Goal: Task Accomplishment & Management: Manage account settings

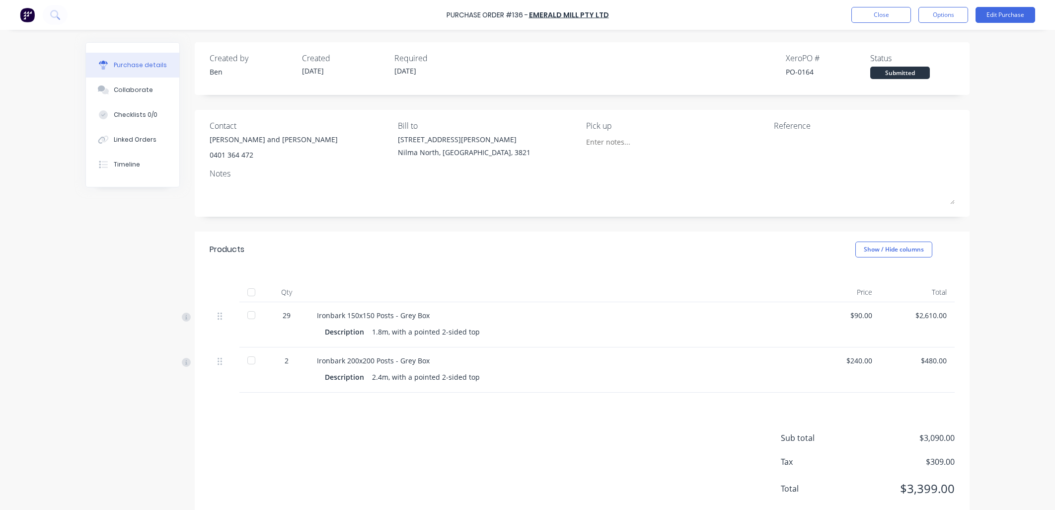
click at [872, 18] on button "Close" at bounding box center [882, 15] width 60 height 16
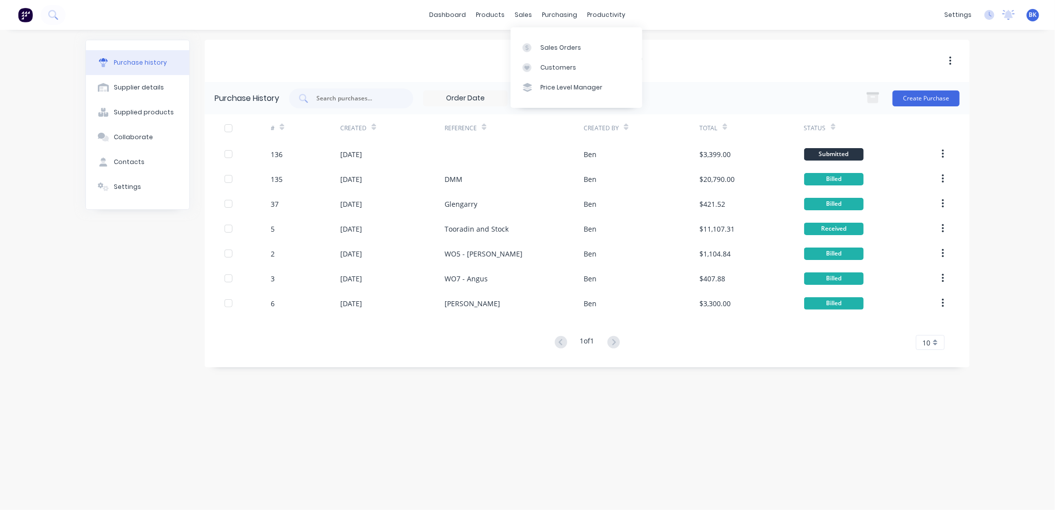
click at [539, 36] on div "Sales Orders Customers Price Level Manager" at bounding box center [577, 67] width 132 height 80
click at [541, 42] on link "Sales Orders" at bounding box center [577, 47] width 132 height 20
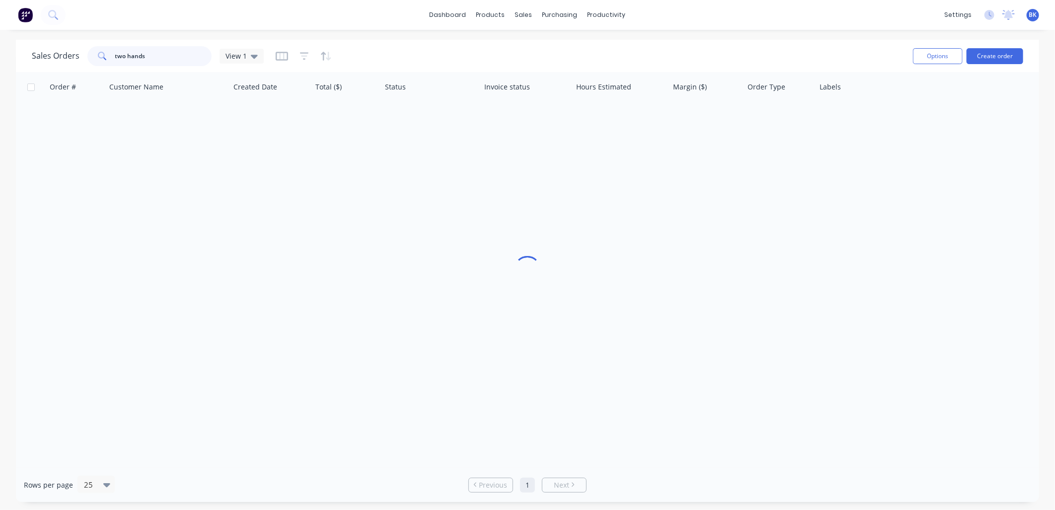
click at [187, 55] on input "two hands" at bounding box center [163, 56] width 97 height 20
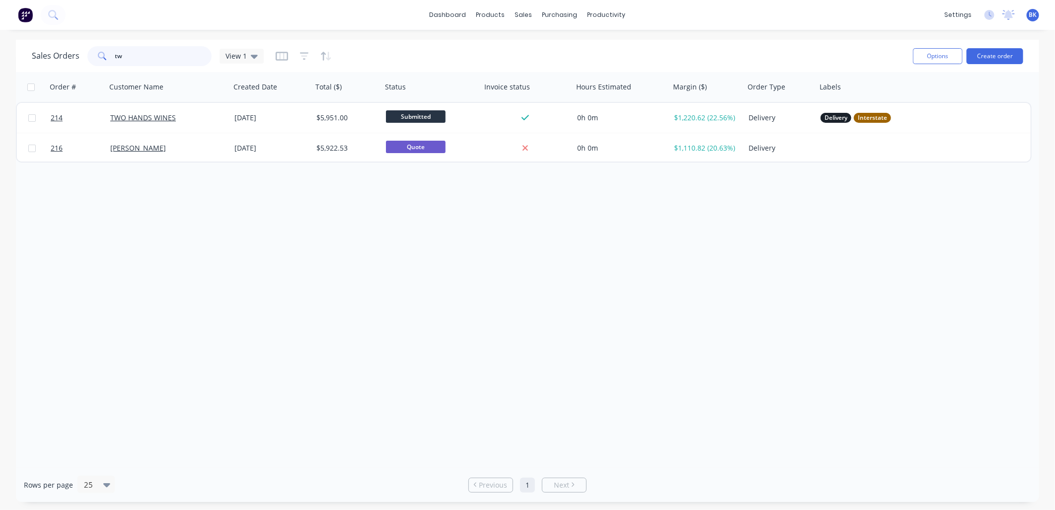
type input "t"
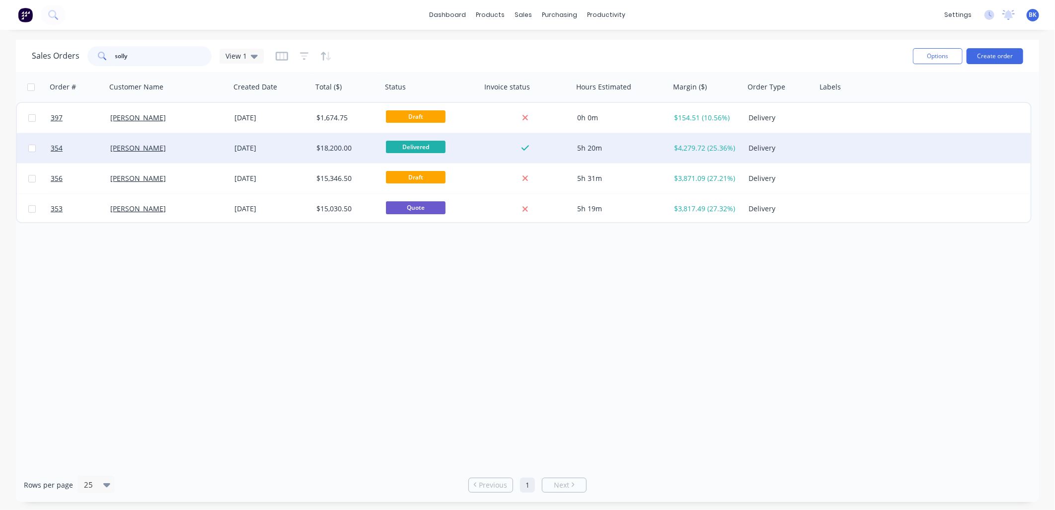
type input "solly"
click at [187, 150] on div "Mathew Solly" at bounding box center [165, 148] width 110 height 10
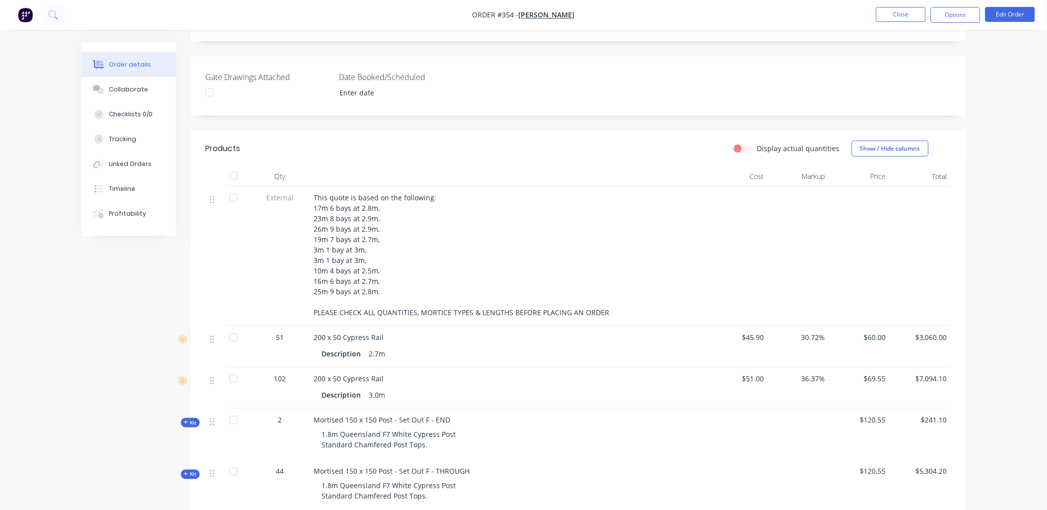
scroll to position [221, 0]
click at [900, 21] on button "Close" at bounding box center [901, 14] width 50 height 15
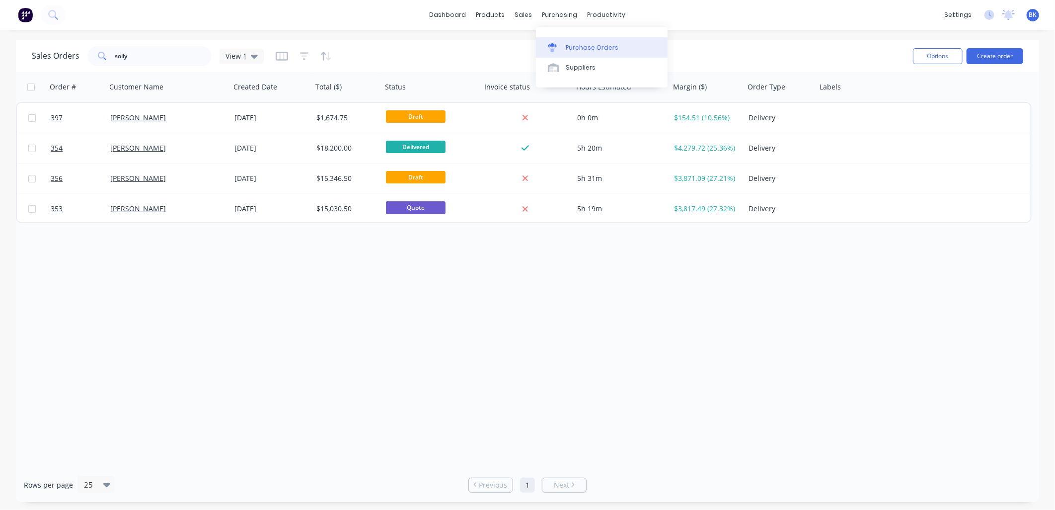
click at [580, 50] on div "Purchase Orders" at bounding box center [592, 47] width 53 height 9
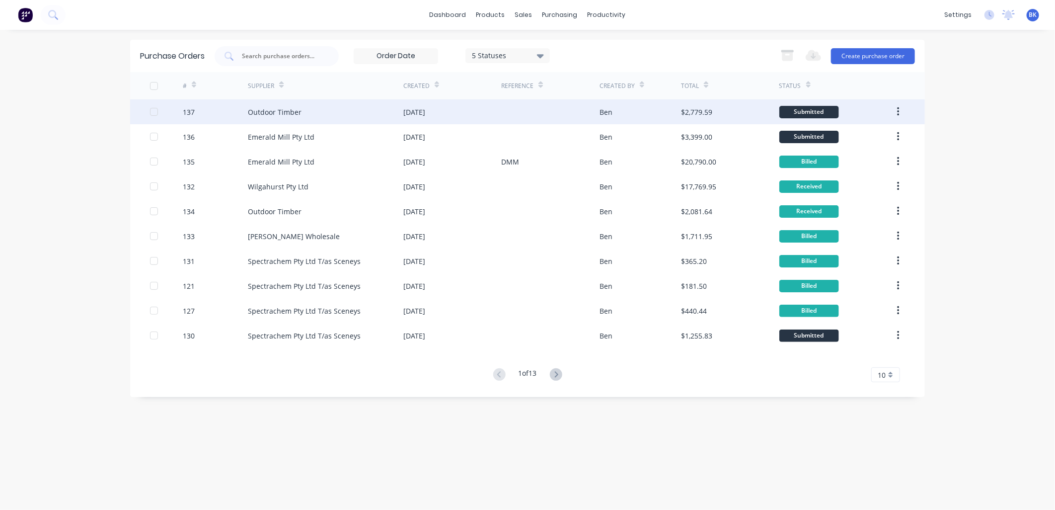
click at [345, 111] on div "Outdoor Timber" at bounding box center [326, 111] width 156 height 25
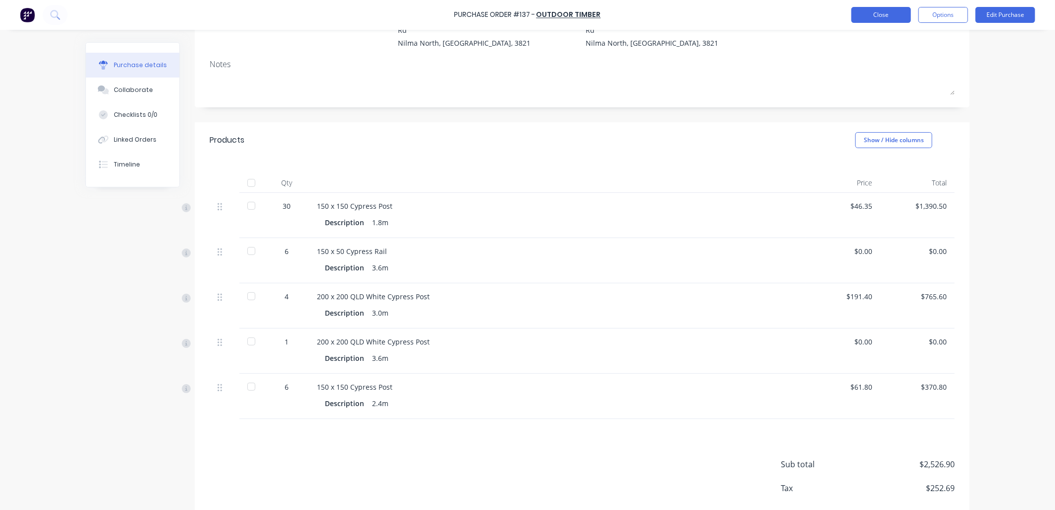
scroll to position [110, 0]
click at [993, 17] on button "Edit Purchase" at bounding box center [1006, 15] width 60 height 16
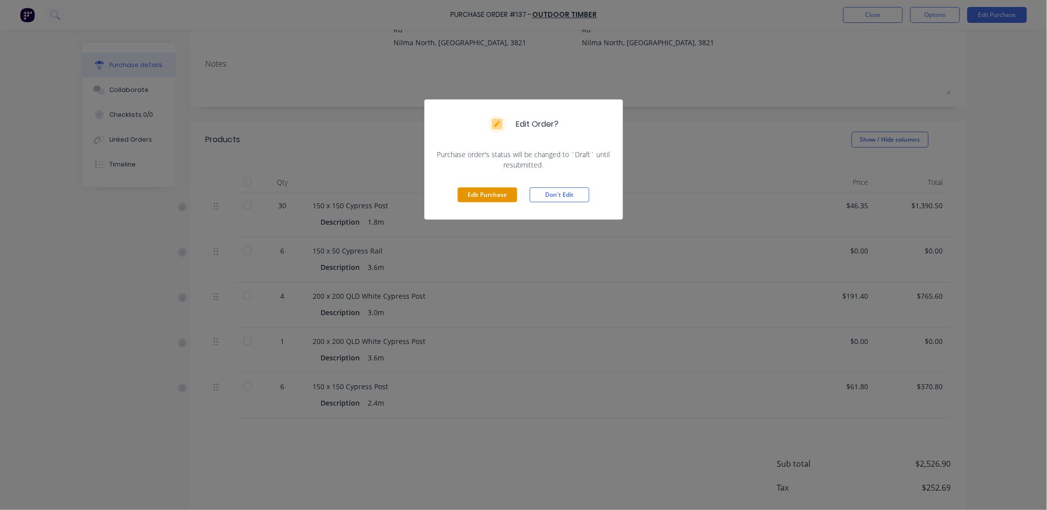
click at [492, 194] on button "Edit Purchase" at bounding box center [488, 194] width 60 height 15
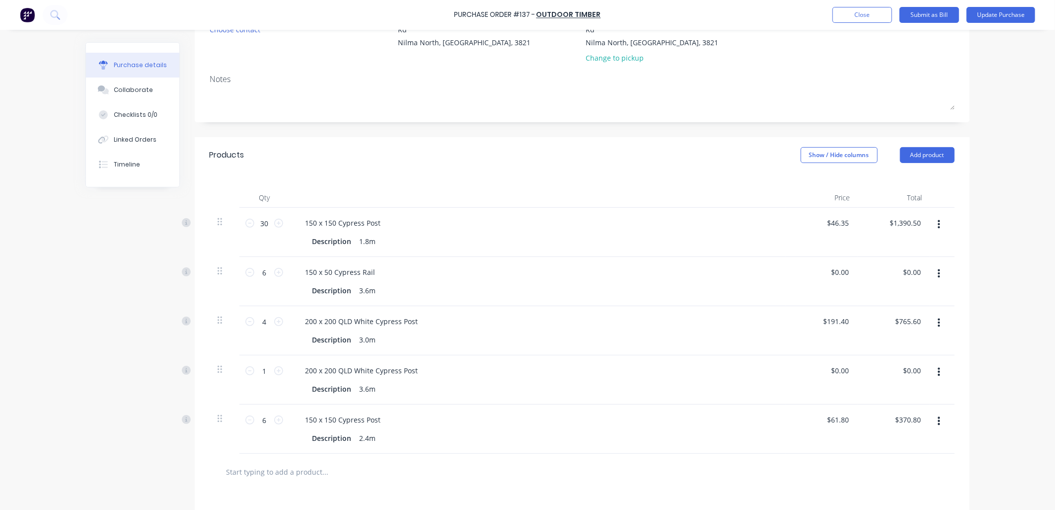
drag, startPoint x: 300, startPoint y: 475, endPoint x: 330, endPoint y: 463, distance: 32.8
click at [300, 475] on input "text" at bounding box center [325, 472] width 199 height 20
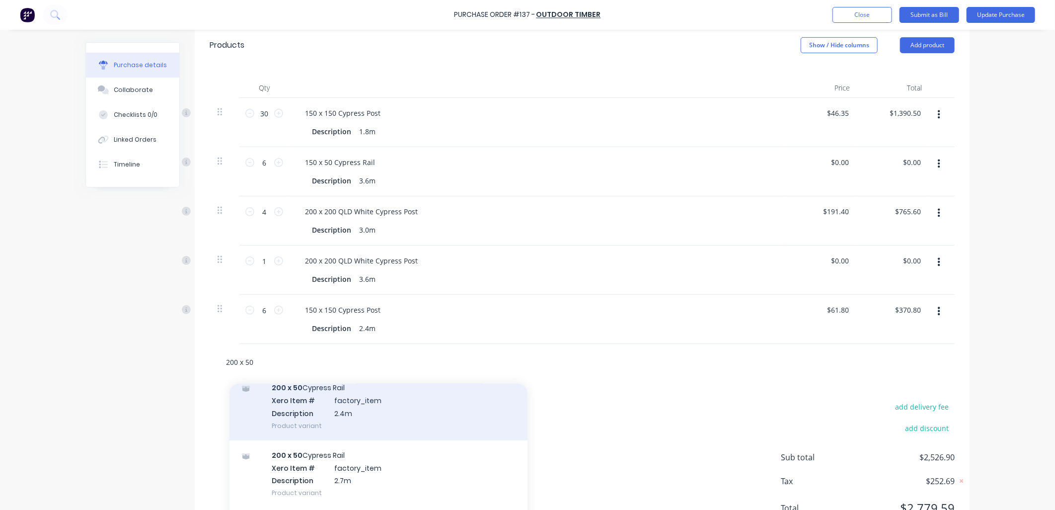
scroll to position [110, 0]
type input "200 x 50"
click at [372, 419] on div "200 x 50 Cypress Rail Xero Item # factory_item Description 2.4m Product variant" at bounding box center [379, 405] width 298 height 67
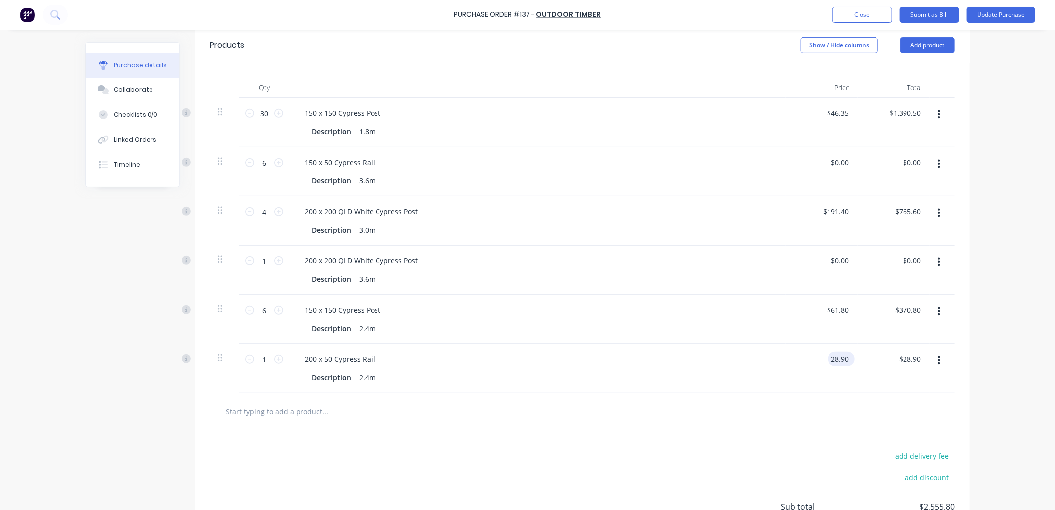
click at [835, 361] on input "28.90" at bounding box center [839, 359] width 23 height 14
type input "$40.80"
click at [860, 387] on div "$40.80 $40.80" at bounding box center [894, 368] width 72 height 49
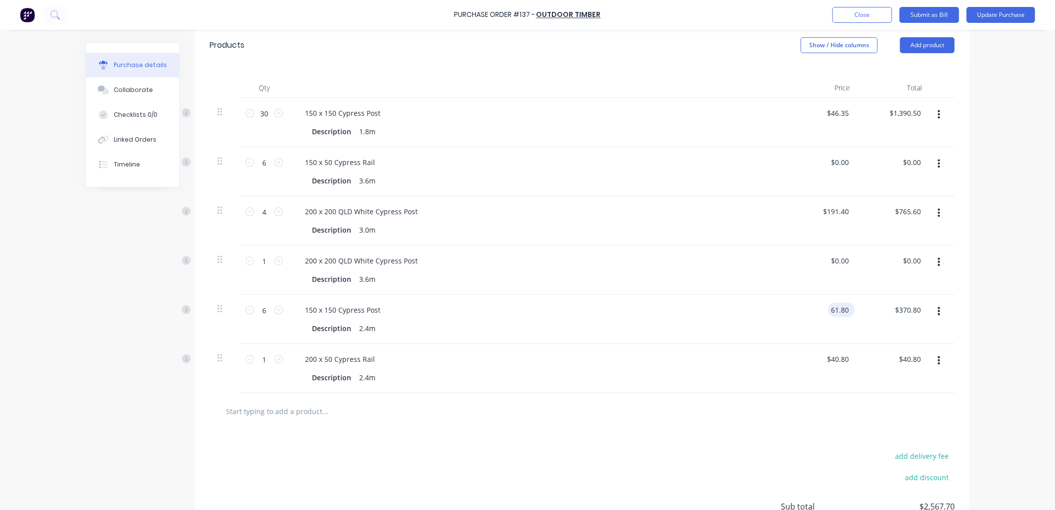
click at [844, 308] on input "61.80" at bounding box center [839, 310] width 23 height 14
type input "$75.60"
type input "$453.60"
drag, startPoint x: 857, startPoint y: 326, endPoint x: 840, endPoint y: 286, distance: 43.8
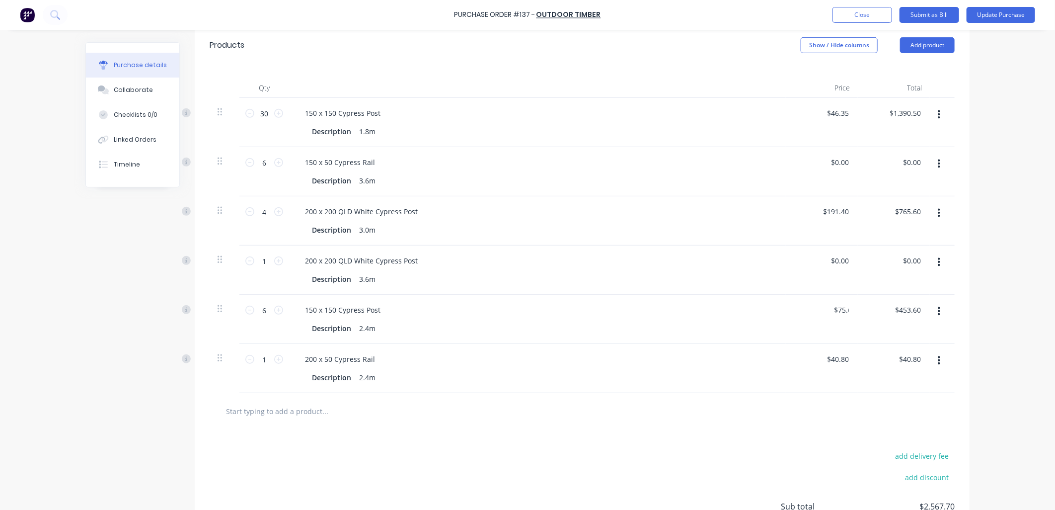
click at [858, 322] on div "$453.60 $370.80" at bounding box center [894, 319] width 72 height 49
click at [844, 267] on div "$0.00 $0.00" at bounding box center [839, 260] width 23 height 14
click at [838, 260] on input "0.00" at bounding box center [839, 260] width 23 height 14
click at [838, 260] on input "0.00" at bounding box center [841, 260] width 19 height 14
type input "$324.00"
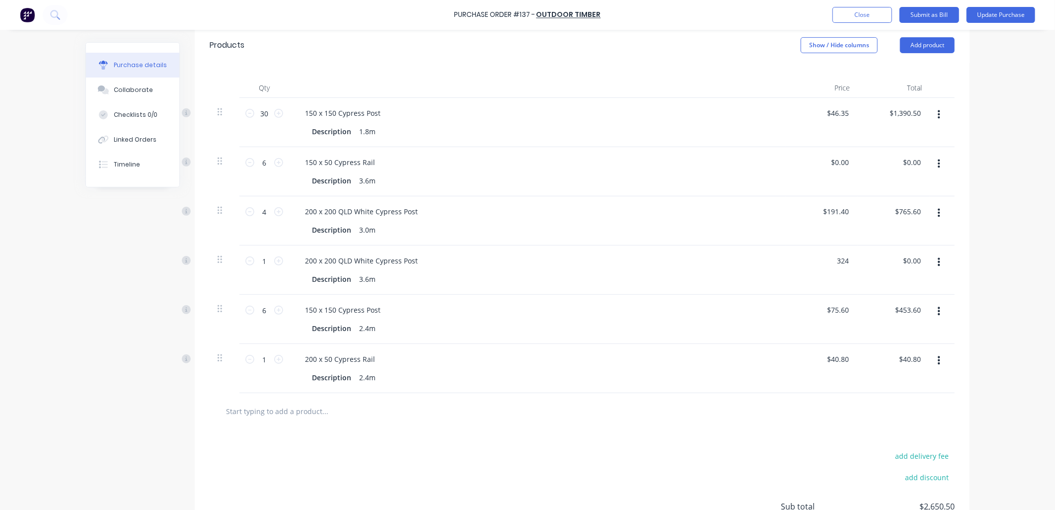
type input "$324.00"
click at [858, 229] on div "$765.60 $765.60" at bounding box center [894, 220] width 72 height 49
click at [832, 210] on input "191.40" at bounding box center [837, 211] width 27 height 14
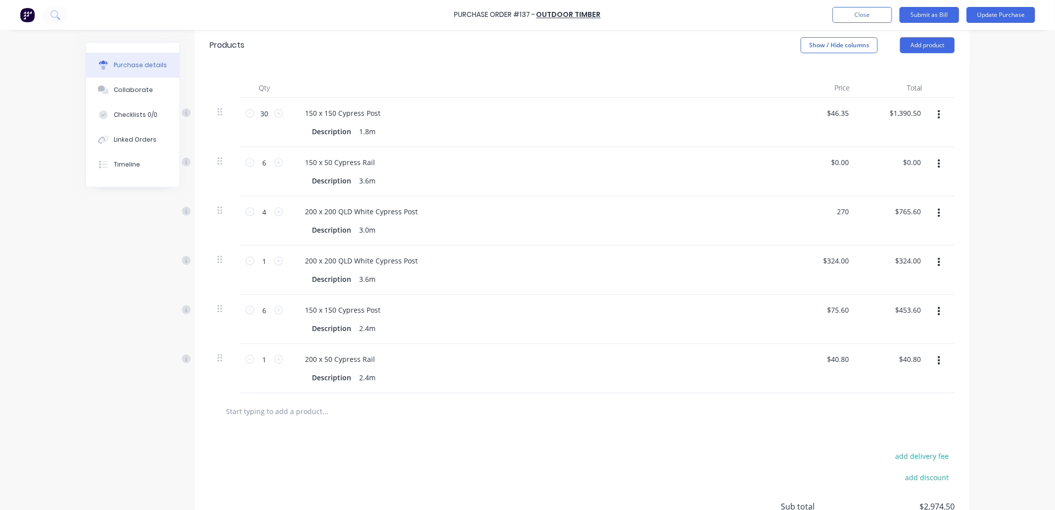
type input "$270.00"
type input "$1,080.00"
click at [852, 182] on div "$0.00 $0.00" at bounding box center [822, 171] width 72 height 49
click at [837, 162] on input "0.00" at bounding box center [839, 162] width 23 height 14
click at [838, 161] on input "0.3900" at bounding box center [837, 162] width 27 height 14
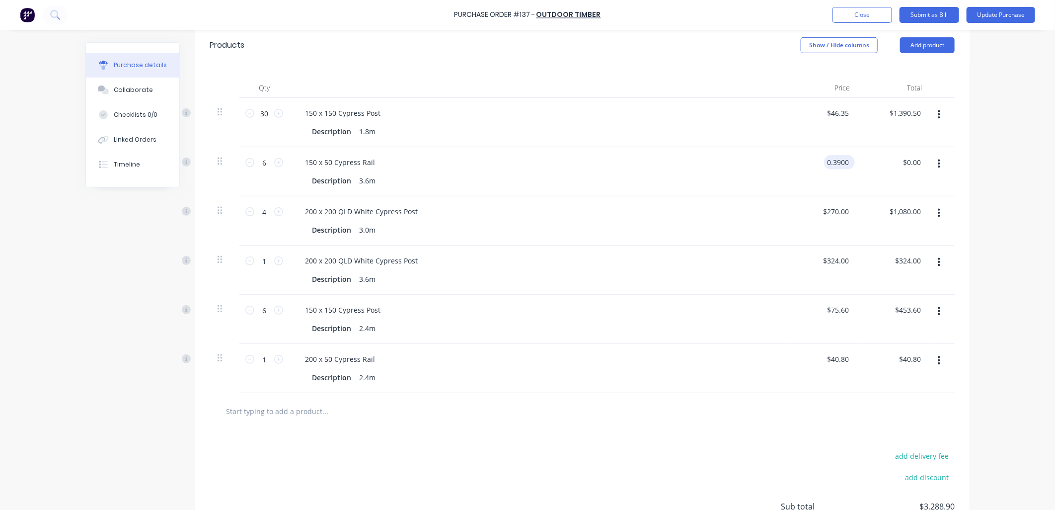
click at [838, 161] on input "0.3900" at bounding box center [837, 162] width 27 height 14
type input "$39.60"
type input "$237.60"
click at [858, 136] on div "$1,390.50 $1,390.50" at bounding box center [894, 122] width 72 height 49
click at [839, 115] on input "46.35" at bounding box center [837, 113] width 27 height 14
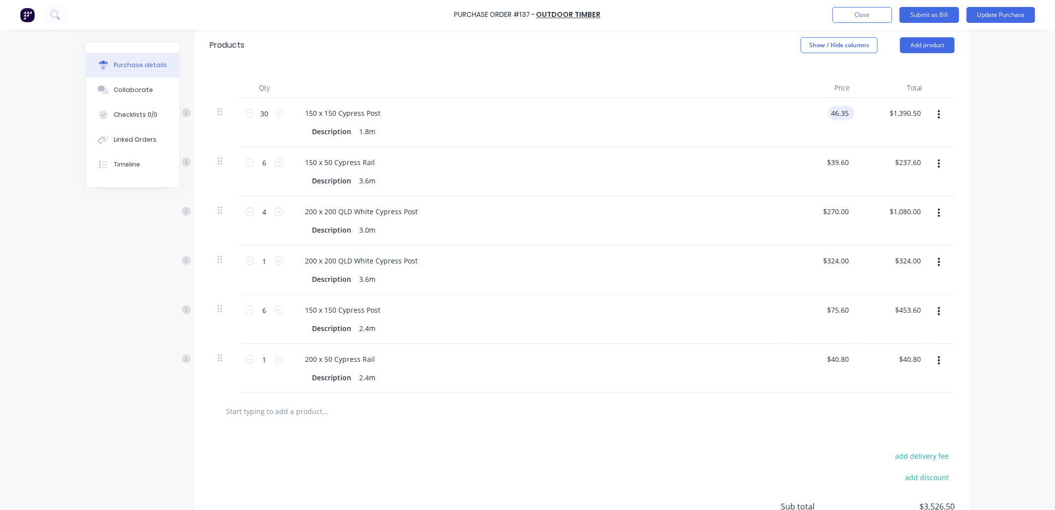
click at [839, 115] on input "46.35" at bounding box center [839, 113] width 23 height 14
type input "$56.70"
type input "$1,701.00"
click at [786, 119] on div "$56.70 $56.70" at bounding box center [822, 122] width 72 height 49
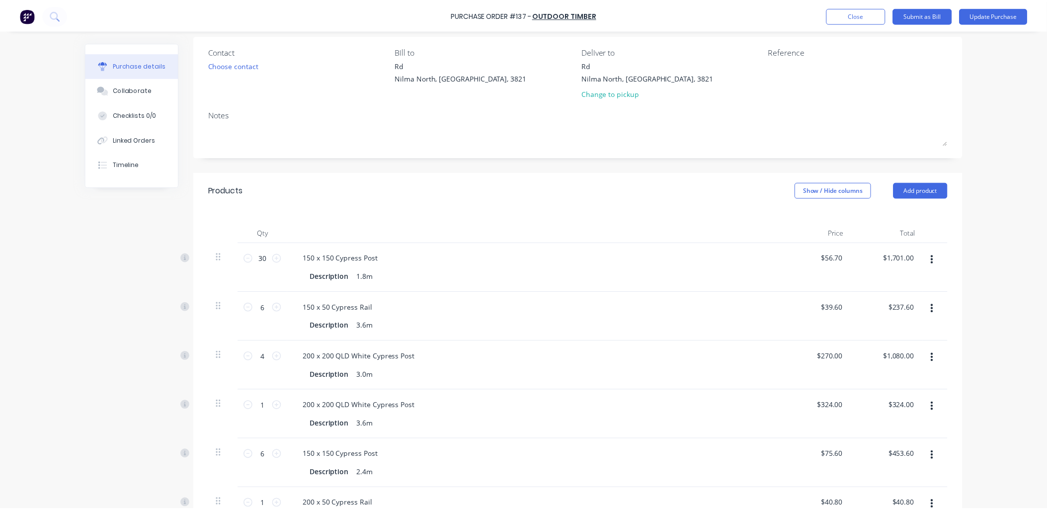
scroll to position [0, 0]
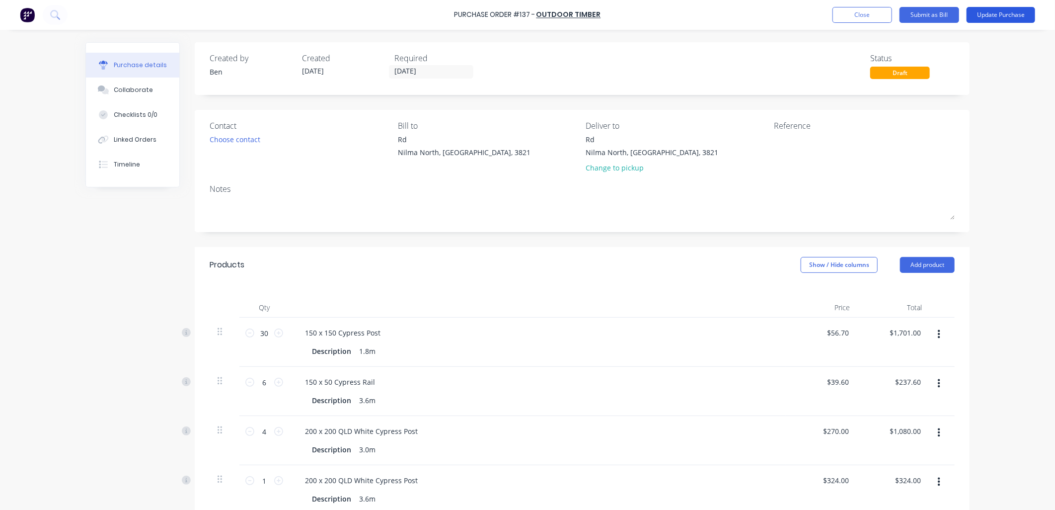
click at [1001, 15] on button "Update Purchase" at bounding box center [1001, 15] width 69 height 16
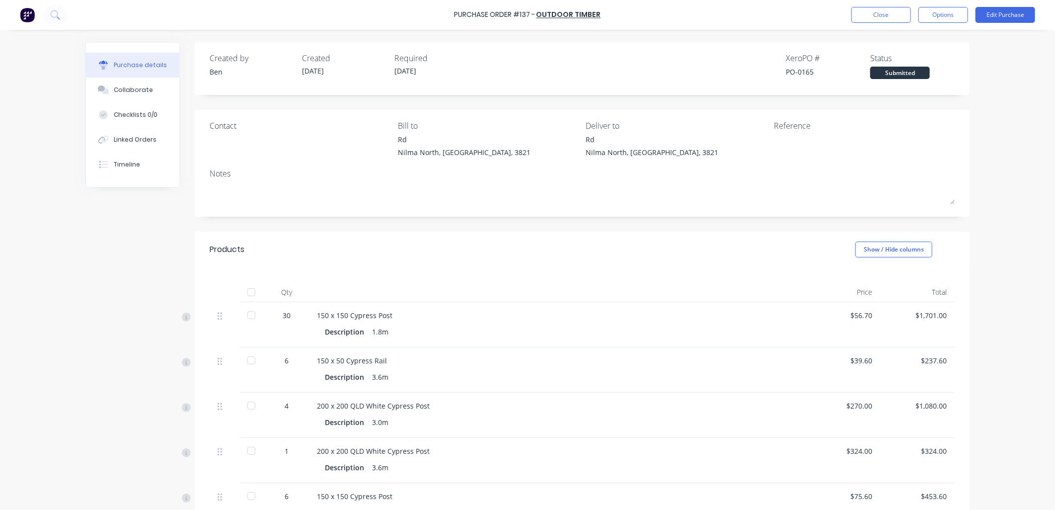
click at [249, 291] on div at bounding box center [251, 292] width 20 height 20
click at [882, 20] on button "Close" at bounding box center [882, 15] width 60 height 16
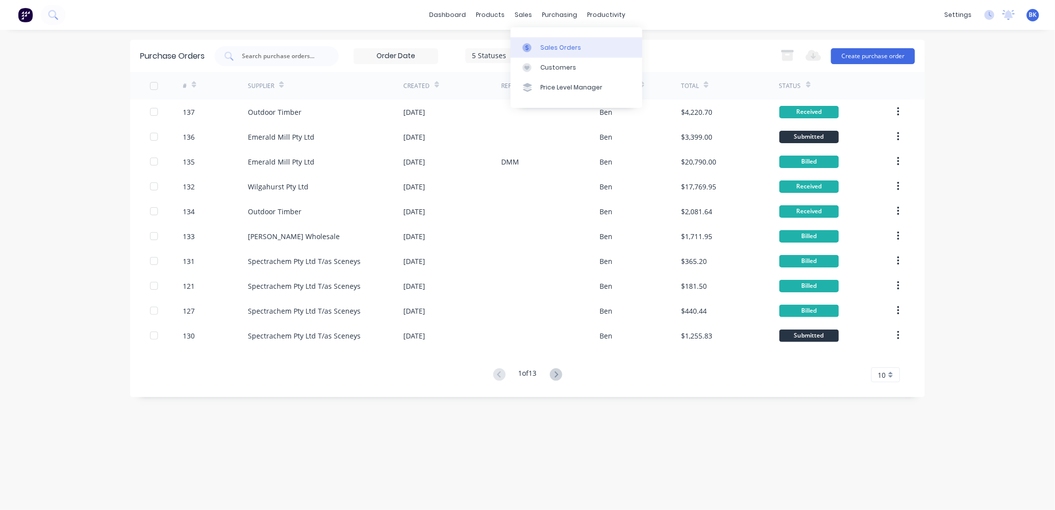
click at [543, 46] on div "Sales Orders" at bounding box center [561, 47] width 41 height 9
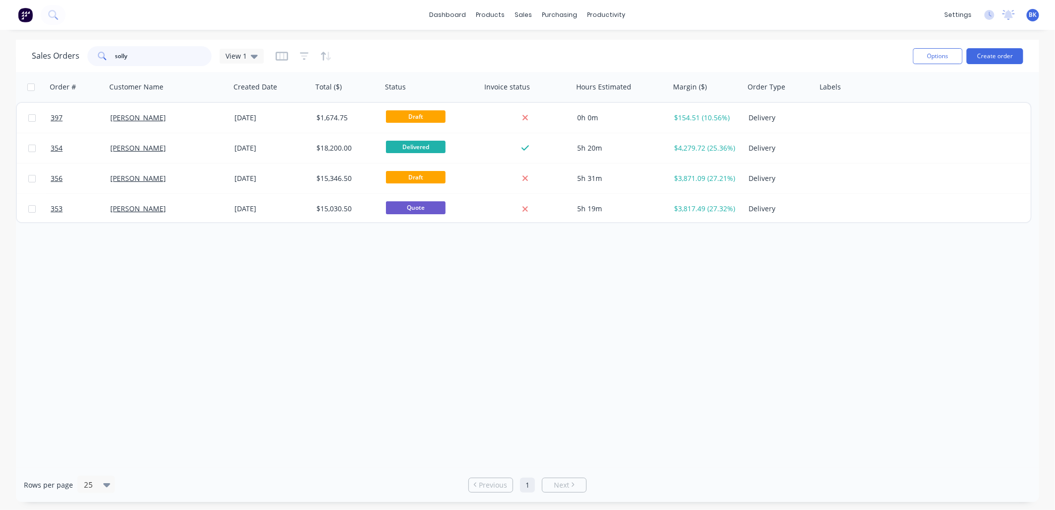
drag, startPoint x: 137, startPoint y: 55, endPoint x: 93, endPoint y: 57, distance: 44.3
click at [93, 57] on div "solly" at bounding box center [149, 56] width 124 height 20
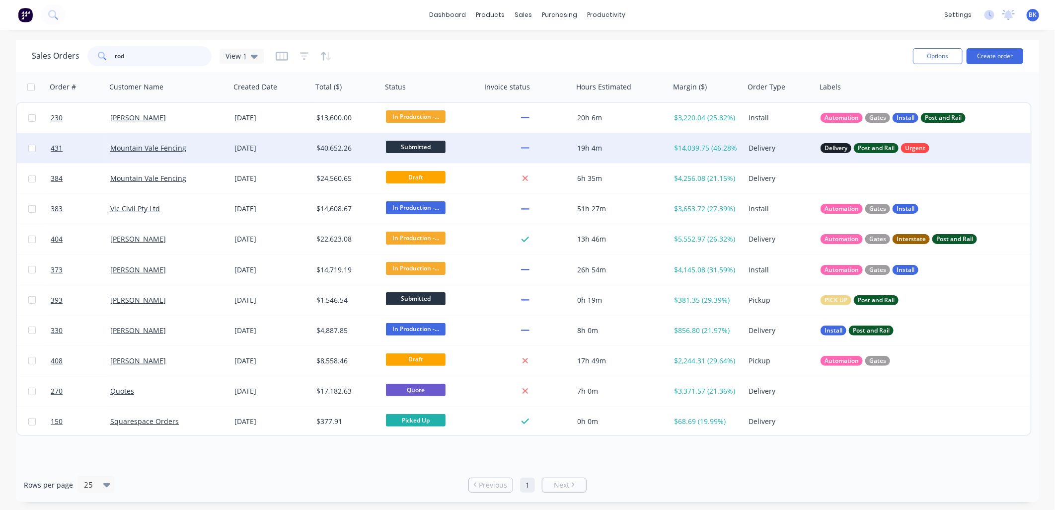
type input "rod"
click at [201, 154] on div "Mountain Vale Fencing" at bounding box center [168, 148] width 124 height 30
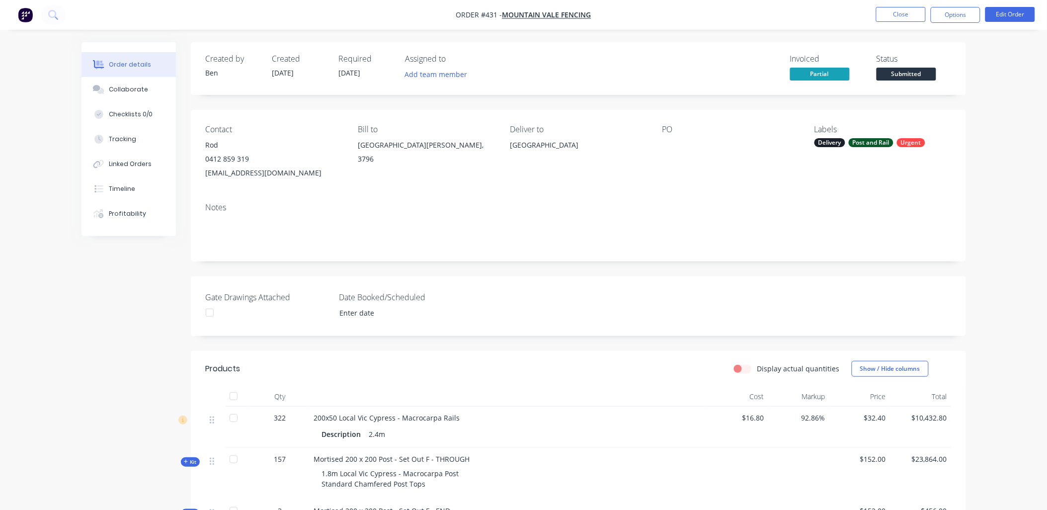
click at [194, 460] on span "Kit" at bounding box center [190, 461] width 13 height 7
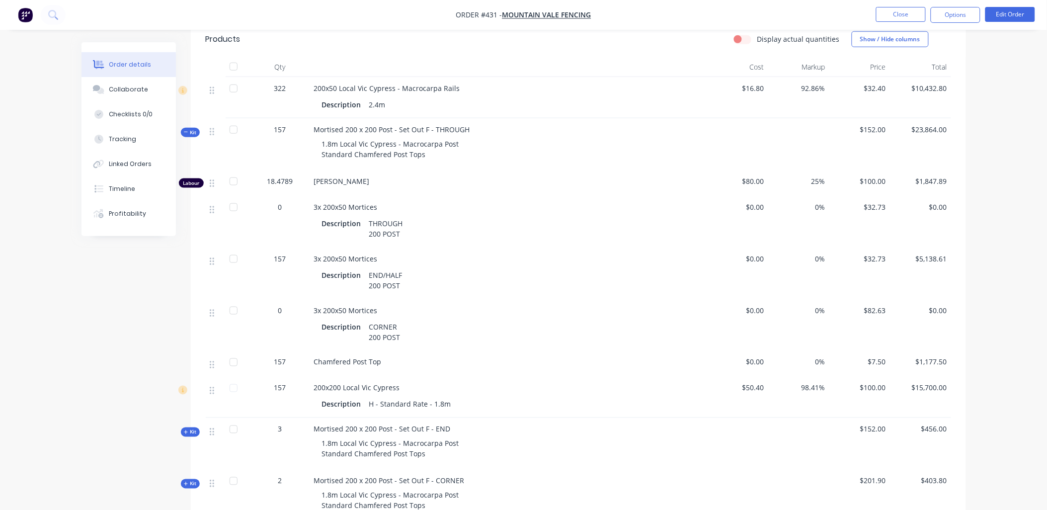
scroll to position [330, 0]
click at [545, 15] on span "Mountain Vale Fencing" at bounding box center [546, 14] width 89 height 9
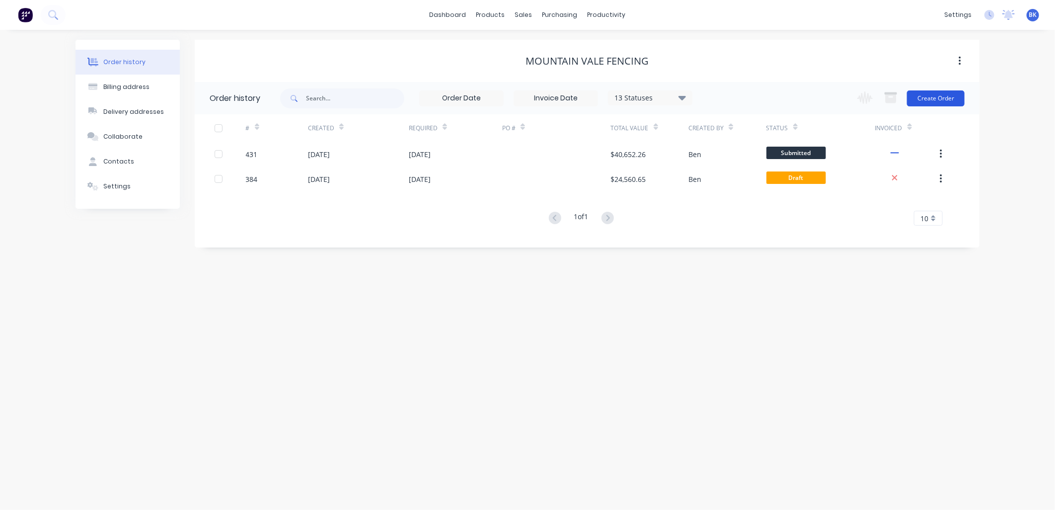
click at [929, 97] on button "Create Order" at bounding box center [936, 98] width 58 height 16
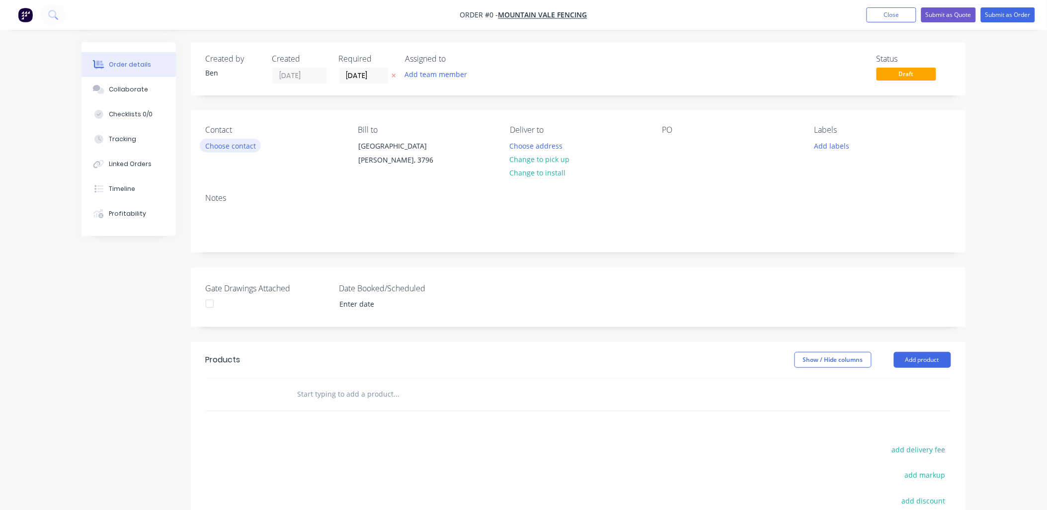
click at [237, 142] on button "Choose contact" at bounding box center [230, 145] width 61 height 13
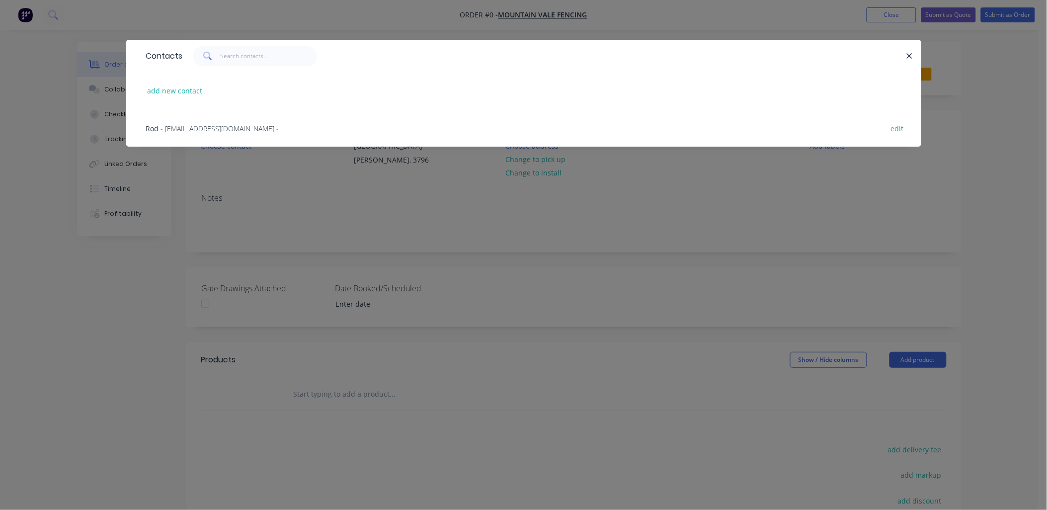
click at [195, 124] on span "- mo39050@bigpond.net.au -" at bounding box center [220, 128] width 118 height 9
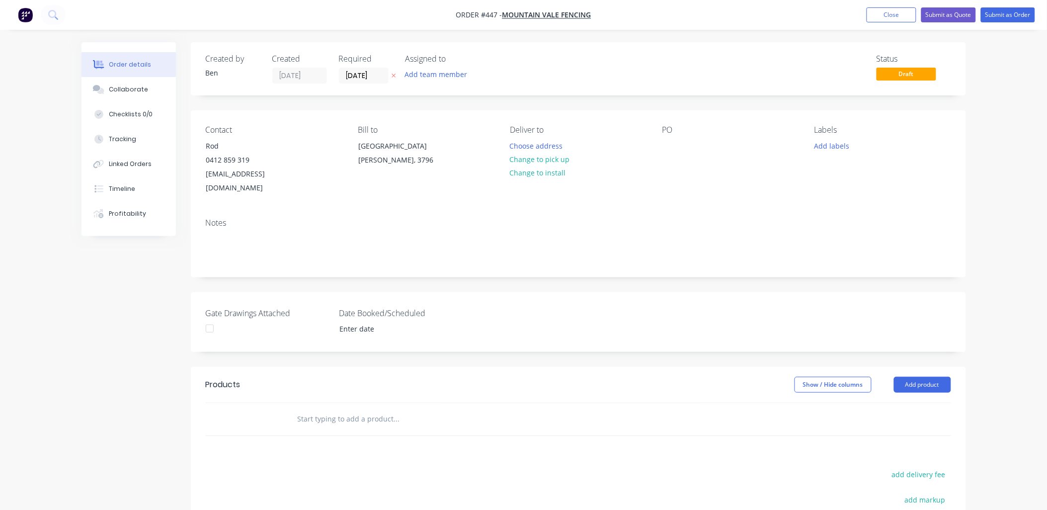
click at [360, 420] on div at bounding box center [464, 419] width 358 height 32
click at [361, 409] on input "text" at bounding box center [396, 419] width 199 height 20
paste input "Local Vic Cypress - Macrocarpa"
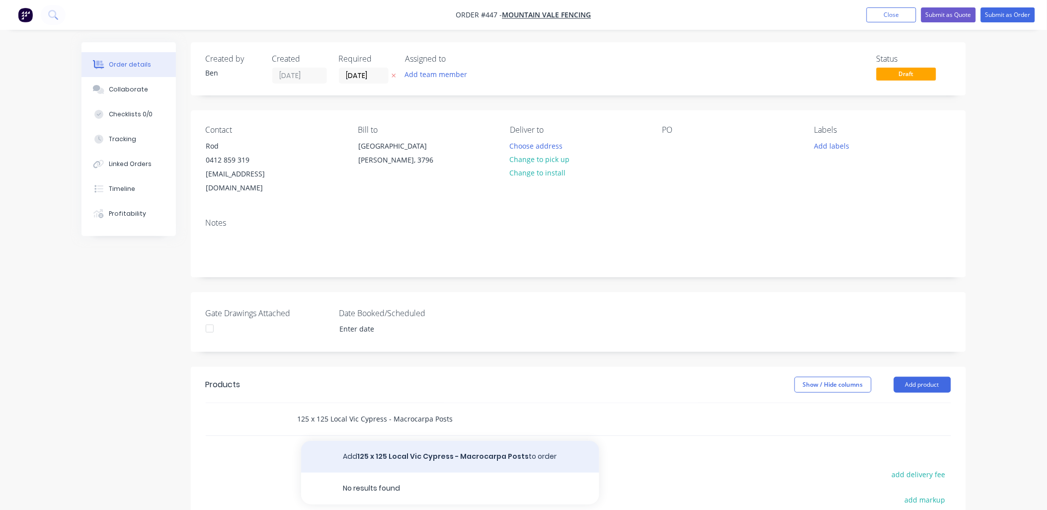
type input "125 x 125 Local Vic Cypress - Macrocarpa Posts"
click at [438, 446] on button "Add 125 x 125 Local Vic Cypress - Macrocarpa Posts to order" at bounding box center [450, 457] width 298 height 32
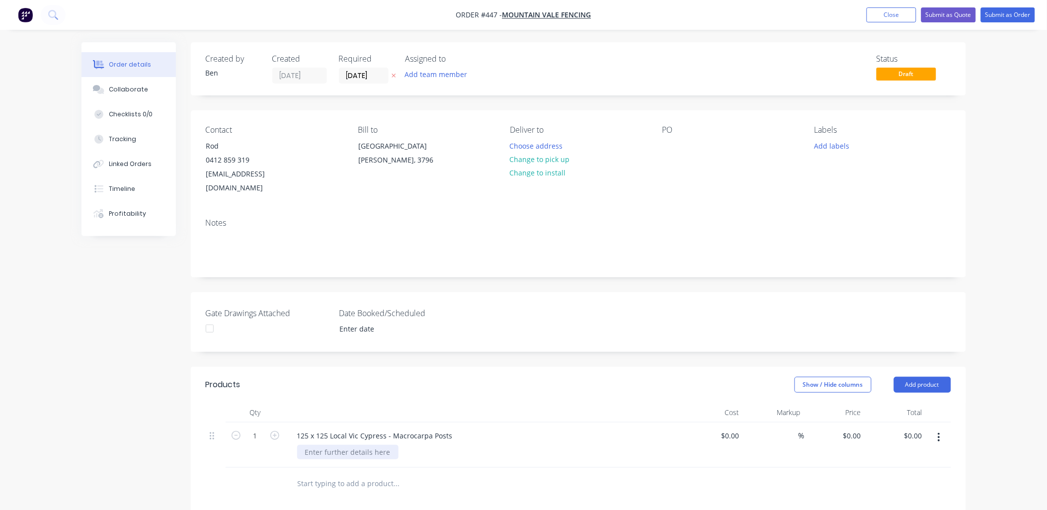
click at [349, 445] on div at bounding box center [347, 452] width 101 height 14
click at [330, 445] on div "Length" at bounding box center [316, 452] width 39 height 14
click at [753, 443] on div "%" at bounding box center [773, 444] width 61 height 45
click at [738, 428] on input at bounding box center [732, 435] width 23 height 14
click at [738, 428] on input at bounding box center [737, 435] width 11 height 14
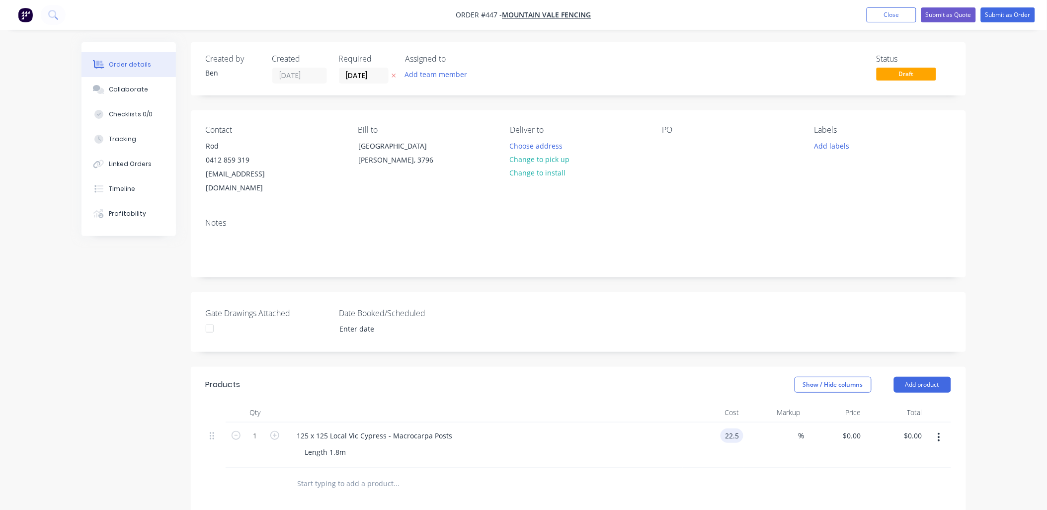
type input "$22.50"
click at [781, 422] on div "%" at bounding box center [773, 444] width 61 height 45
click at [786, 428] on div "%" at bounding box center [793, 435] width 21 height 14
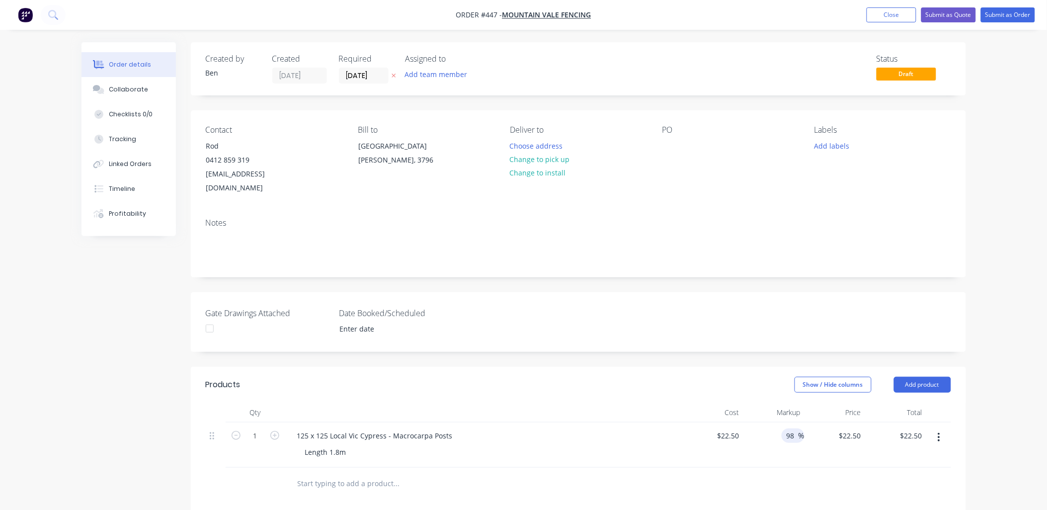
type input "98"
type input "$44.55"
click at [784, 449] on div "98 98 %" at bounding box center [773, 444] width 61 height 45
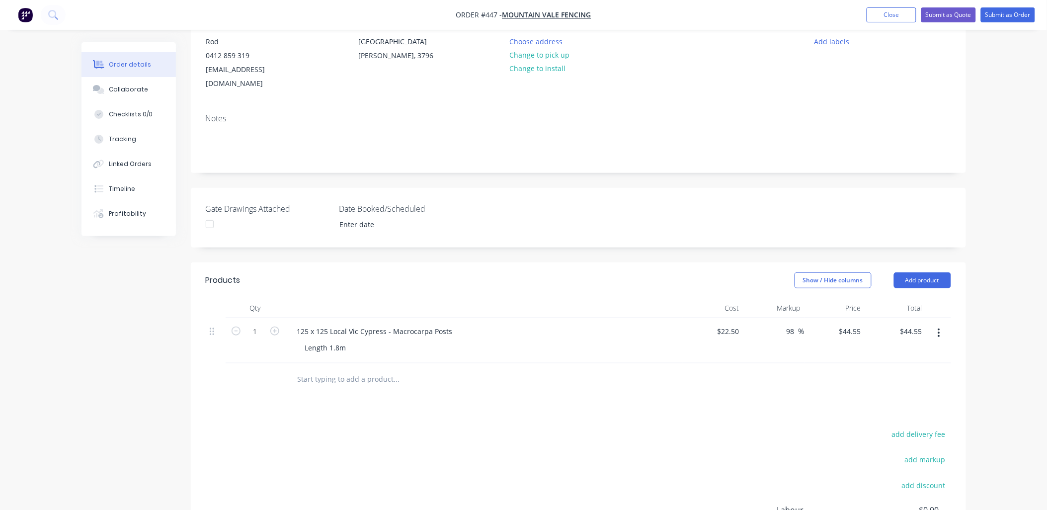
scroll to position [109, 0]
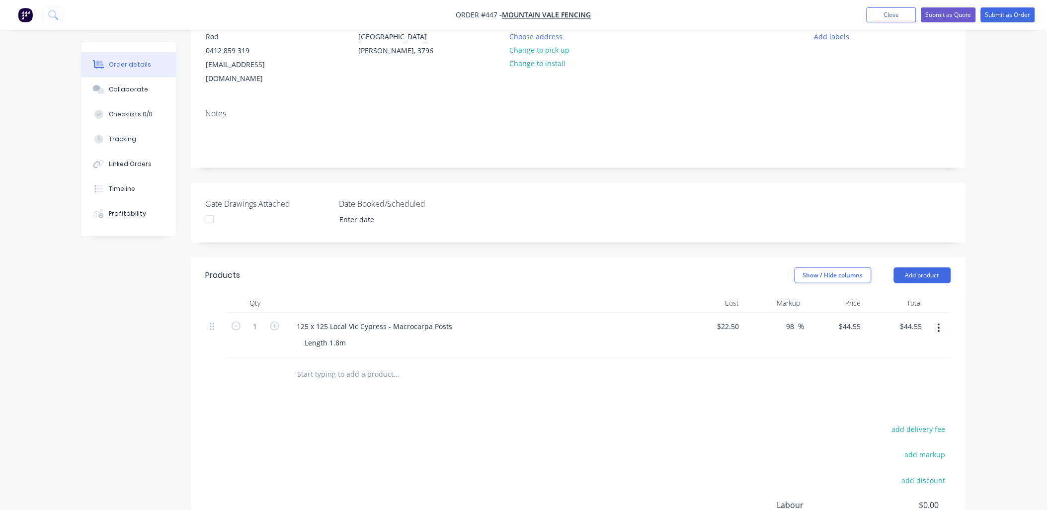
click at [332, 364] on input "text" at bounding box center [396, 374] width 199 height 20
paste input "140x45 t/pine rails length 5.4"
drag, startPoint x: 322, startPoint y: 360, endPoint x: 341, endPoint y: 360, distance: 19.4
click at [341, 364] on input "140x45 t/pine rails length 5.4" at bounding box center [396, 374] width 199 height 20
drag, startPoint x: 400, startPoint y: 359, endPoint x: 424, endPoint y: 359, distance: 24.4
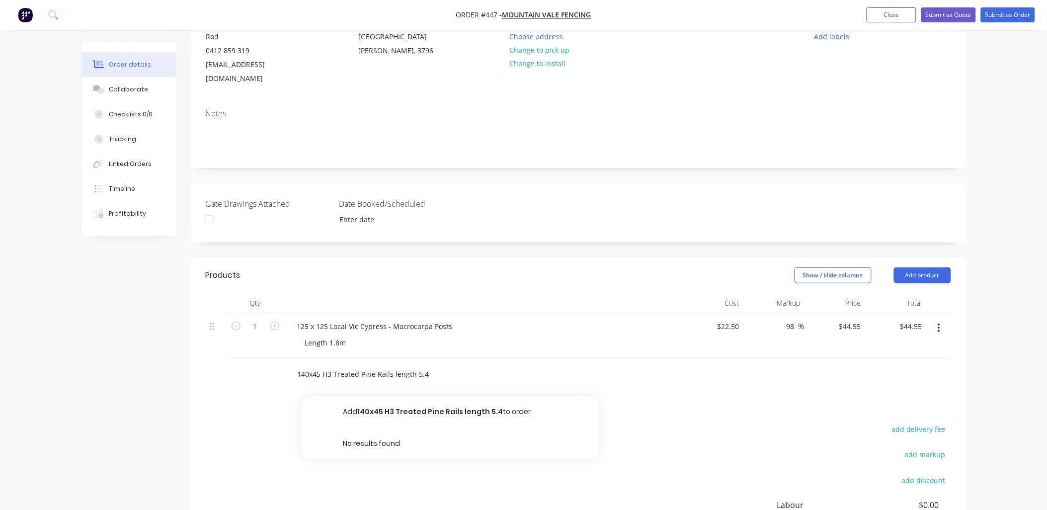
click at [424, 364] on input "140x45 H3 Treated Pine Rails length 5.4" at bounding box center [396, 374] width 199 height 20
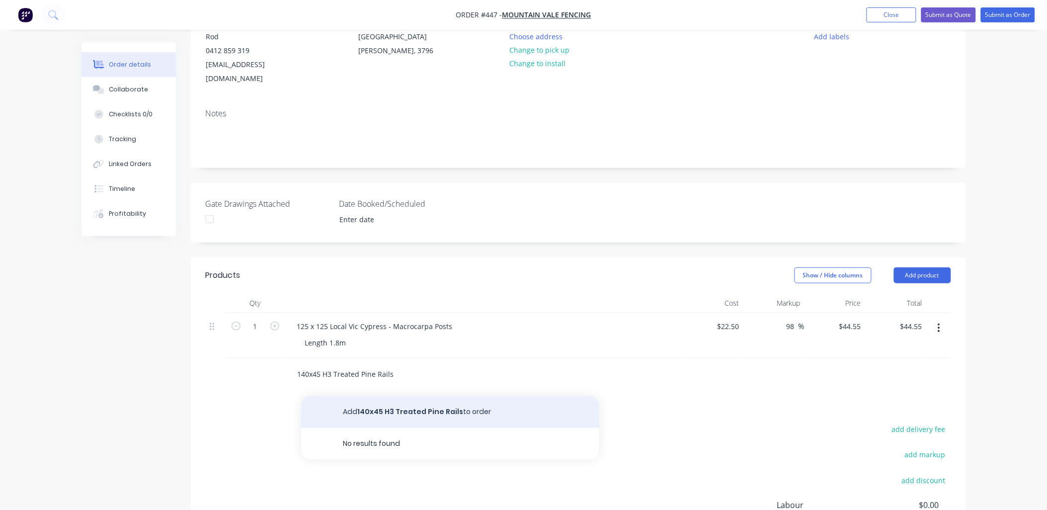
type input "140x45 H3 Treated Pine Rails"
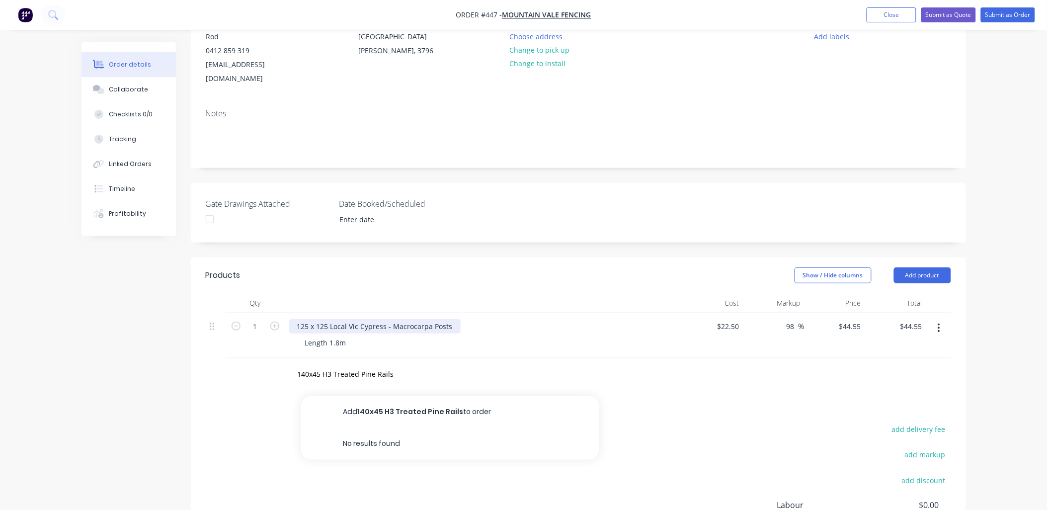
drag, startPoint x: 408, startPoint y: 401, endPoint x: 297, endPoint y: 319, distance: 138.2
click at [410, 400] on button "Add 140x45 H3 Treated Pine Rails to order" at bounding box center [450, 412] width 298 height 32
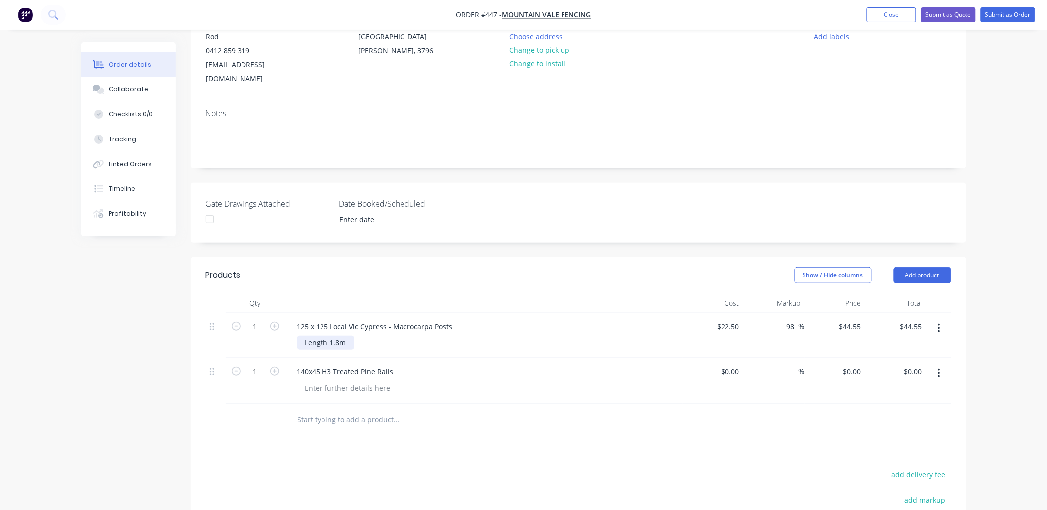
click at [310, 335] on div "Length 1.8m" at bounding box center [325, 342] width 57 height 14
copy div "Length 1.8m"
drag, startPoint x: 310, startPoint y: 329, endPoint x: 349, endPoint y: 330, distance: 39.3
click at [349, 335] on div "Length 1.8m" at bounding box center [325, 342] width 57 height 14
click at [336, 381] on div at bounding box center [347, 388] width 101 height 14
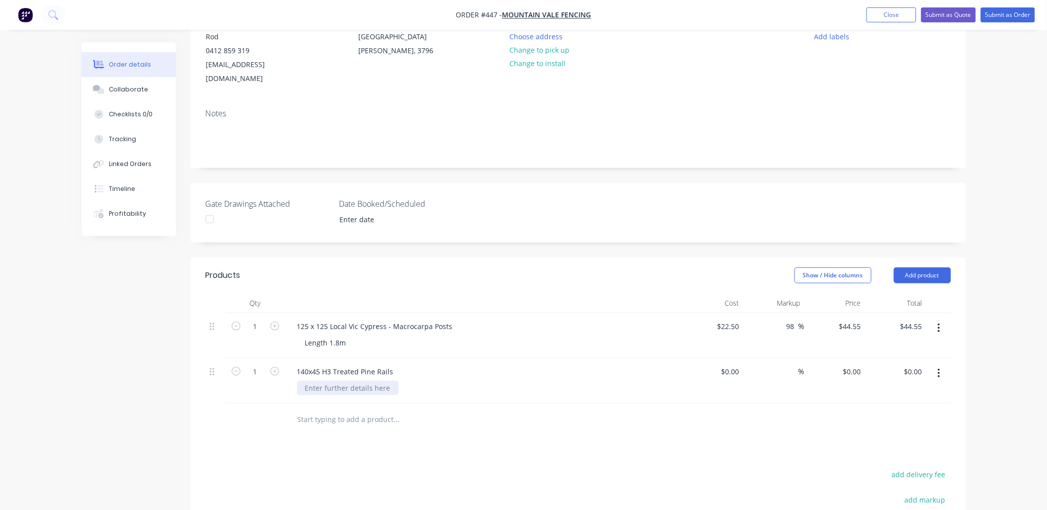
paste div
drag, startPoint x: 328, startPoint y: 376, endPoint x: 338, endPoint y: 375, distance: 10.0
click at [338, 381] on div "Length 1.8m" at bounding box center [325, 388] width 57 height 14
click at [266, 377] on div "1" at bounding box center [256, 380] width 60 height 45
click at [259, 364] on input "1" at bounding box center [255, 371] width 26 height 15
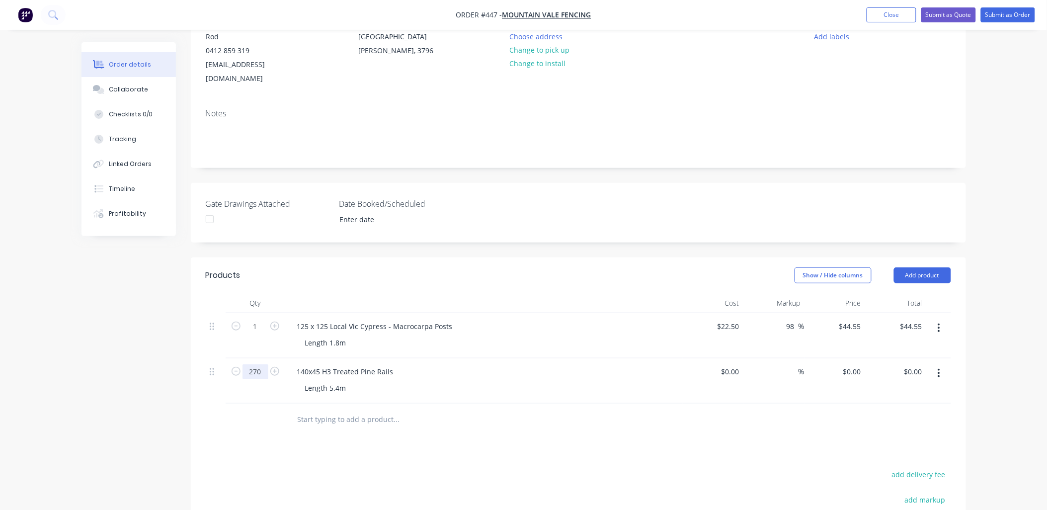
type input "270"
click at [261, 337] on div "1" at bounding box center [256, 335] width 60 height 45
click at [257, 319] on input "1" at bounding box center [255, 326] width 26 height 15
type input "180"
type input "$8,019.00"
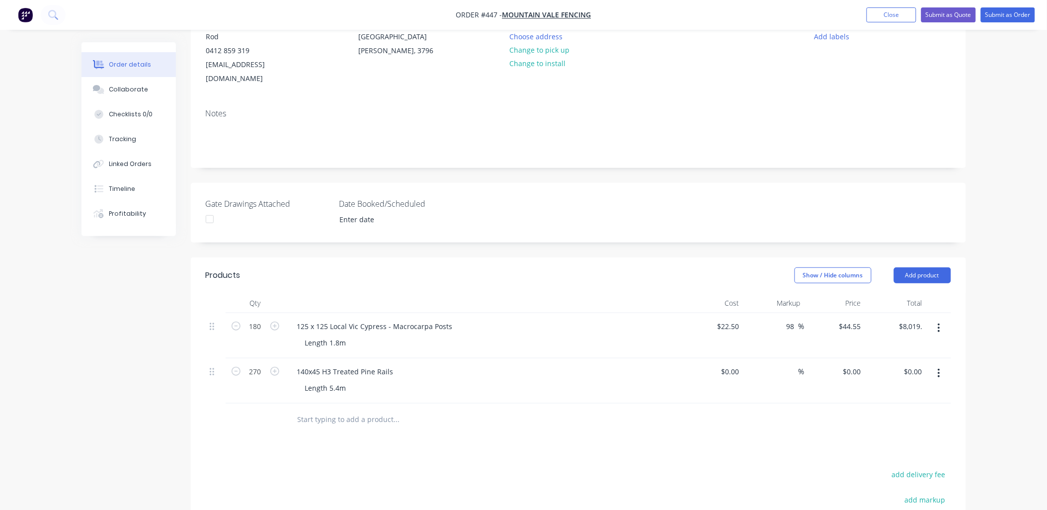
click at [224, 276] on header "Products Show / Hide columns Add product" at bounding box center [578, 275] width 775 height 36
click at [860, 364] on input "0" at bounding box center [853, 371] width 23 height 14
type input "$60.00"
type input "$16,200.00"
click at [884, 369] on div "$16,200.00 $0.00" at bounding box center [895, 380] width 61 height 45
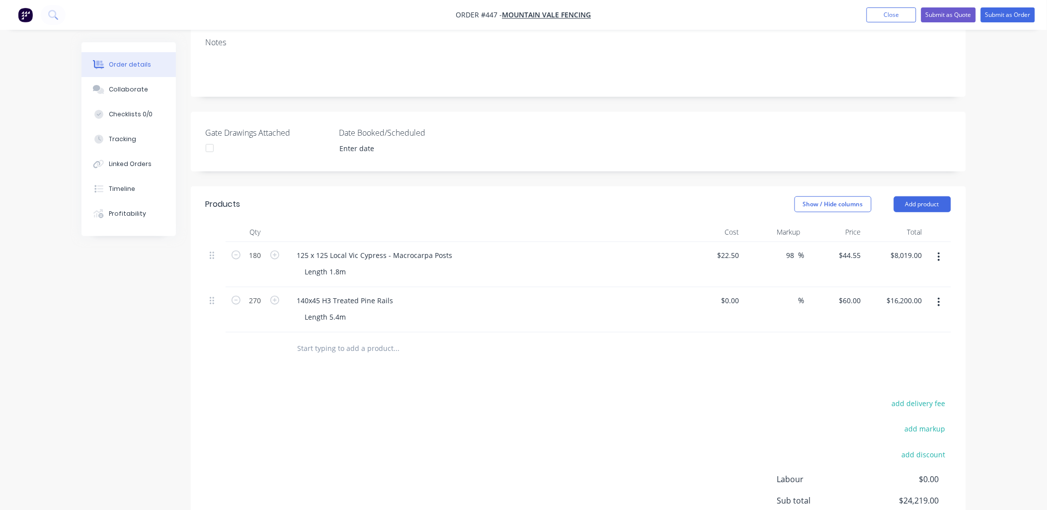
scroll to position [275, 0]
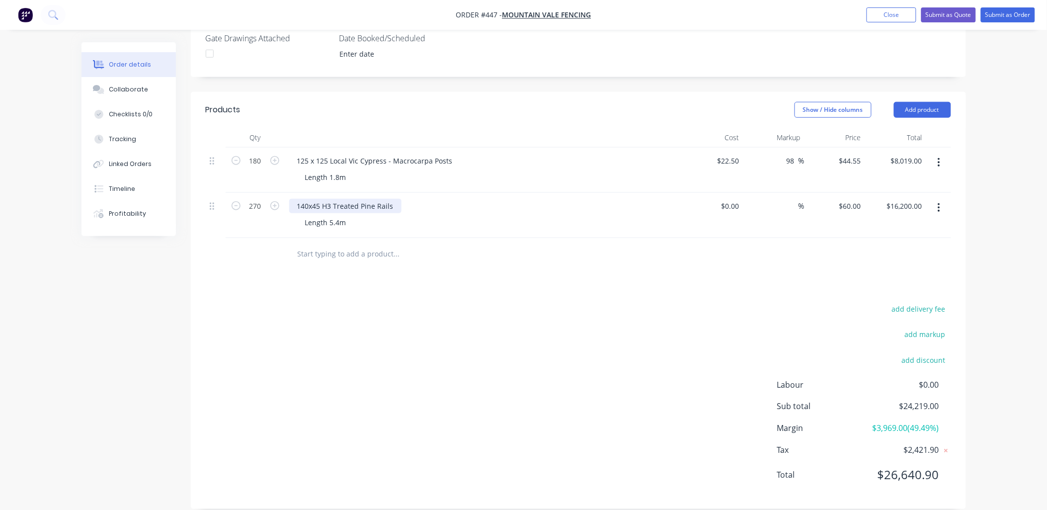
click at [307, 199] on div "140x45 H3 Treated Pine Rails" at bounding box center [345, 206] width 112 height 14
click at [316, 199] on div "140 x45 H3 Treated Pine Rails" at bounding box center [346, 206] width 114 height 14
click at [311, 199] on div "140 x45 H3 Treated Pine Rails" at bounding box center [346, 206] width 114 height 14
click at [318, 154] on div "125 x 125 Local Vic Cypress - Macrocarpa Posts" at bounding box center [374, 161] width 171 height 14
click at [316, 154] on div "125 x 125 Local Vic Cypress - Macrocarpa Posts" at bounding box center [374, 161] width 171 height 14
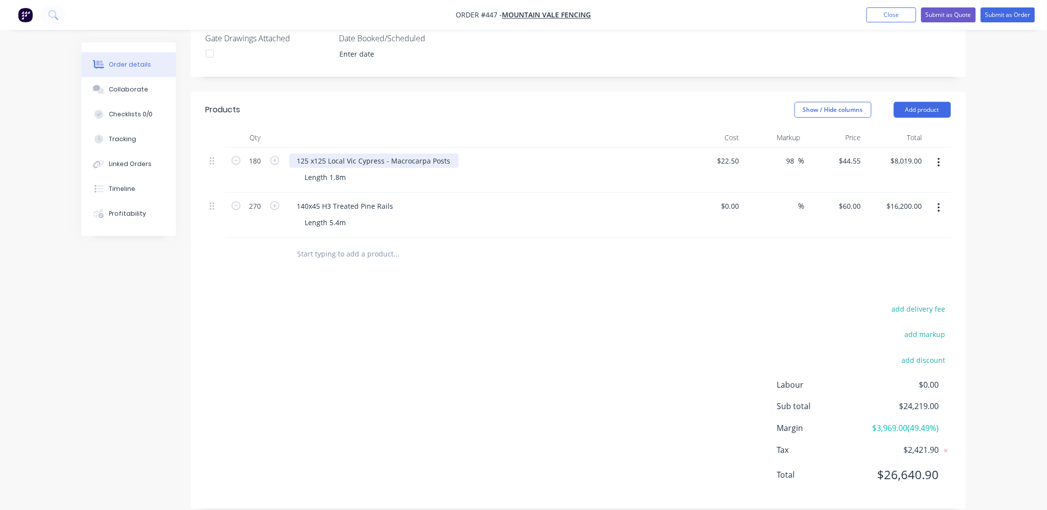
click at [311, 154] on div "125 x125 Local Vic Cypress - Macrocarpa Posts" at bounding box center [373, 161] width 169 height 14
drag, startPoint x: 314, startPoint y: 77, endPoint x: 316, endPoint y: 93, distance: 16.0
click at [314, 80] on div "Created by Ben Created 11/09/25 Required 11/09/25 Assigned to Add team member S…" at bounding box center [578, 137] width 775 height 741
click at [351, 170] on div "Length 1.8m" at bounding box center [325, 177] width 57 height 14
click at [346, 170] on div "Length 1.8m RRP $44.50 + gst" at bounding box center [354, 177] width 114 height 14
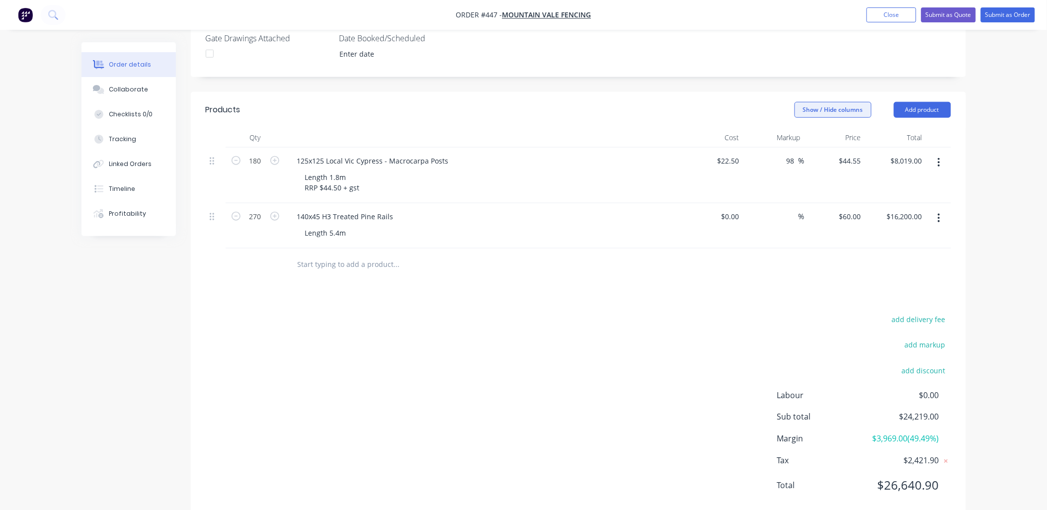
click at [838, 102] on button "Show / Hide columns" at bounding box center [833, 110] width 77 height 16
click at [808, 155] on label "Discount" at bounding box center [807, 156] width 17 height 8
click at [799, 152] on input "Discount" at bounding box center [799, 152] width 0 height 0
drag, startPoint x: 766, startPoint y: 148, endPoint x: 776, endPoint y: 153, distance: 10.9
click at [767, 148] on div "%" at bounding box center [779, 176] width 59 height 56
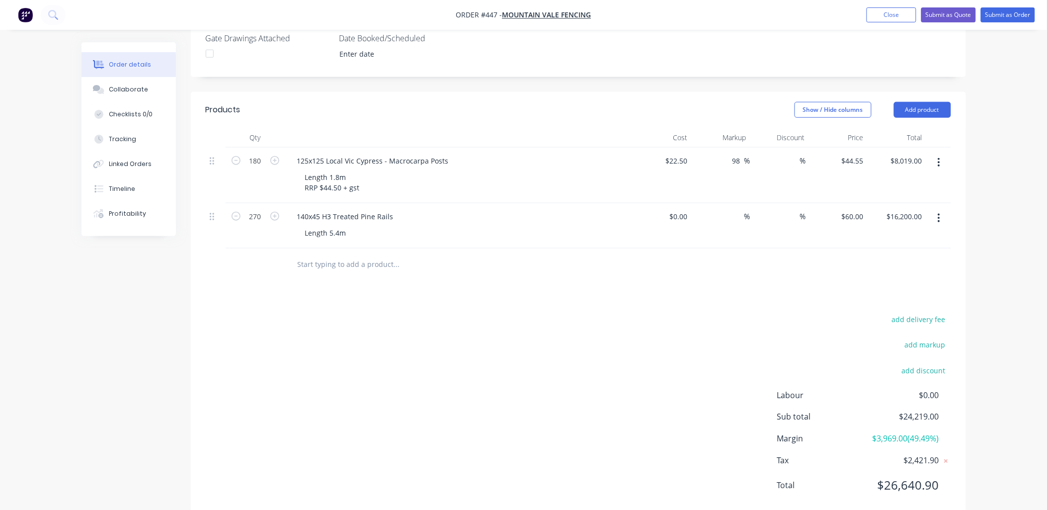
click at [784, 152] on div "%" at bounding box center [779, 176] width 59 height 56
click at [791, 154] on input at bounding box center [793, 161] width 14 height 14
type input "20"
type input "$6,415.20"
click at [791, 172] on div "20 20 %" at bounding box center [779, 176] width 59 height 56
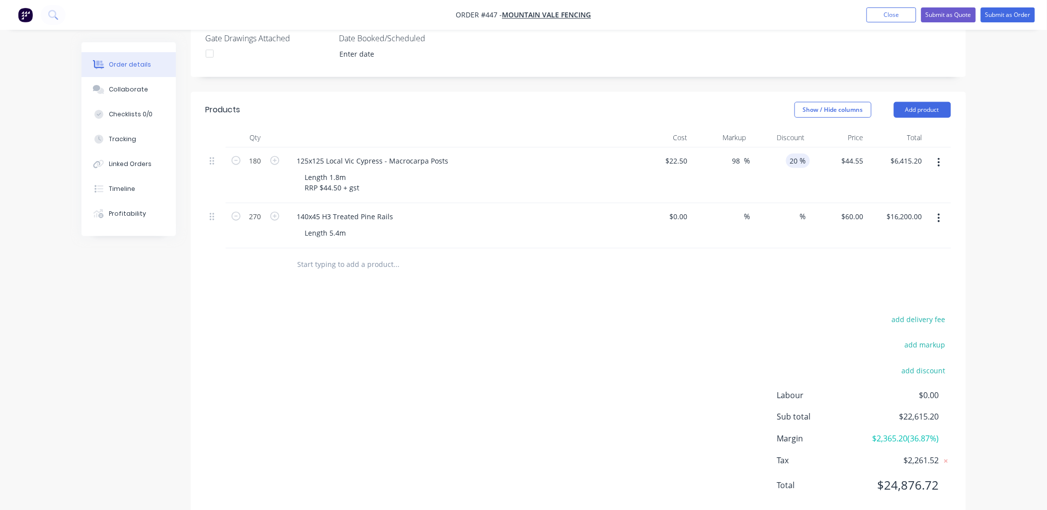
click at [797, 154] on input "20" at bounding box center [793, 161] width 14 height 14
type input "$8,019.00"
click at [823, 102] on button "Show / Hide columns" at bounding box center [833, 110] width 77 height 16
click at [837, 152] on span "Discount" at bounding box center [860, 156] width 75 height 10
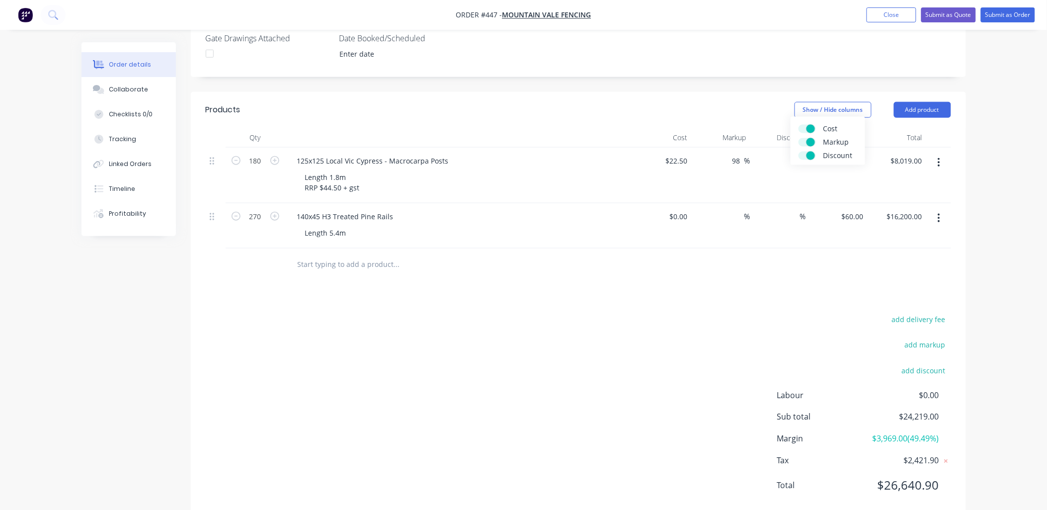
click at [799, 152] on input "Discount" at bounding box center [799, 152] width 0 height 0
click at [825, 172] on div "$44.55 $44.55" at bounding box center [835, 176] width 61 height 56
click at [852, 154] on input "44.55" at bounding box center [851, 161] width 27 height 14
click at [852, 154] on input "44.55" at bounding box center [853, 161] width 23 height 14
type input "35.60"
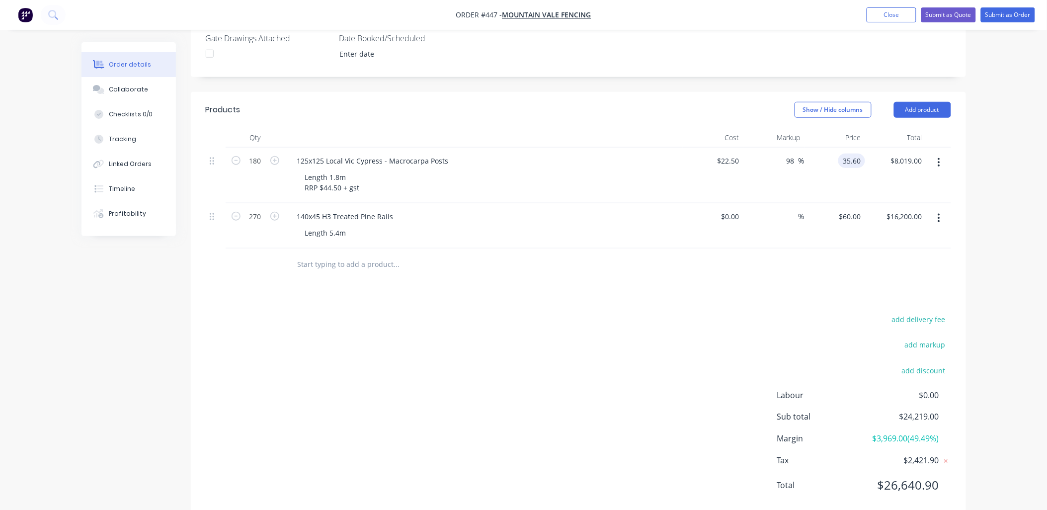
type input "58.22"
type input "$35.60"
type input "$6,408.00"
click at [853, 170] on div "$35.60 $35.60" at bounding box center [835, 176] width 61 height 56
click at [892, 17] on button "Close" at bounding box center [892, 14] width 50 height 15
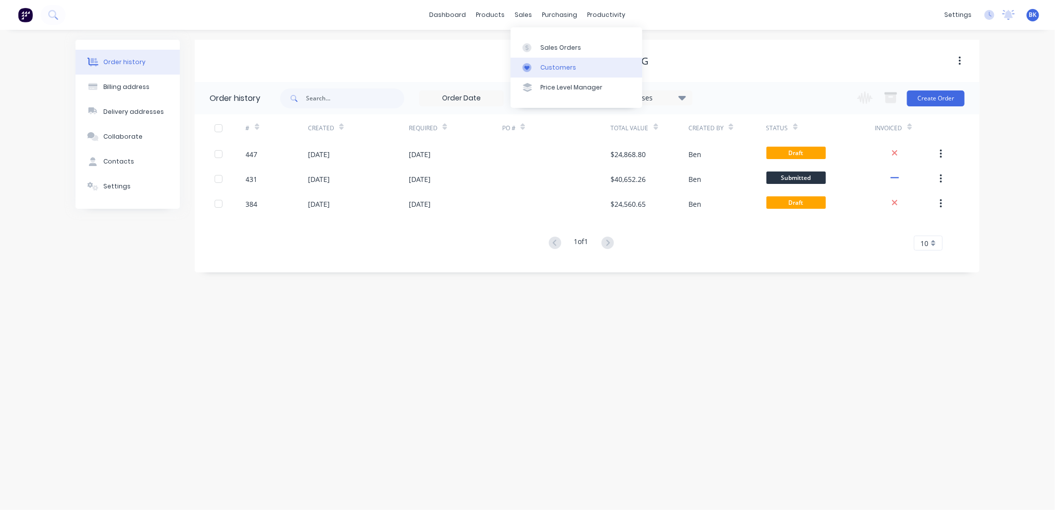
click at [550, 63] on div "Customers" at bounding box center [559, 67] width 36 height 9
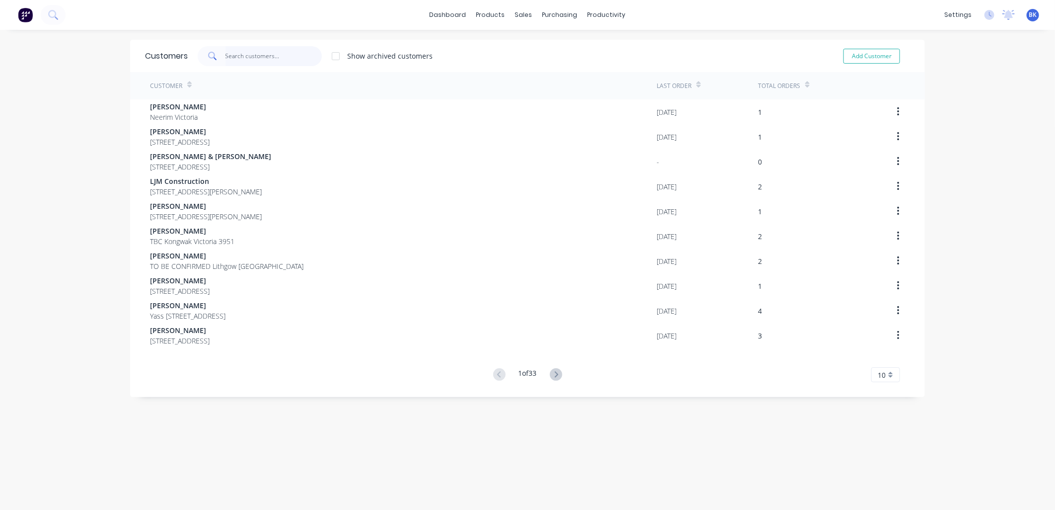
click at [259, 60] on input "text" at bounding box center [274, 56] width 97 height 20
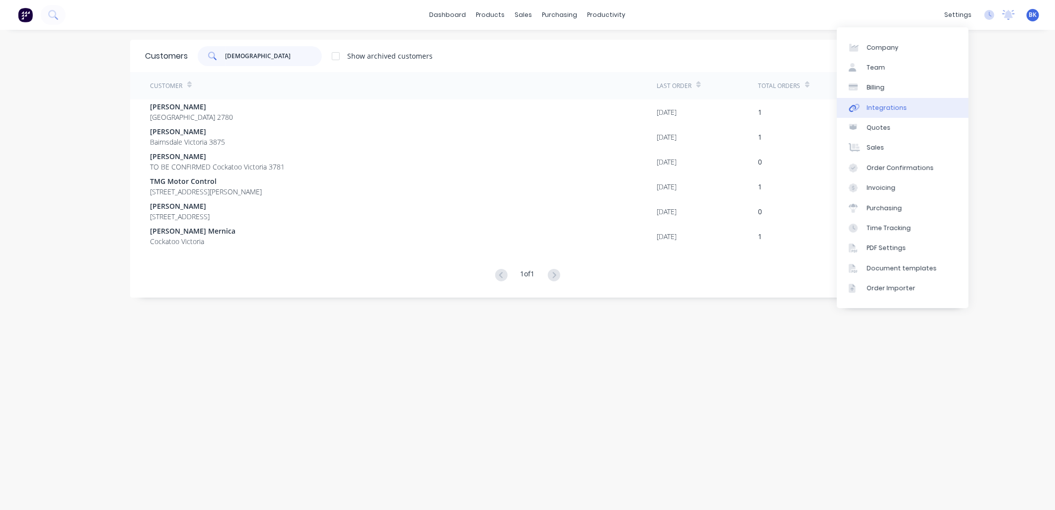
type input "kath"
click at [931, 108] on link "Integrations" at bounding box center [903, 108] width 132 height 20
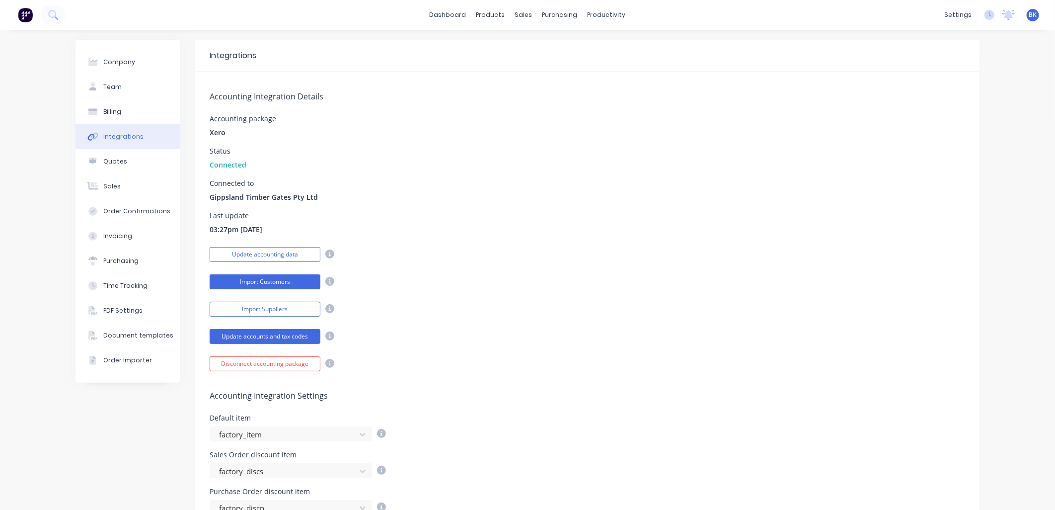
click at [237, 285] on button "Import Customers" at bounding box center [265, 281] width 111 height 15
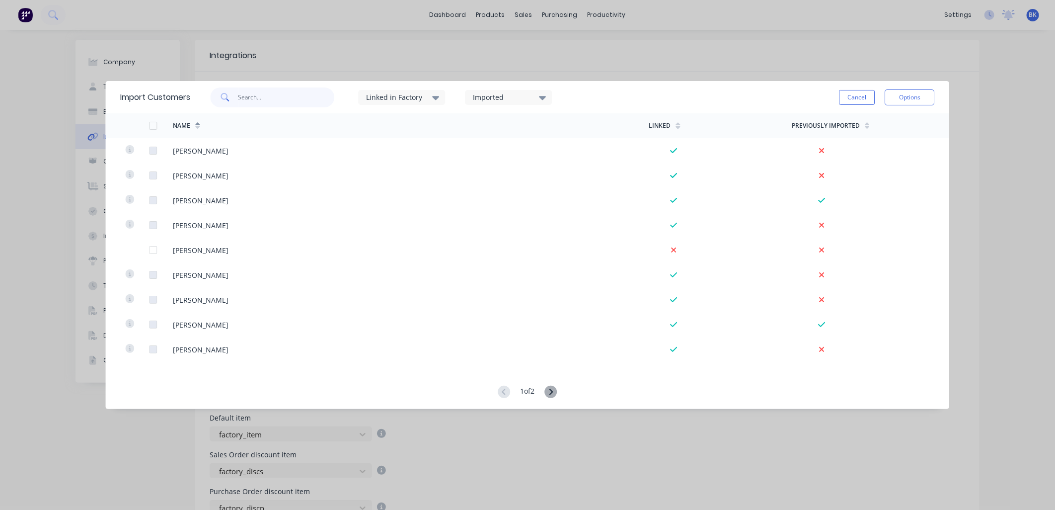
click at [277, 99] on input "text" at bounding box center [286, 97] width 97 height 20
type input "kathl"
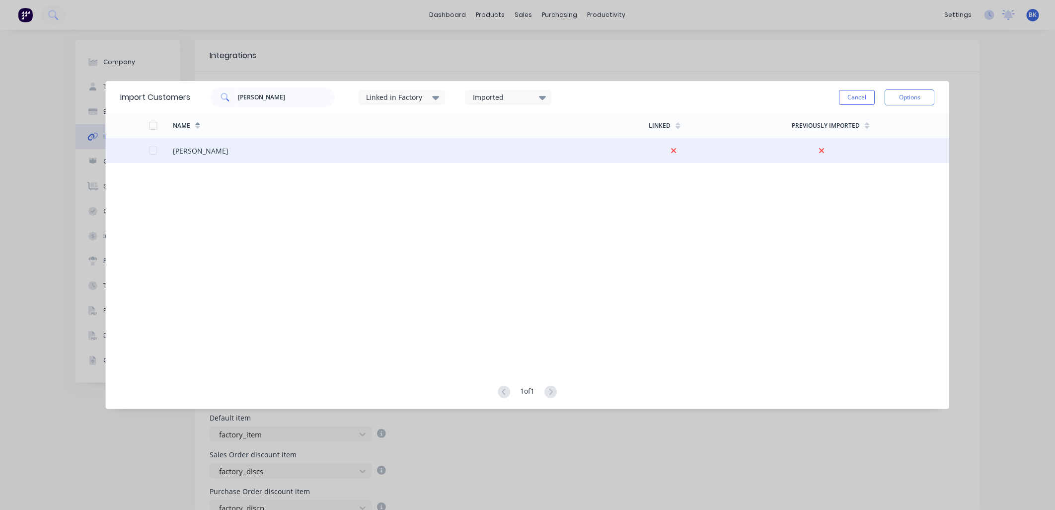
click at [154, 152] on div at bounding box center [153, 151] width 20 height 20
click at [925, 95] on button "Options" at bounding box center [910, 97] width 50 height 16
click at [901, 123] on div "Import selected customers" at bounding box center [888, 125] width 77 height 25
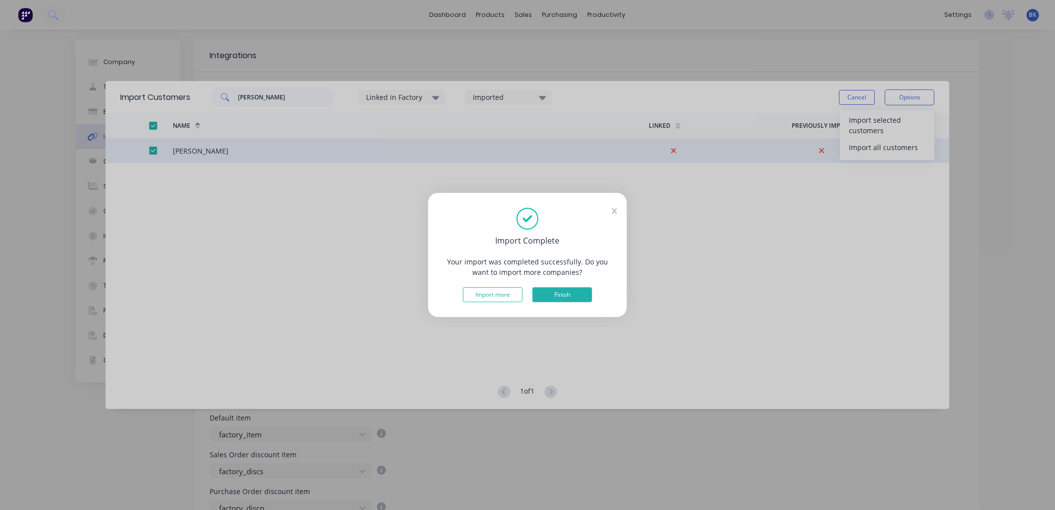
click at [577, 297] on button "Finish" at bounding box center [563, 294] width 60 height 15
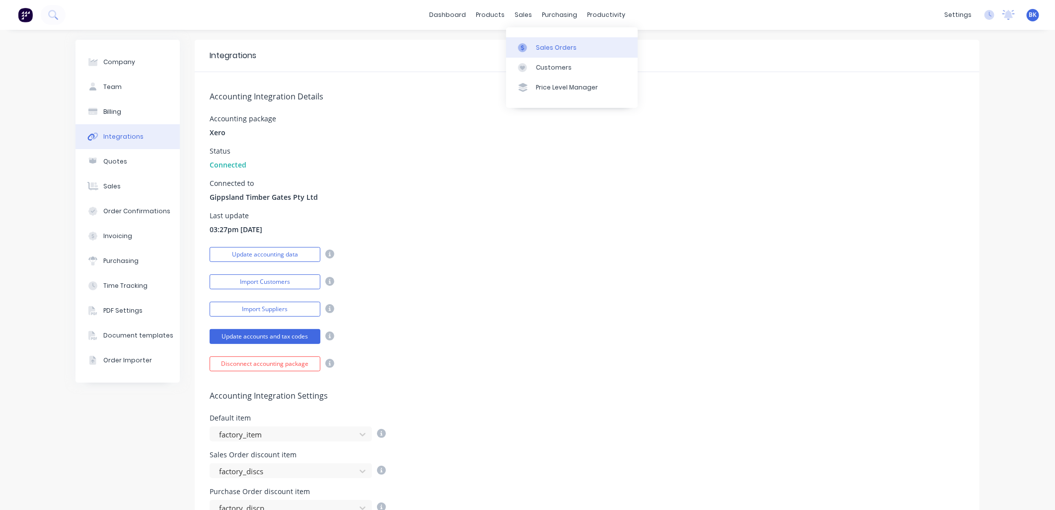
click at [563, 42] on link "Sales Orders" at bounding box center [572, 47] width 132 height 20
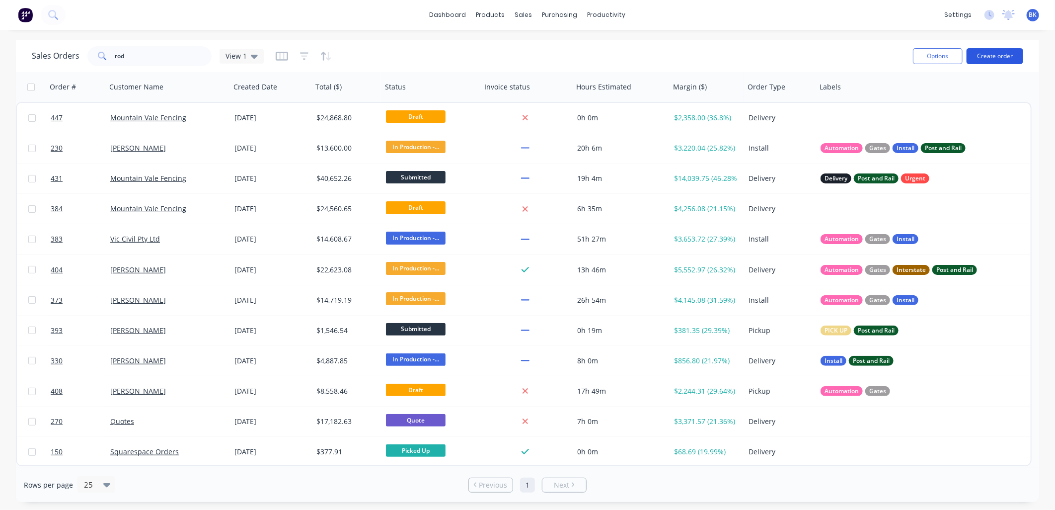
click at [1007, 55] on button "Create order" at bounding box center [995, 56] width 57 height 16
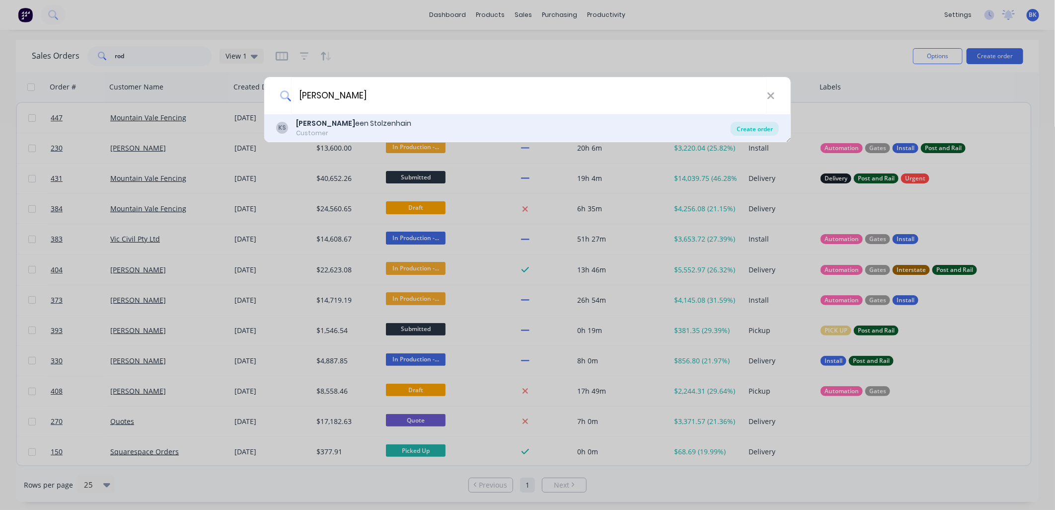
type input "kathl"
click at [748, 126] on div "Create order" at bounding box center [755, 129] width 48 height 14
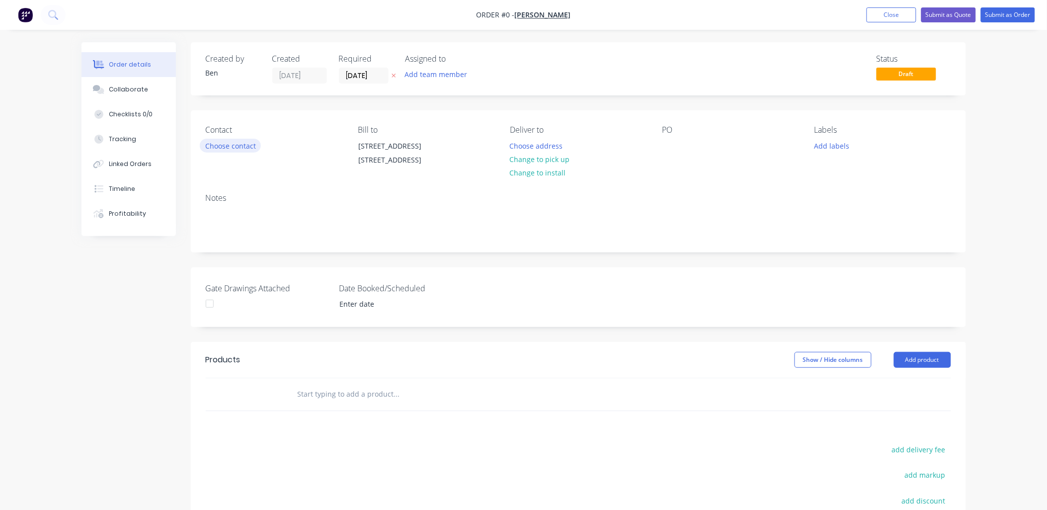
click at [252, 145] on button "Choose contact" at bounding box center [230, 145] width 61 height 13
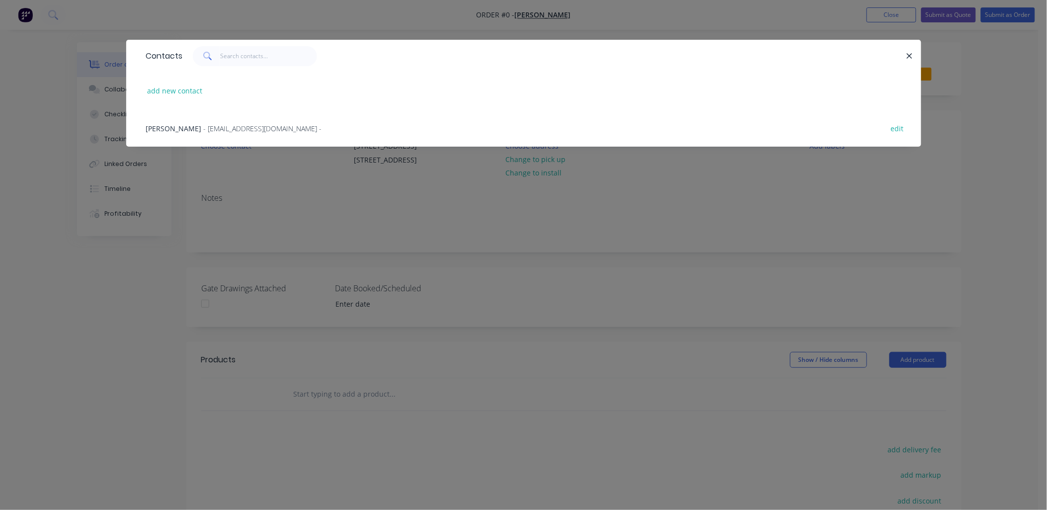
click at [216, 128] on span "- dkjstolzenhains@bigpond.com -" at bounding box center [263, 128] width 118 height 9
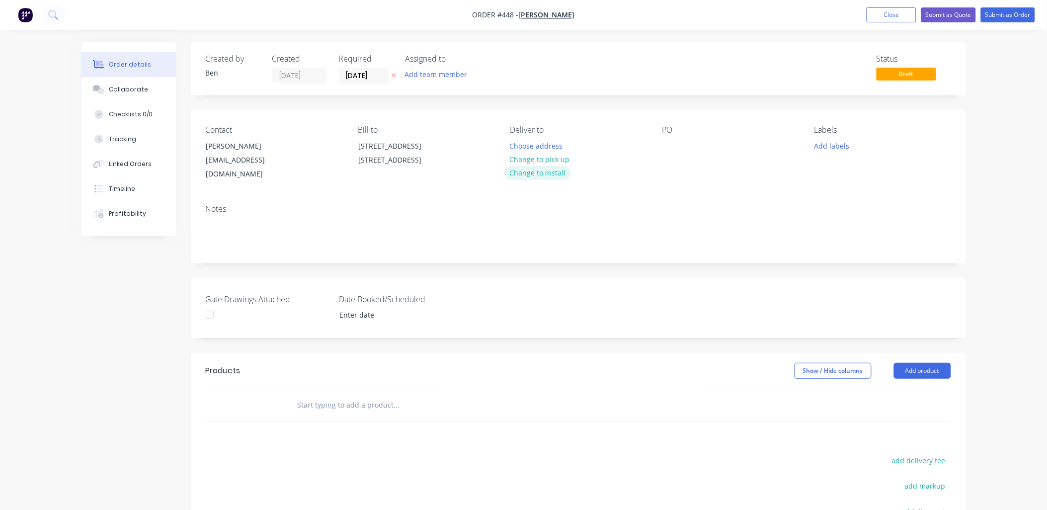
click at [550, 168] on button "Change to install" at bounding box center [537, 172] width 67 height 13
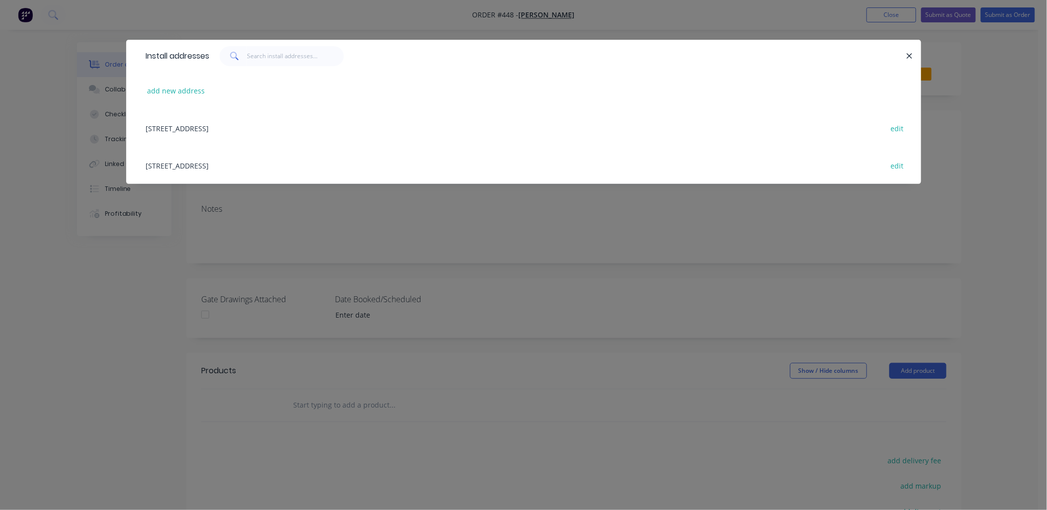
click at [215, 128] on div "500 Torwood-topiram Rd, TETOORA ROAD, undefined, 3821 edit" at bounding box center [523, 127] width 765 height 37
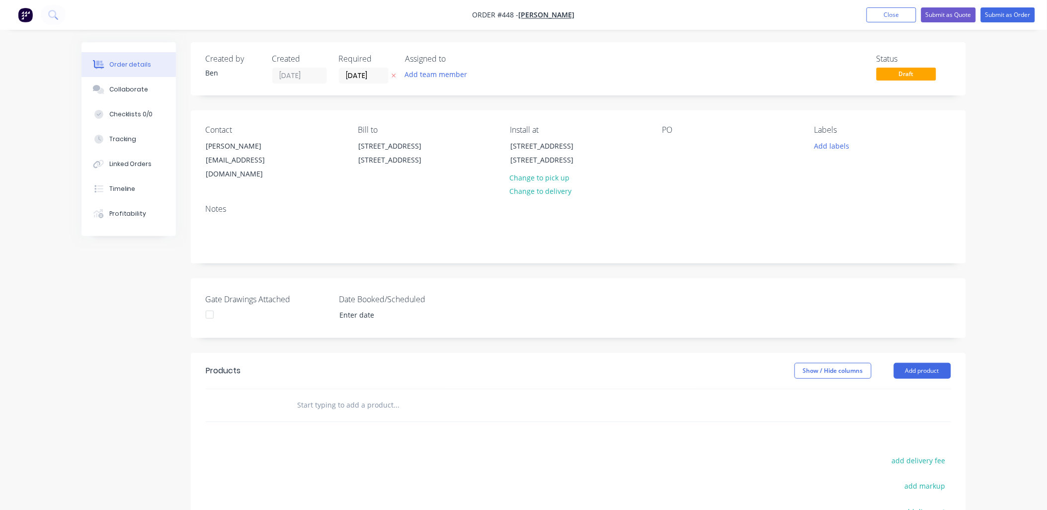
drag, startPoint x: 350, startPoint y: 393, endPoint x: 355, endPoint y: 390, distance: 5.6
click at [354, 395] on input "text" at bounding box center [396, 405] width 199 height 20
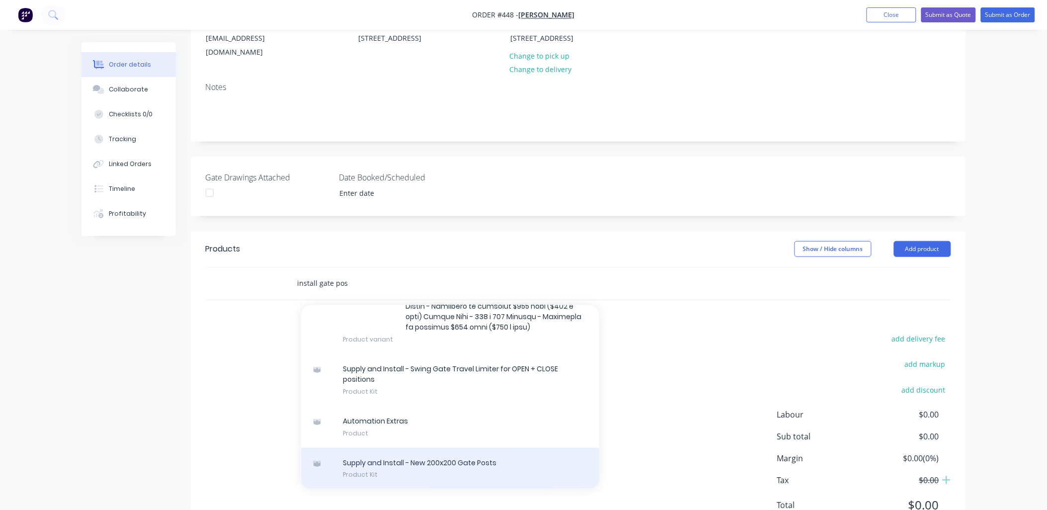
scroll to position [122, 0]
type input "install gate pos"
click at [421, 459] on div "Supply and Install - New 200x200 Gate Posts Product Kit" at bounding box center [450, 468] width 298 height 42
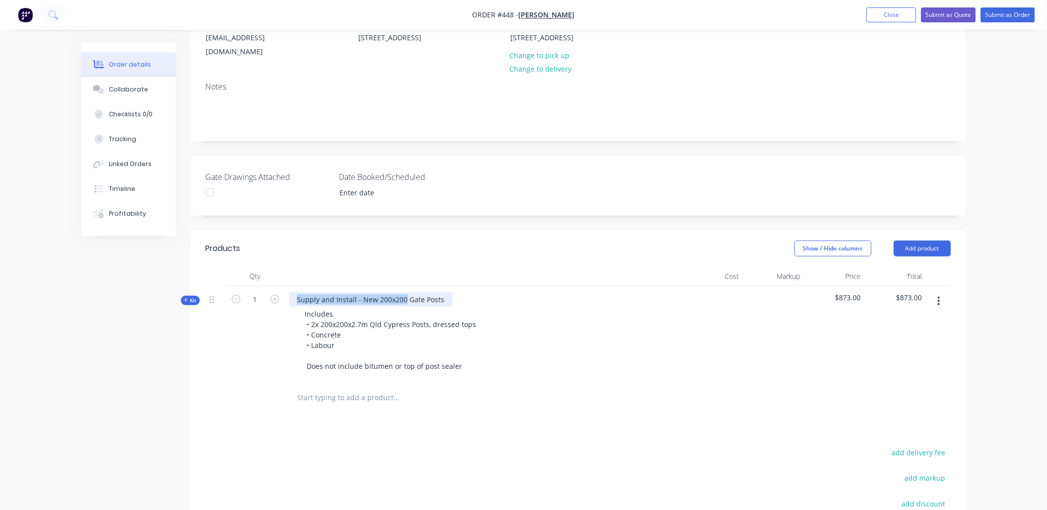
drag, startPoint x: 403, startPoint y: 286, endPoint x: 295, endPoint y: 292, distance: 108.0
click at [295, 292] on div "Supply and Install - New 200x200 Gate Posts" at bounding box center [370, 299] width 163 height 14
click at [423, 292] on div "Excavate and add concrete to existing Gate Posts" at bounding box center [378, 299] width 178 height 14
click at [438, 292] on div "Excavate and add concrete to existing gate Posts" at bounding box center [377, 299] width 177 height 14
click at [455, 292] on div "Excavate and add concrete to existing gate posts" at bounding box center [378, 299] width 178 height 14
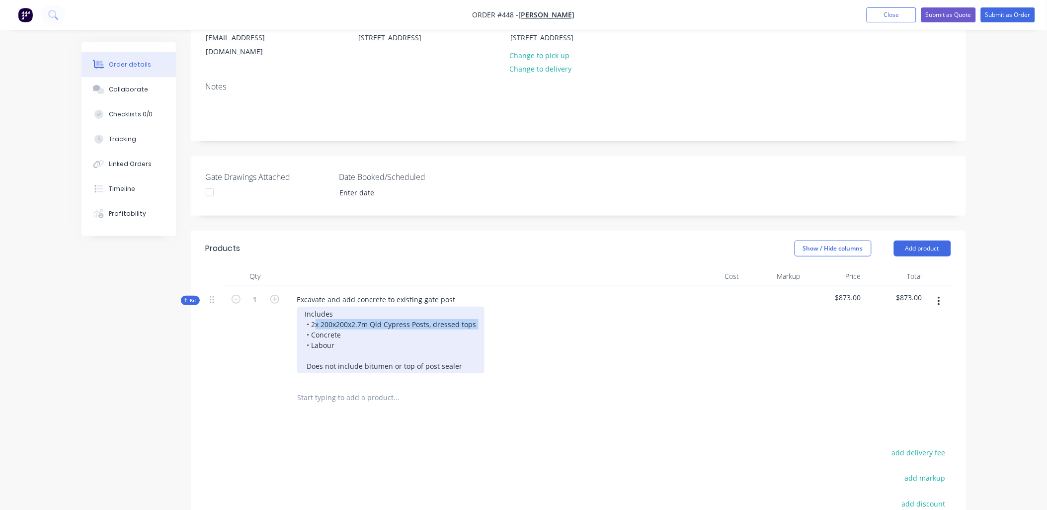
drag, startPoint x: 473, startPoint y: 312, endPoint x: 311, endPoint y: 314, distance: 162.0
click at [311, 314] on div "Includes • 2x 200x200x2.7m Qld Cypress Posts, dressed tops • Concrete • Labour …" at bounding box center [390, 340] width 187 height 67
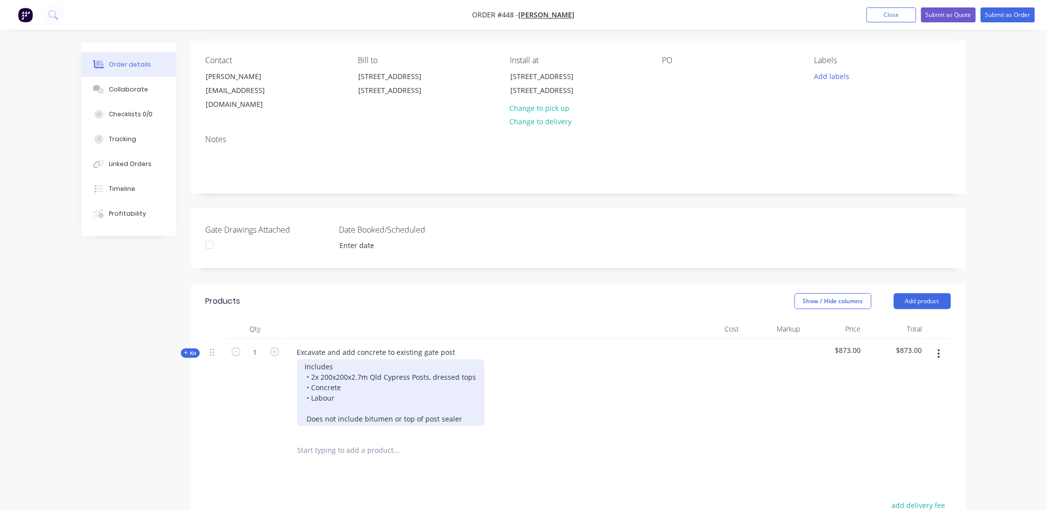
scroll to position [69, 0]
drag, startPoint x: 311, startPoint y: 366, endPoint x: 474, endPoint y: 363, distance: 162.5
click at [474, 363] on div "Includes • 2x 200x200x2.7m Qld Cypress Posts, dressed tops • Concrete • Labour …" at bounding box center [390, 393] width 187 height 67
click at [345, 369] on div "Includes • Machinery • Concrete • Labour Does not include bitumen or top of pos…" at bounding box center [383, 393] width 173 height 67
drag, startPoint x: 319, startPoint y: 365, endPoint x: 313, endPoint y: 365, distance: 5.5
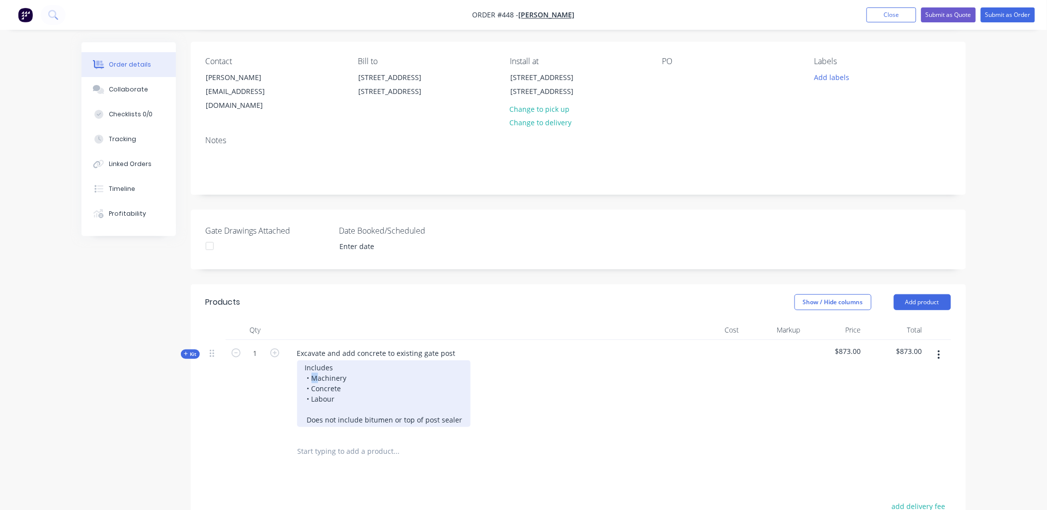
click at [313, 365] on div "Includes • Machinery • Concrete • Labour Does not include bitumen or top of pos…" at bounding box center [383, 393] width 173 height 67
click at [385, 364] on div "Includes • Required machinery • Concrete • Labour Does not include bitumen or t…" at bounding box center [383, 393] width 173 height 67
click at [350, 407] on div "Includes • Required equipment • Concrete • Labour Does not include bitumen or t…" at bounding box center [383, 393] width 173 height 67
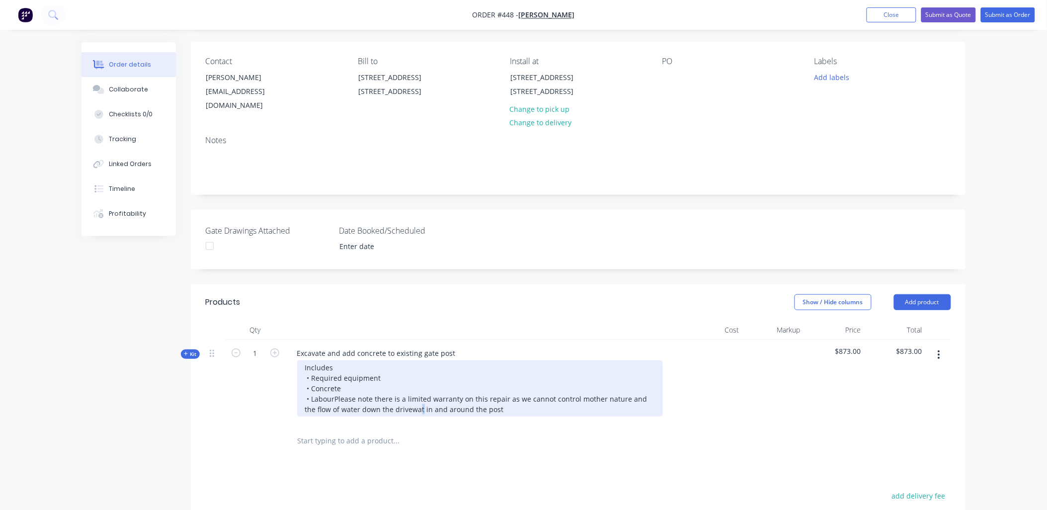
click at [385, 416] on div "Includes • Required equipment • Concrete • Labour Please note there is a limite…" at bounding box center [480, 388] width 366 height 56
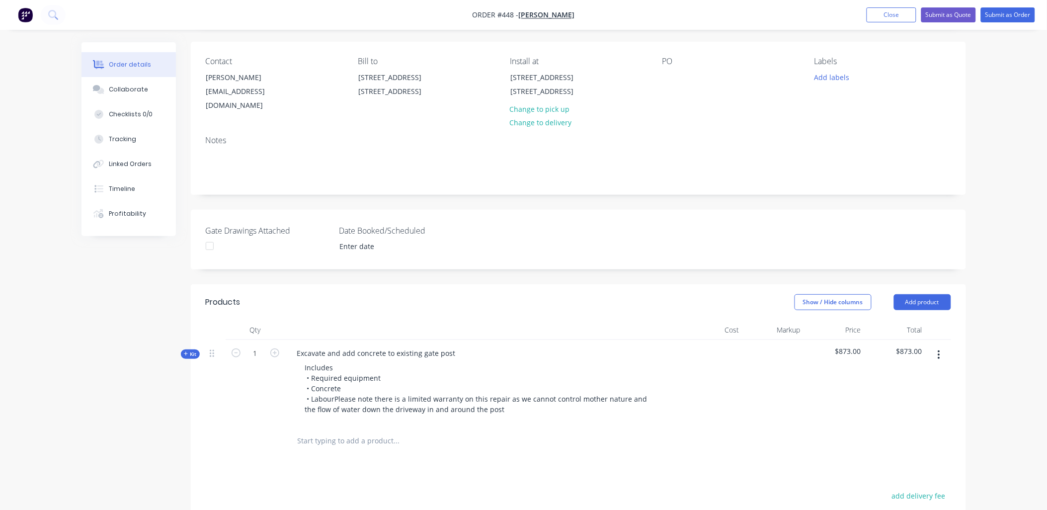
click at [269, 402] on div "1" at bounding box center [256, 382] width 60 height 85
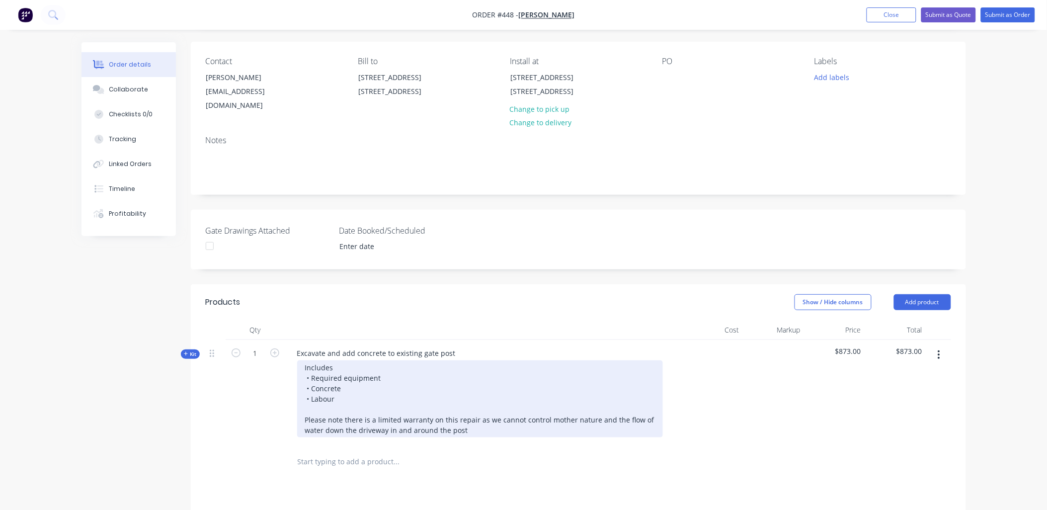
click at [483, 420] on div "Includes • Required equipment • Concrete • Labour Please note there is a limite…" at bounding box center [480, 398] width 366 height 77
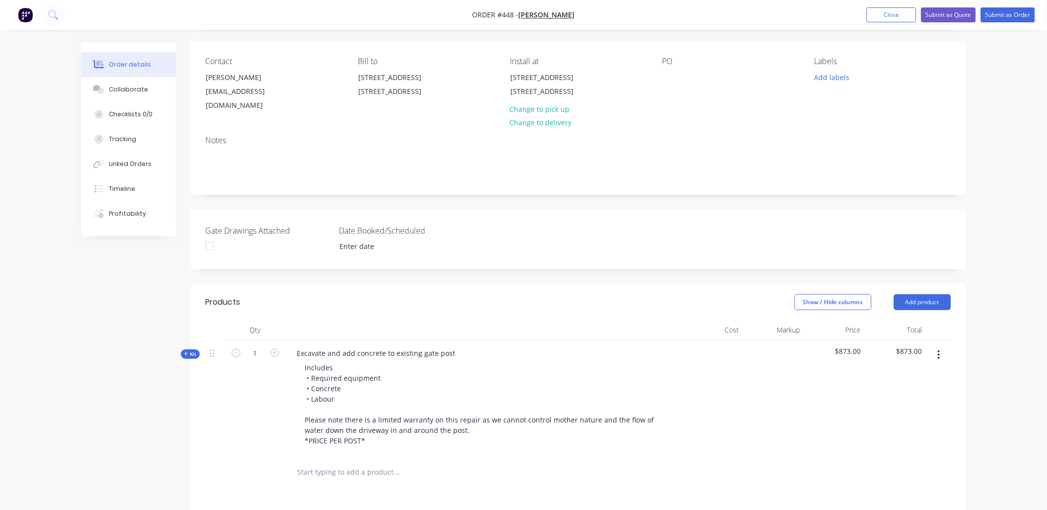
click at [223, 389] on div at bounding box center [216, 398] width 20 height 116
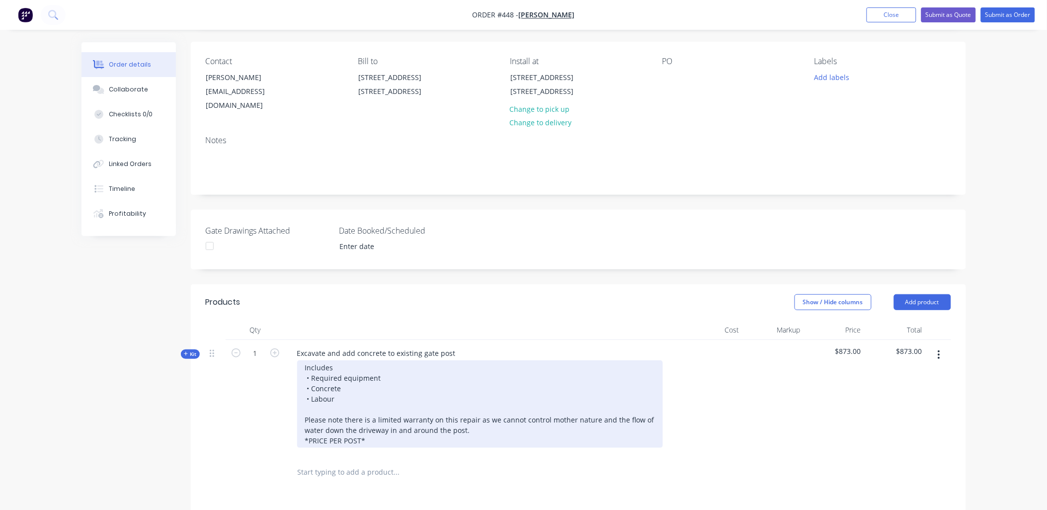
click at [361, 431] on div "Includes • Required equipment • Concrete • Labour Please note there is a limite…" at bounding box center [480, 403] width 366 height 87
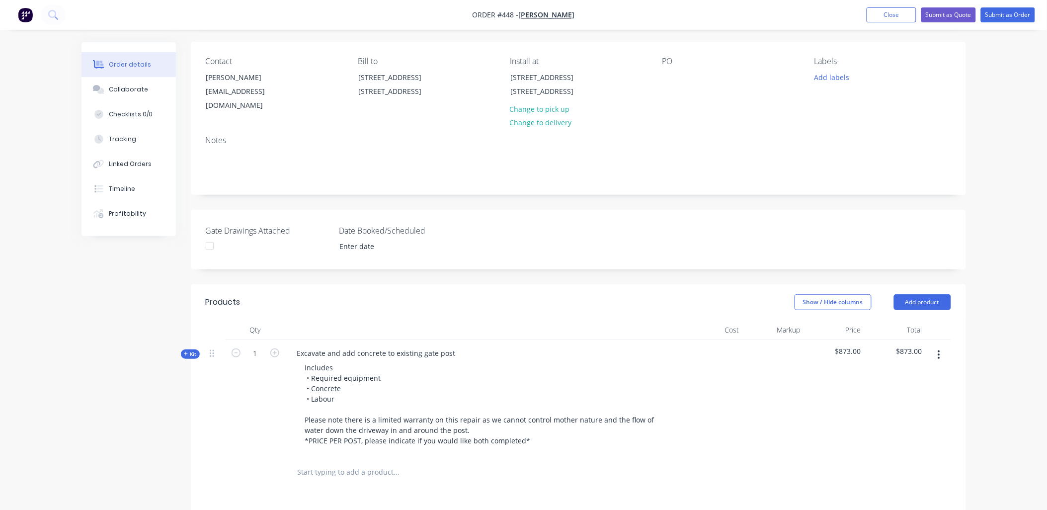
click at [279, 409] on div "1" at bounding box center [256, 398] width 60 height 116
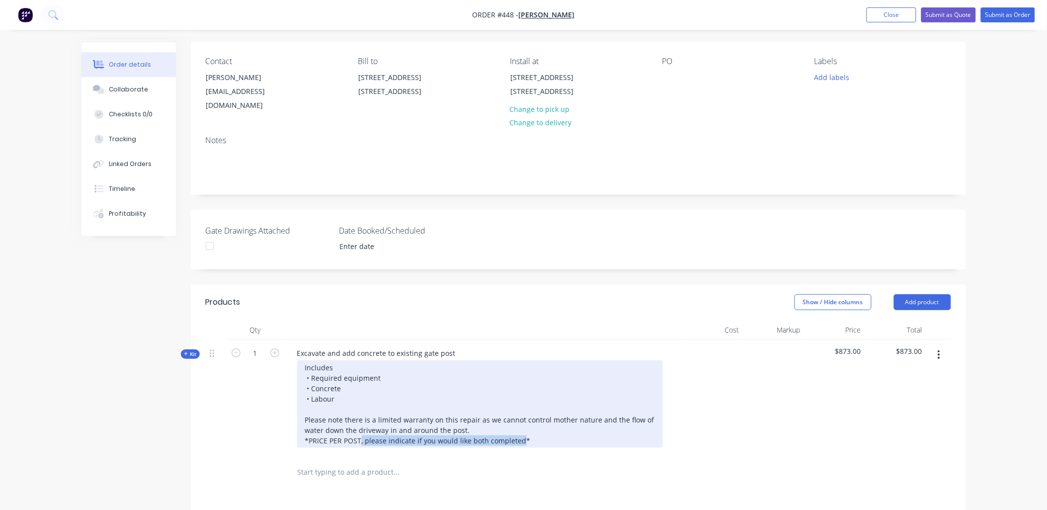
drag, startPoint x: 520, startPoint y: 429, endPoint x: 371, endPoint y: 429, distance: 149.1
click at [365, 430] on div "Includes • Required equipment • Concrete • Labour Please note there is a limite…" at bounding box center [480, 403] width 366 height 87
click at [371, 429] on div "Includes • Required equipment • Concrete • Labour Please note there is a limite…" at bounding box center [480, 403] width 366 height 87
drag, startPoint x: 371, startPoint y: 429, endPoint x: 517, endPoint y: 430, distance: 145.6
click at [517, 430] on div "Includes • Required equipment • Concrete • Labour Please note there is a limite…" at bounding box center [480, 403] width 366 height 87
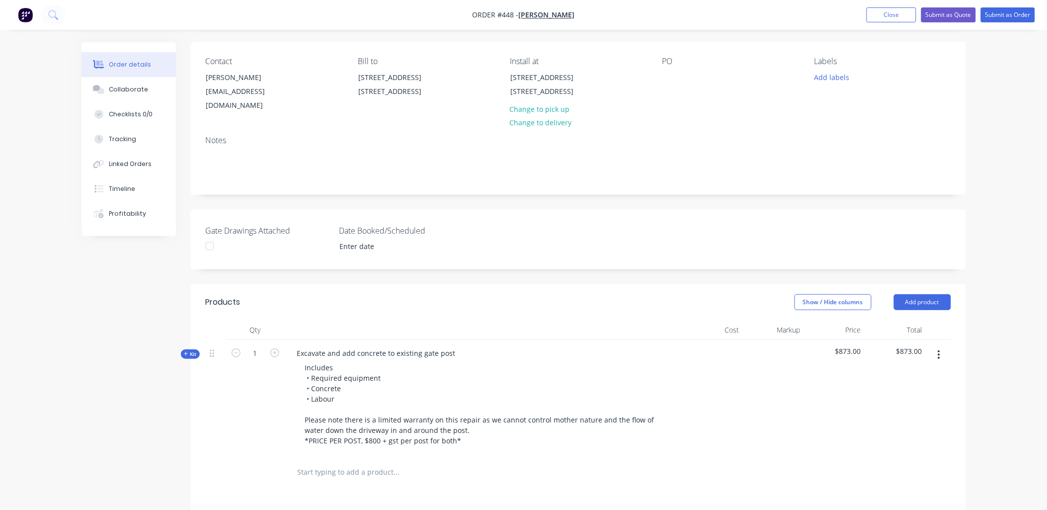
click at [241, 405] on div "1" at bounding box center [256, 398] width 60 height 116
click at [185, 351] on icon at bounding box center [186, 353] width 4 height 5
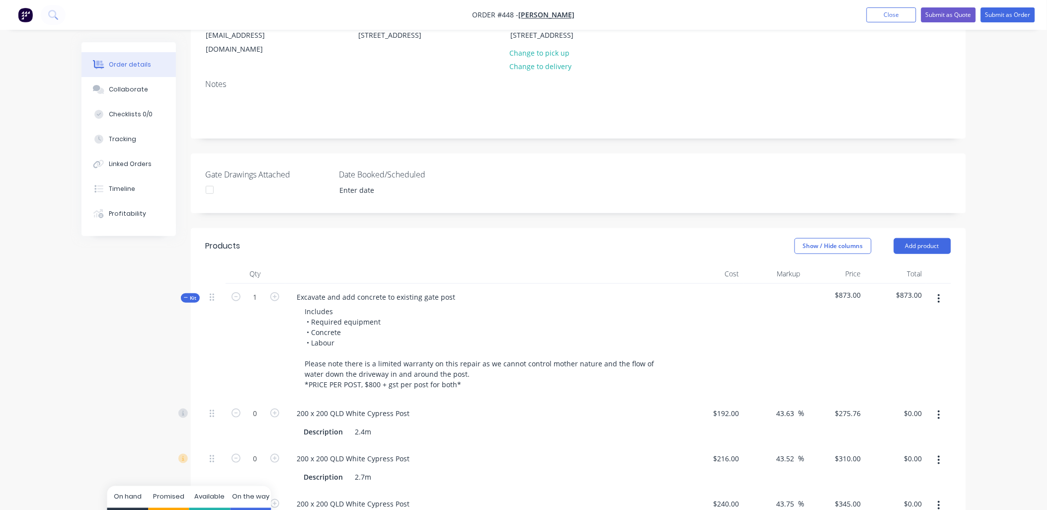
scroll to position [124, 0]
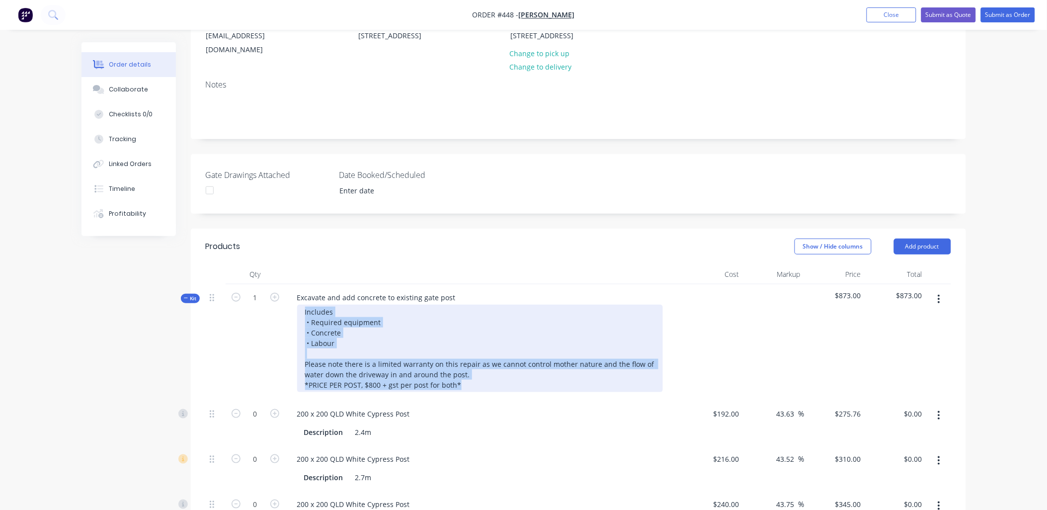
copy div "Includes • Required equipment • Concrete • Labour Please note there is a limite…"
drag, startPoint x: 466, startPoint y: 374, endPoint x: 394, endPoint y: 227, distance: 163.6
click at [284, 301] on div "Kit 1 Excavate and add concrete to existing gate post Includes • Required equip…" at bounding box center [578, 342] width 745 height 116
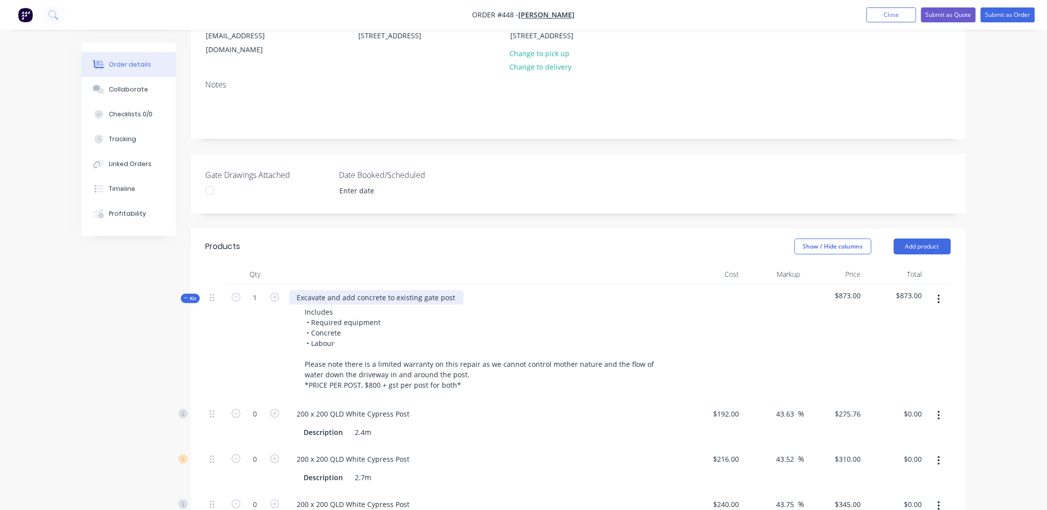
click at [371, 290] on div "Excavate and add concrete to existing gate post" at bounding box center [376, 297] width 174 height 14
click at [411, 290] on div "Supply and pour concrete to stabilize existing gate posts (with gates attached)…" at bounding box center [472, 297] width 366 height 14
click at [284, 335] on div "1" at bounding box center [256, 342] width 60 height 116
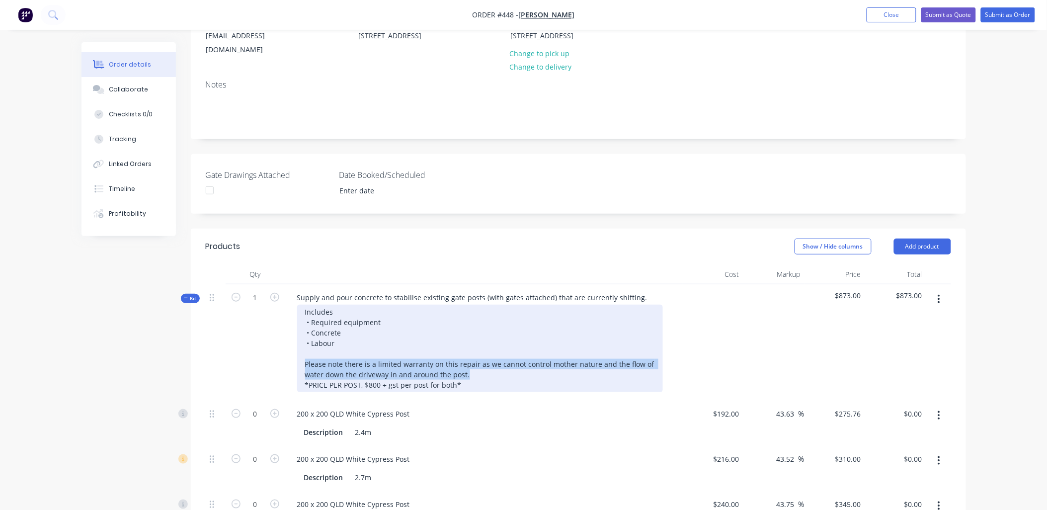
drag, startPoint x: 307, startPoint y: 351, endPoint x: 469, endPoint y: 364, distance: 162.5
click at [469, 364] on div "Includes • Required equipment • Concrete • Labour Please note there is a limite…" at bounding box center [480, 348] width 366 height 87
click at [602, 352] on div "Includes • Required equipment • Concrete • Labour Please note: This repair carr…" at bounding box center [480, 348] width 366 height 87
drag, startPoint x: 465, startPoint y: 371, endPoint x: 284, endPoint y: 383, distance: 181.3
click at [284, 383] on div "Kit 1 Supply and pour concrete to stabilise existing gate posts (with gates att…" at bounding box center [578, 342] width 745 height 116
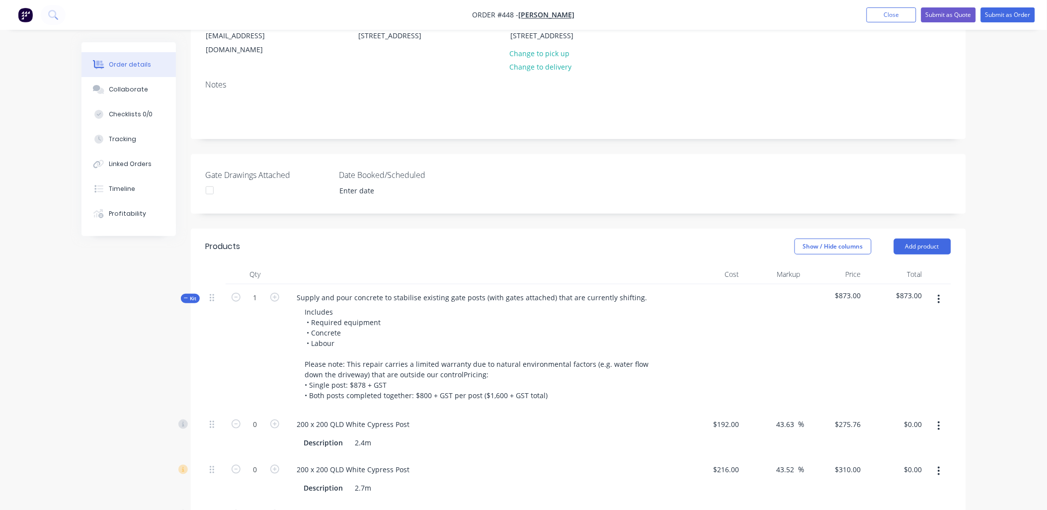
click at [944, 432] on button "button" at bounding box center [938, 426] width 23 height 18
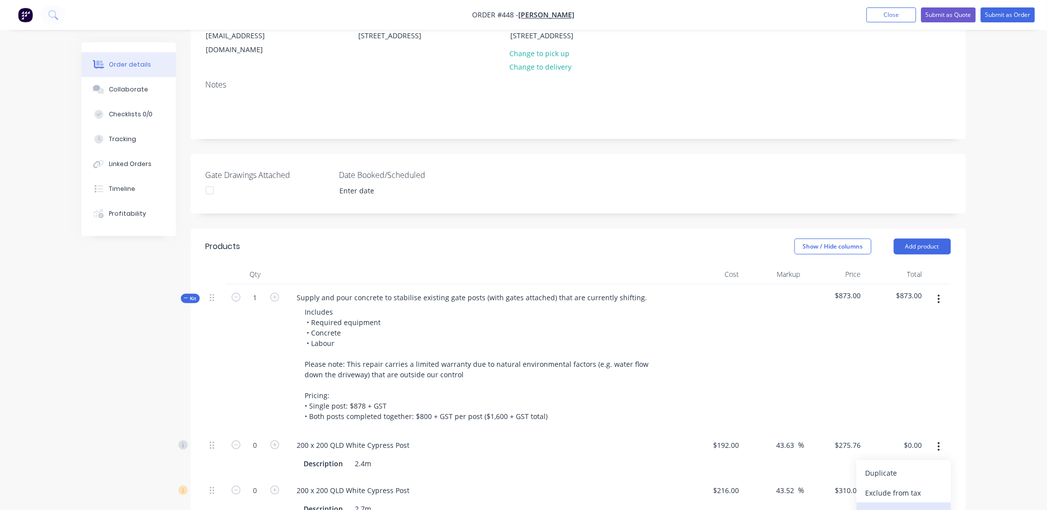
click at [918, 505] on div "Delete" at bounding box center [904, 512] width 77 height 14
click at [940, 442] on icon "button" at bounding box center [939, 446] width 2 height 9
click at [915, 505] on div "Delete" at bounding box center [904, 512] width 77 height 14
click at [943, 438] on button "button" at bounding box center [938, 447] width 23 height 18
click at [913, 505] on div "Delete" at bounding box center [904, 512] width 77 height 14
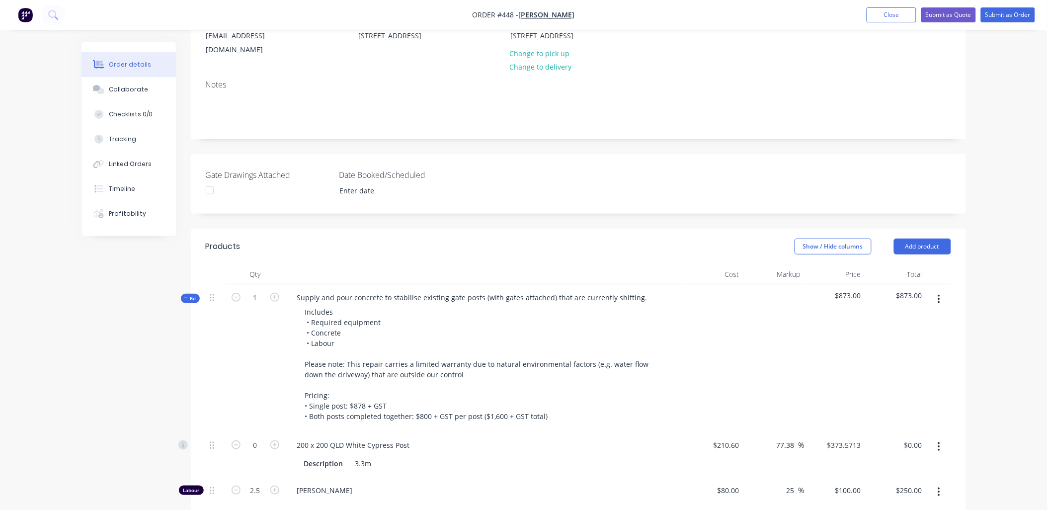
click at [939, 442] on icon "button" at bounding box center [939, 446] width 2 height 9
click at [913, 505] on div "Delete" at bounding box center [904, 512] width 77 height 14
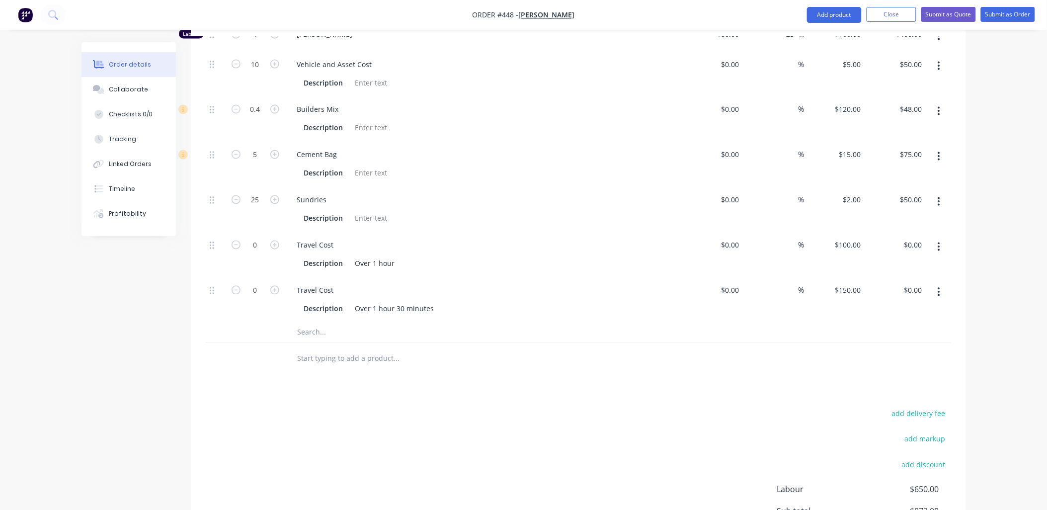
scroll to position [565, 0]
click at [942, 238] on button "button" at bounding box center [938, 247] width 23 height 18
click at [920, 305] on div "Delete" at bounding box center [904, 312] width 77 height 14
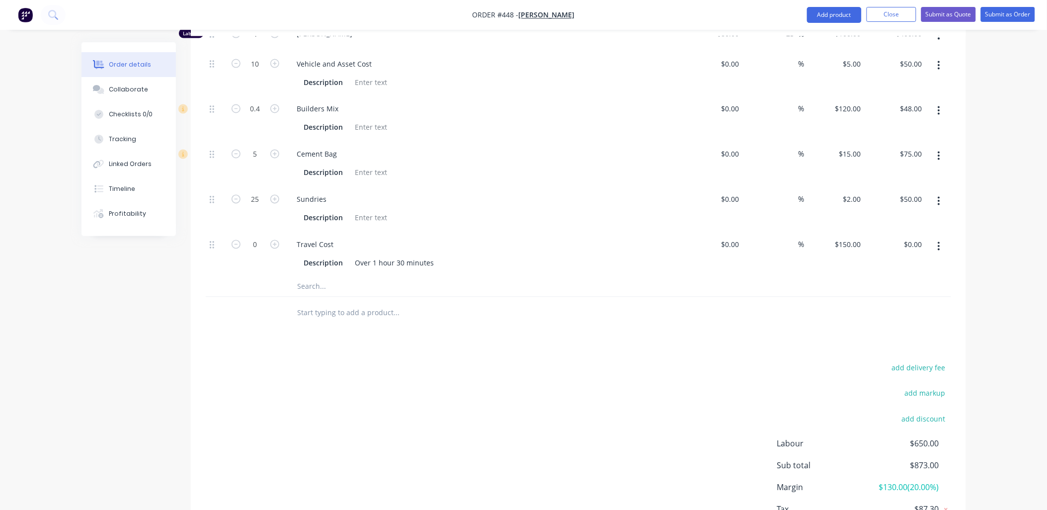
click at [938, 241] on icon "button" at bounding box center [939, 246] width 2 height 11
click at [926, 305] on div "Delete" at bounding box center [904, 312] width 77 height 14
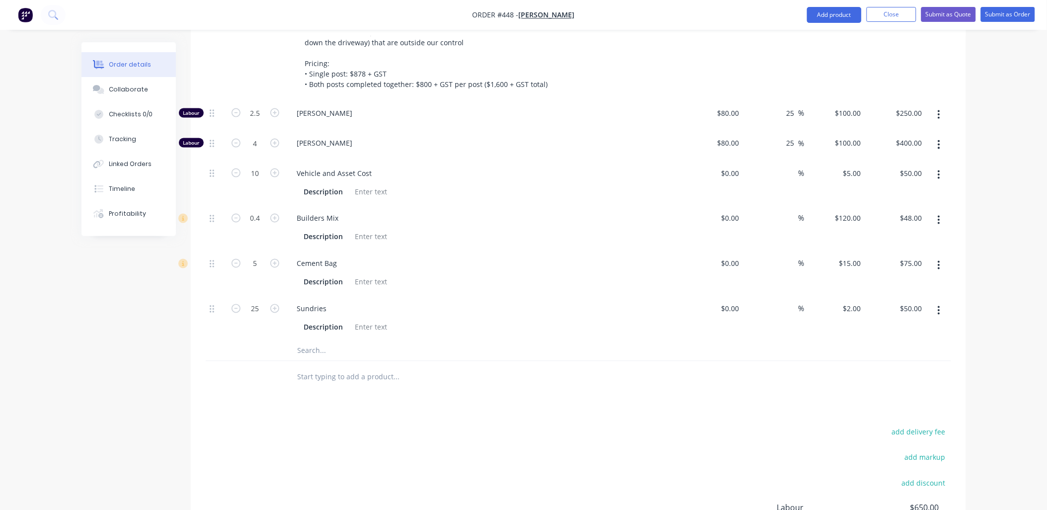
scroll to position [456, 0]
click at [308, 341] on input "text" at bounding box center [396, 351] width 199 height 20
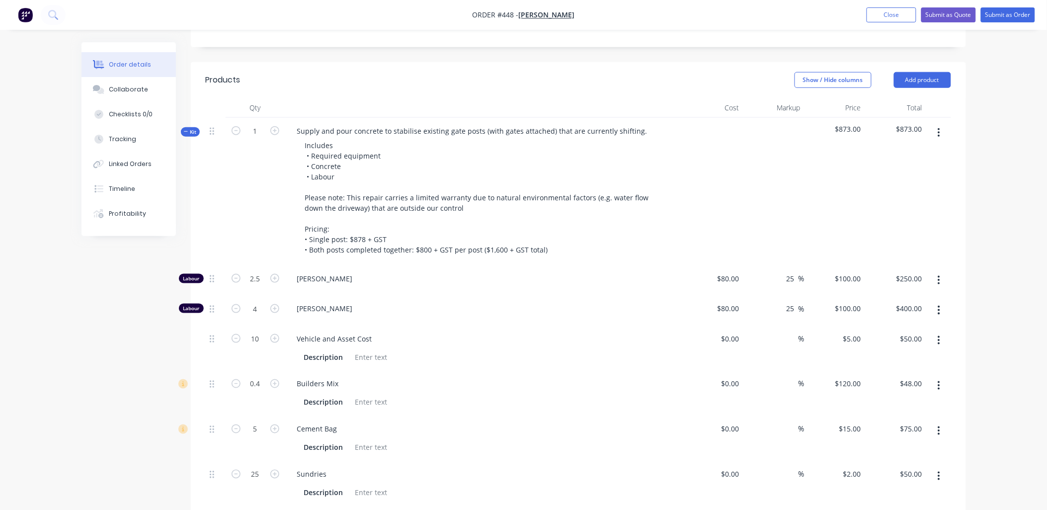
scroll to position [290, 0]
click at [930, 73] on button "Add product" at bounding box center [922, 81] width 57 height 16
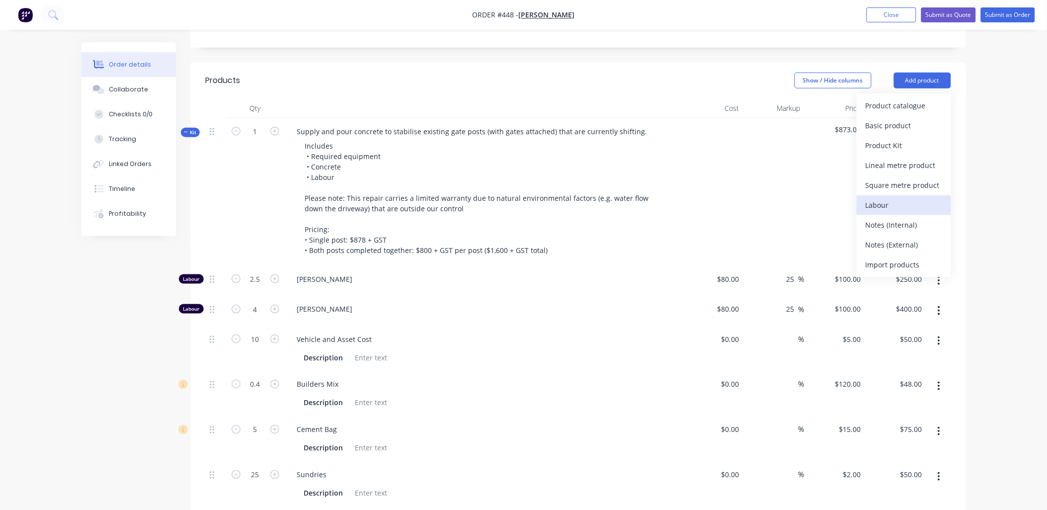
click at [897, 198] on div "Labour" at bounding box center [904, 205] width 77 height 14
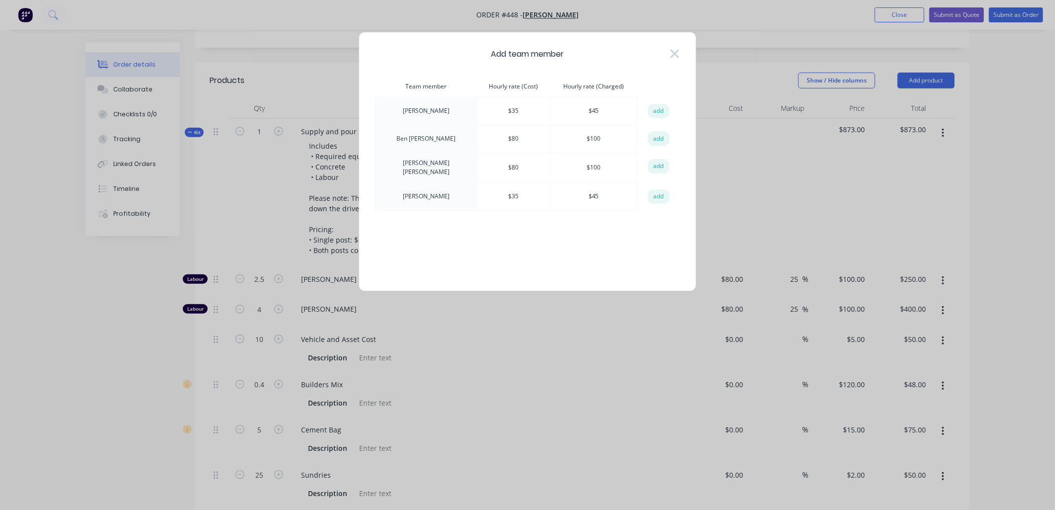
click at [658, 110] on button "add" at bounding box center [659, 111] width 22 height 15
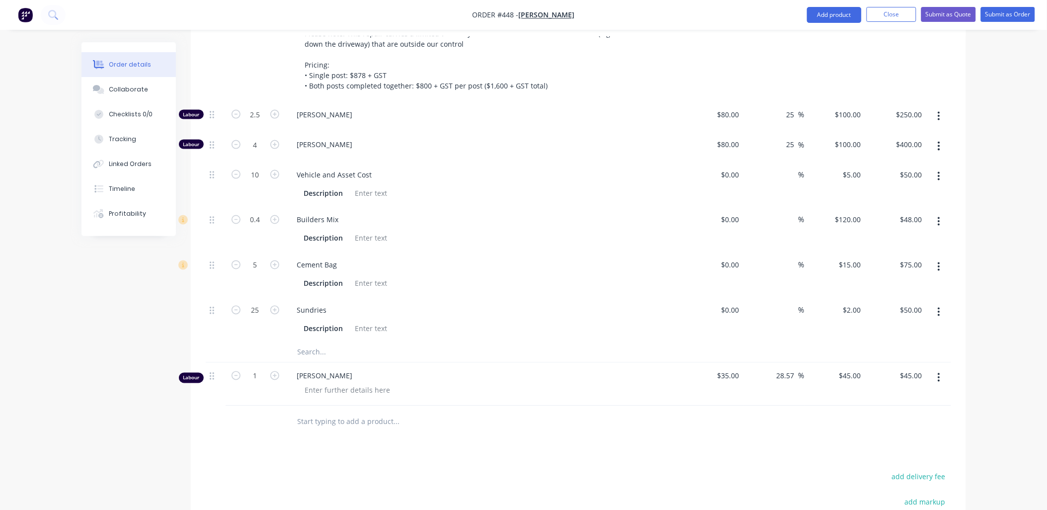
scroll to position [455, 0]
click at [267, 368] on input "1" at bounding box center [255, 375] width 26 height 15
click at [942, 368] on button "button" at bounding box center [938, 377] width 23 height 18
click at [907, 456] on div "Delete" at bounding box center [904, 463] width 77 height 14
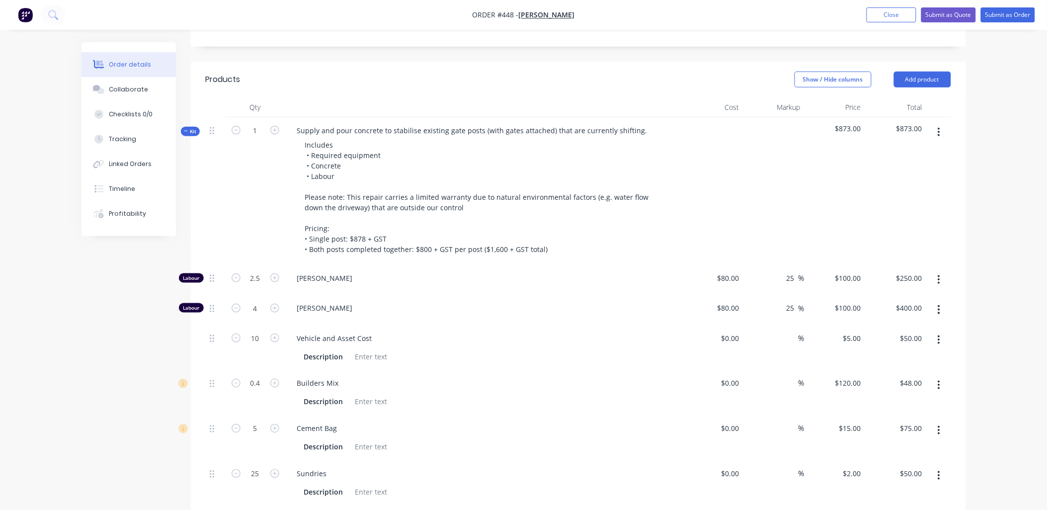
scroll to position [290, 0]
click at [941, 124] on button "button" at bounding box center [938, 133] width 23 height 18
click at [925, 152] on div "Add product to kit" at bounding box center [904, 159] width 77 height 14
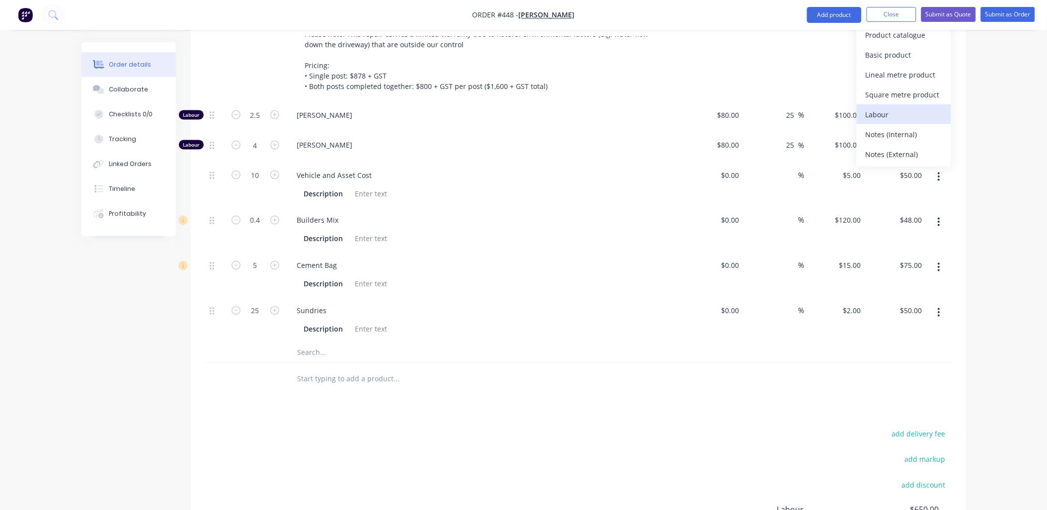
scroll to position [455, 0]
click at [895, 106] on div "Labour" at bounding box center [904, 113] width 77 height 14
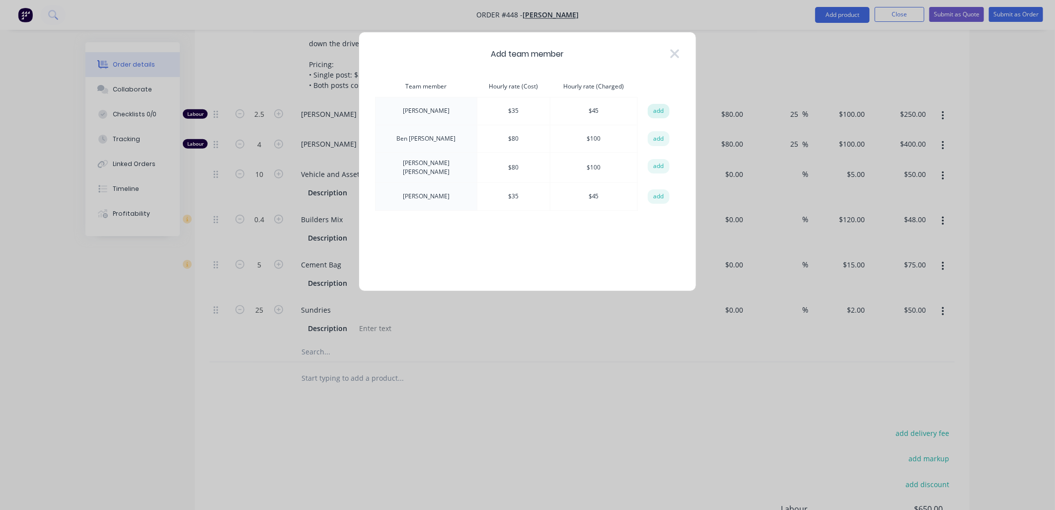
drag, startPoint x: 652, startPoint y: 111, endPoint x: 438, endPoint y: 250, distance: 255.7
click at [651, 111] on button "add" at bounding box center [659, 111] width 22 height 15
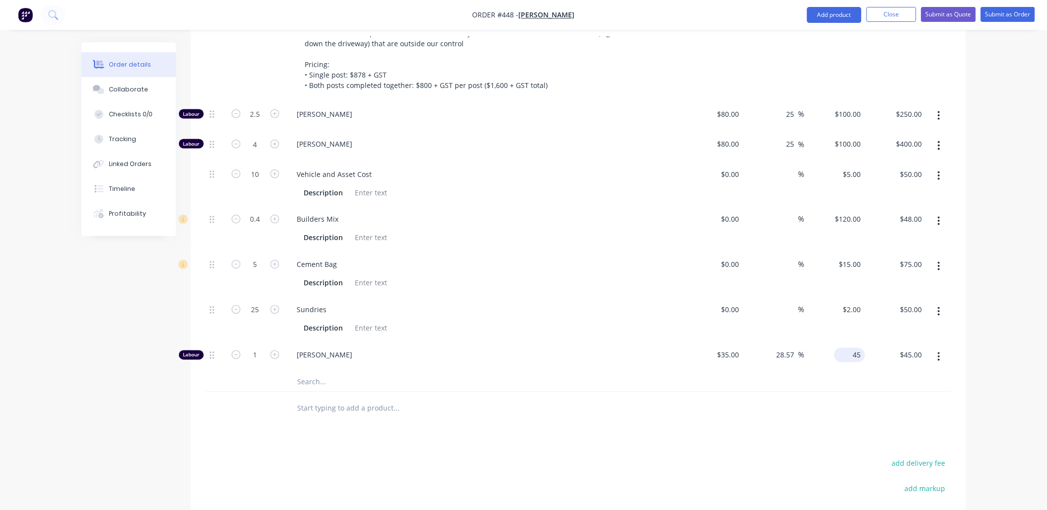
click at [853, 348] on input "45" at bounding box center [851, 355] width 27 height 14
type input "50"
type input "42.86"
type input "$50.00"
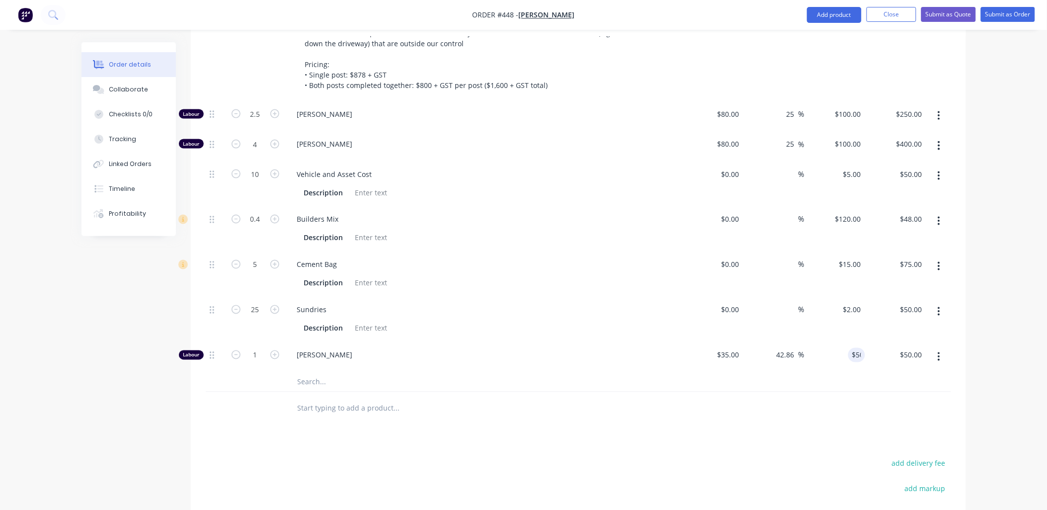
click at [845, 372] on div at bounding box center [578, 382] width 745 height 20
click at [261, 348] on input "1" at bounding box center [255, 355] width 26 height 15
type input "8"
type input "$400.00"
click at [250, 320] on div "25" at bounding box center [256, 319] width 60 height 45
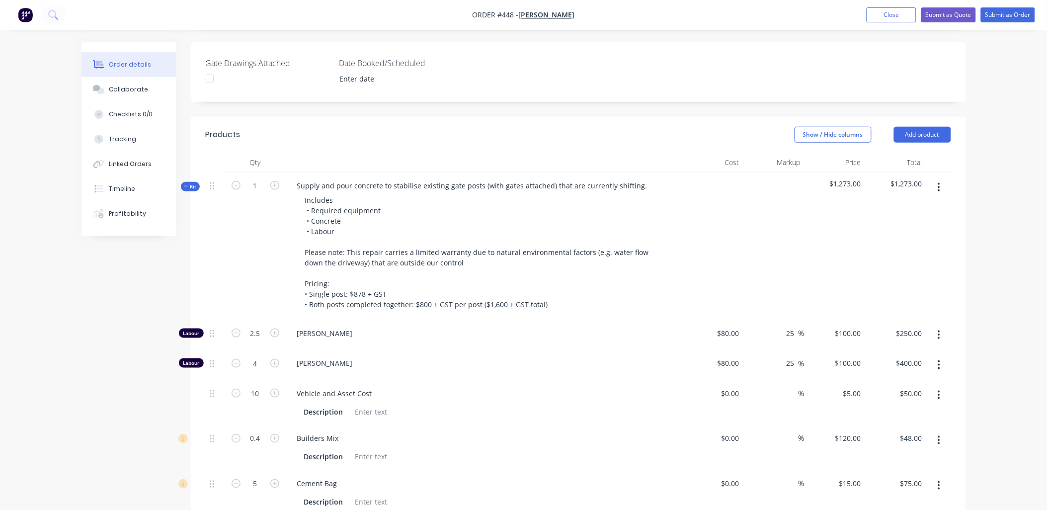
scroll to position [235, 0]
click at [943, 327] on button "button" at bounding box center [938, 336] width 23 height 18
click at [917, 395] on div "Delete" at bounding box center [904, 402] width 77 height 14
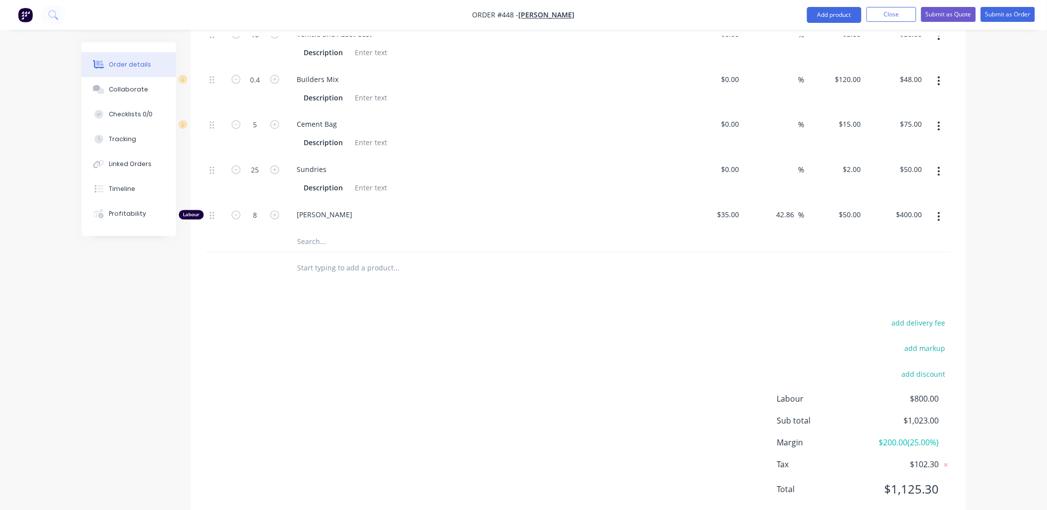
scroll to position [565, 0]
click at [237, 210] on icon "button" at bounding box center [236, 214] width 9 height 9
type input "7"
type input "$350.00"
click at [237, 210] on icon "button" at bounding box center [236, 214] width 9 height 9
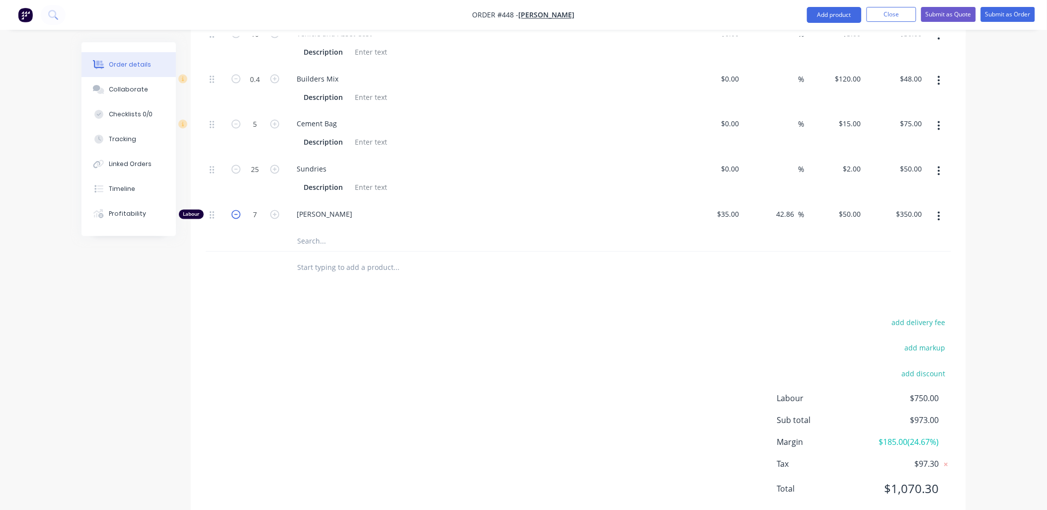
type input "6"
type input "$300.00"
click at [237, 210] on icon "button" at bounding box center [236, 214] width 9 height 9
type input "5"
type input "$250.00"
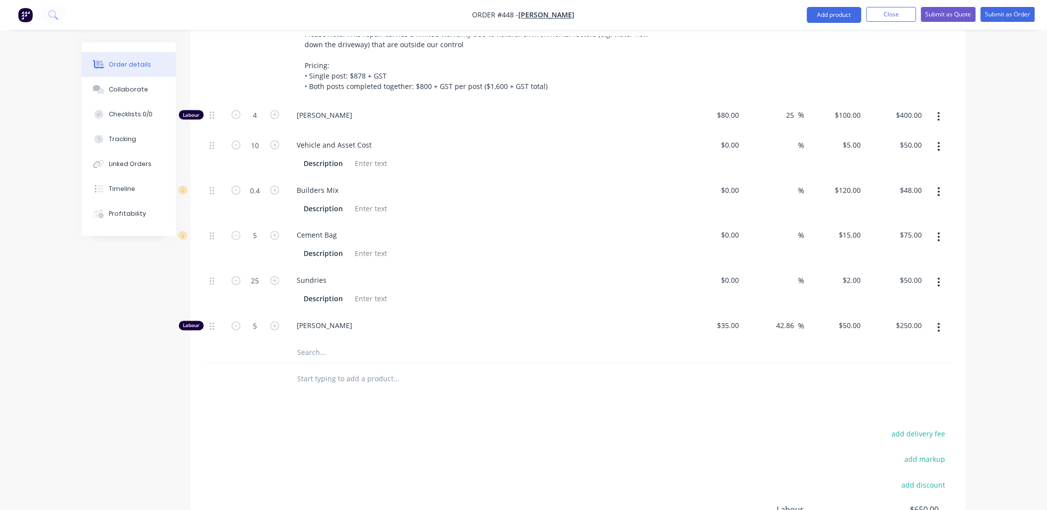
scroll to position [455, 0]
click at [274, 275] on icon "button" at bounding box center [274, 279] width 9 height 9
type input "26"
type input "$52.00"
click at [236, 275] on icon "button" at bounding box center [236, 279] width 9 height 9
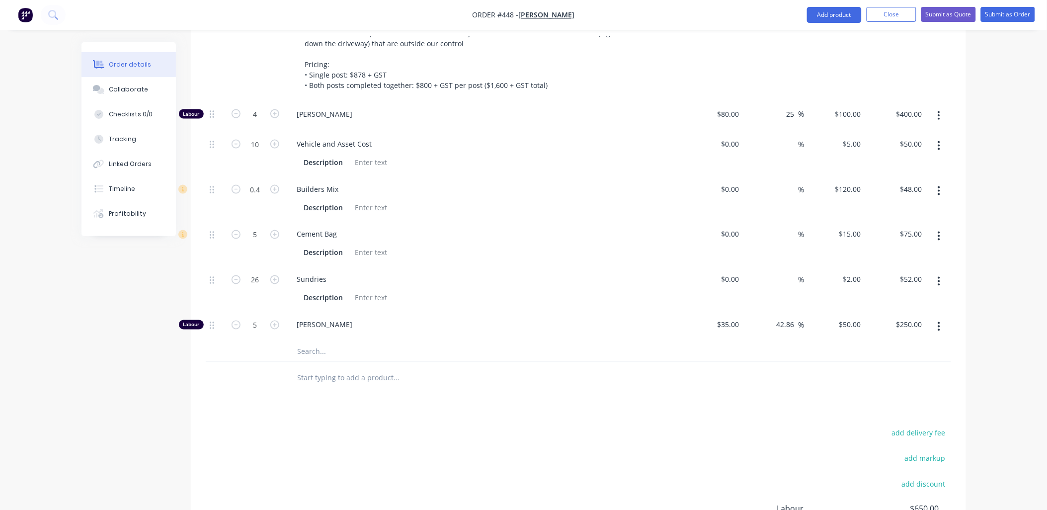
type input "25"
type input "$50.00"
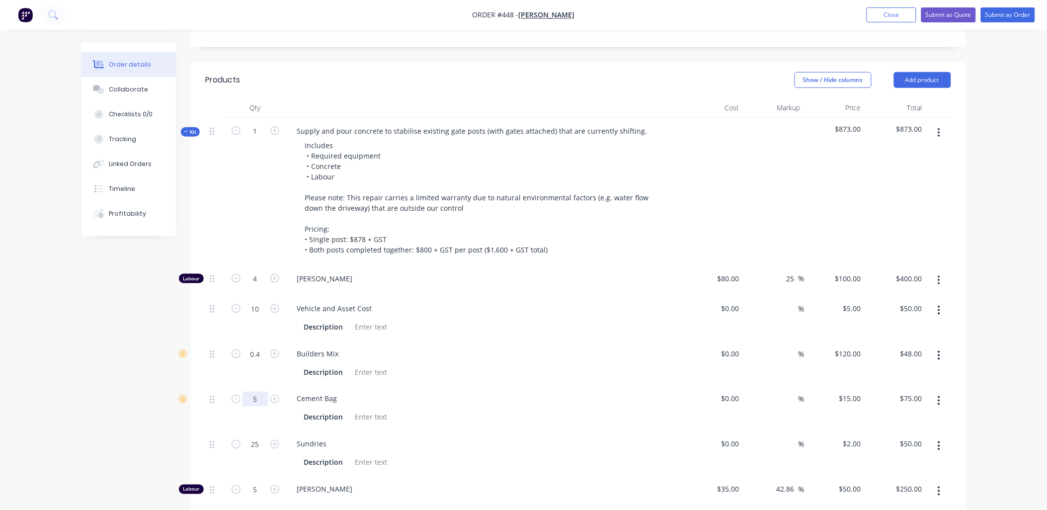
scroll to position [290, 0]
click at [276, 273] on button "button" at bounding box center [274, 278] width 13 height 10
type input "5"
type input "$500.00"
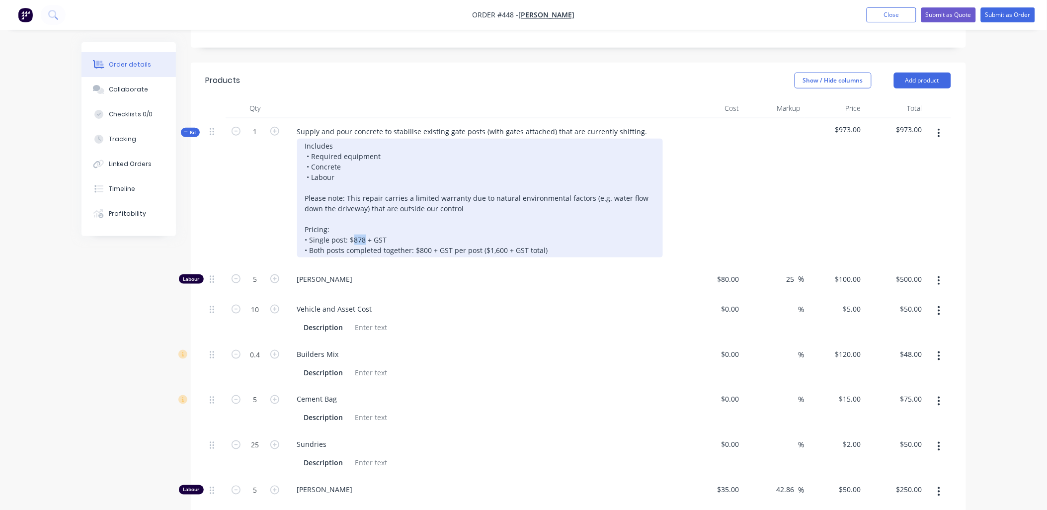
drag, startPoint x: 364, startPoint y: 229, endPoint x: 353, endPoint y: 229, distance: 10.9
click at [353, 229] on div "Includes • Required equipment • Concrete • Labour Please note: This repair carr…" at bounding box center [480, 198] width 366 height 119
click at [424, 237] on div "Includes • Required equipment • Concrete • Labour Please note: This repair carr…" at bounding box center [480, 198] width 366 height 119
click at [494, 241] on div "Includes • Required equipment • Concrete • Labour Please note: This repair carr…" at bounding box center [480, 198] width 366 height 119
click at [305, 139] on div "Includes • Required equipment • Concrete • Labour Please note: This repair carr…" at bounding box center [480, 198] width 366 height 119
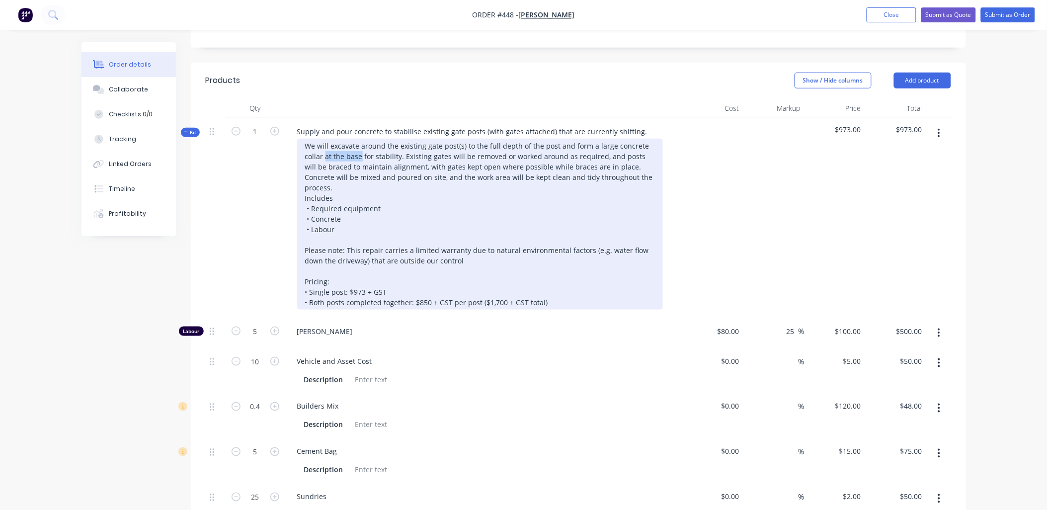
drag, startPoint x: 324, startPoint y: 145, endPoint x: 360, endPoint y: 146, distance: 35.8
click at [360, 146] on div "We will excavate around the existing gate post(s) to the full depth of the post…" at bounding box center [480, 224] width 366 height 171
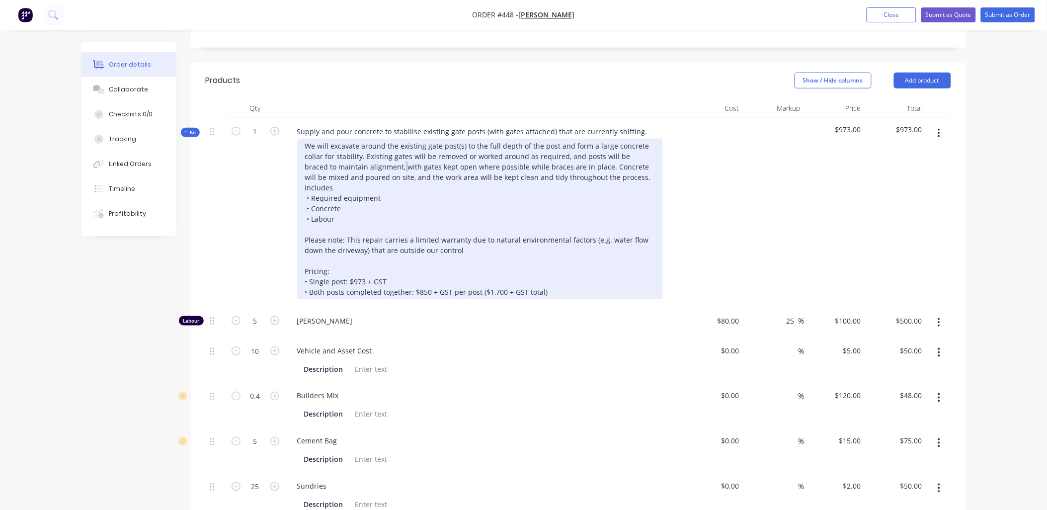
click at [373, 157] on div "We will excavate around the existing gate post(s) to the full depth of the post…" at bounding box center [480, 219] width 366 height 161
drag, startPoint x: 602, startPoint y: 166, endPoint x: 574, endPoint y: 155, distance: 30.3
click at [574, 155] on div "We will excavate around the existing gate post(s) to the full depth of the post…" at bounding box center [480, 219] width 366 height 161
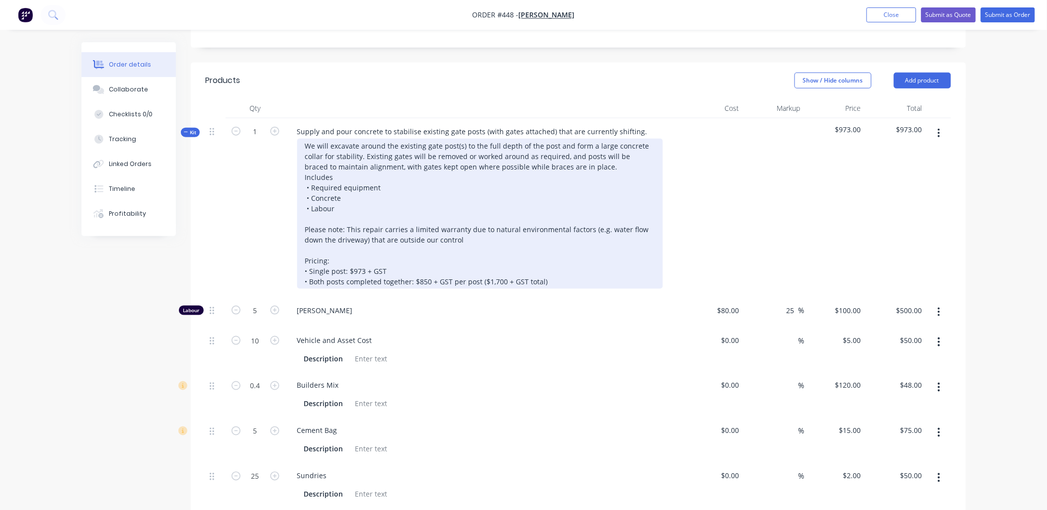
click at [364, 145] on div "We will excavate around the existing gate post(s) to the full depth of the post…" at bounding box center [480, 214] width 366 height 150
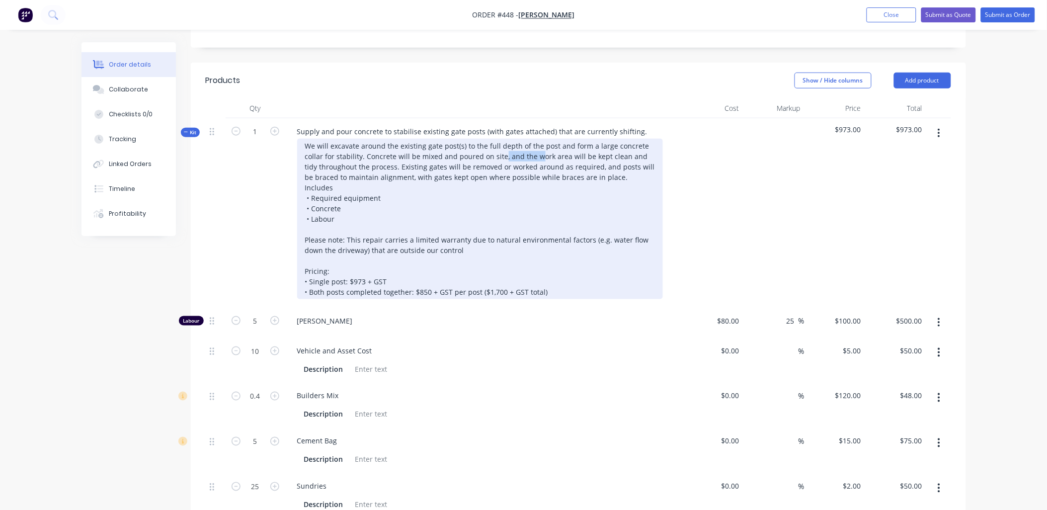
drag, startPoint x: 499, startPoint y: 146, endPoint x: 534, endPoint y: 144, distance: 34.8
click at [534, 144] on div "We will excavate around the existing gate post(s) to the full depth of the post…" at bounding box center [480, 219] width 366 height 161
drag, startPoint x: 329, startPoint y: 164, endPoint x: 400, endPoint y: 166, distance: 71.1
click at [400, 166] on div "We will excavate around the existing gate post(s) to the full depth of the post…" at bounding box center [480, 219] width 366 height 161
click at [414, 175] on div "We will excavate around the existing gate post(s) to the full depth of the post…" at bounding box center [480, 219] width 366 height 161
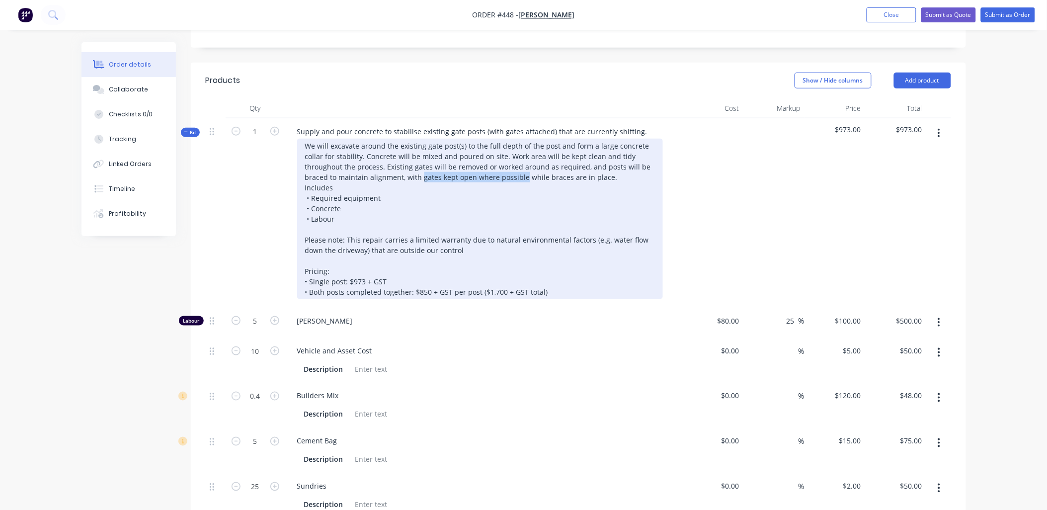
drag, startPoint x: 419, startPoint y: 165, endPoint x: 520, endPoint y: 165, distance: 100.9
click at [520, 165] on div "We will excavate around the existing gate post(s) to the full depth of the post…" at bounding box center [480, 219] width 366 height 161
click at [582, 155] on div "We will excavate around the existing gate post(s) to the full depth of the post…" at bounding box center [480, 219] width 366 height 161
click at [583, 155] on div "We will excavate around the existing gate post(s) to the full depth of the post…" at bounding box center [480, 219] width 366 height 161
click at [584, 155] on div "We will excavate around the existing gate post(s) to the full depth of the post…" at bounding box center [480, 219] width 366 height 161
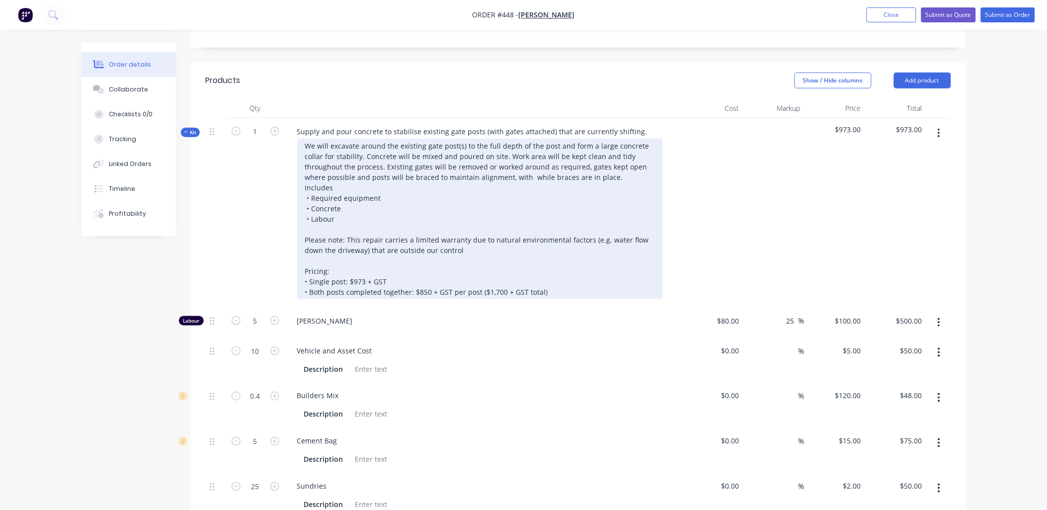
click at [317, 164] on div "We will excavate around the existing gate post(s) to the full depth of the post…" at bounding box center [480, 219] width 366 height 161
drag, startPoint x: 415, startPoint y: 165, endPoint x: 560, endPoint y: 168, distance: 144.1
click at [560, 168] on div "We will excavate around the existing gate post(s) to the full depth of the post…" at bounding box center [480, 219] width 366 height 161
click at [442, 164] on div "We will excavate around the existing gate post(s) to the full depth of the post…" at bounding box center [480, 219] width 366 height 161
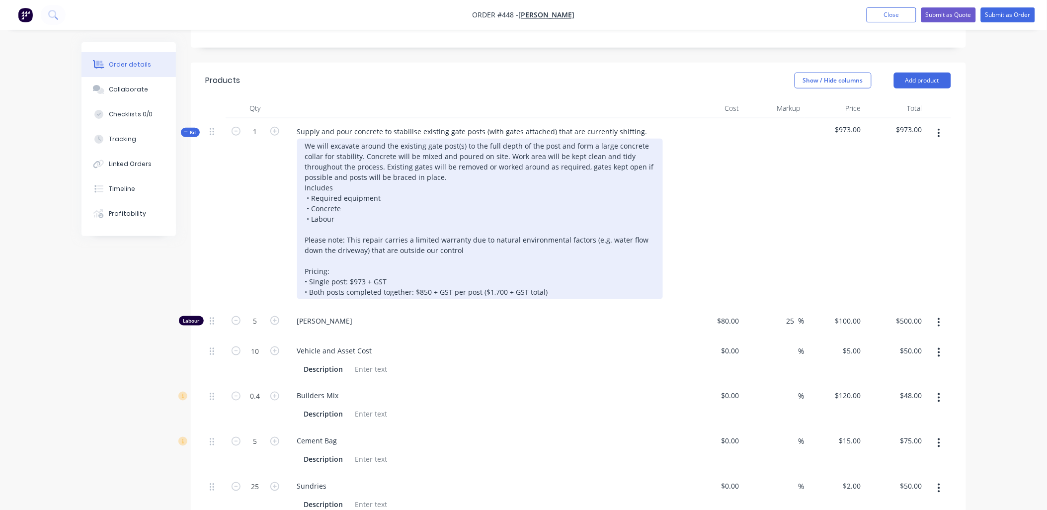
click at [439, 165] on div "We will excavate around the existing gate post(s) to the full depth of the post…" at bounding box center [480, 219] width 366 height 161
click at [452, 172] on div "We will excavate around the existing gate post(s) to the full depth of the post…" at bounding box center [480, 219] width 366 height 161
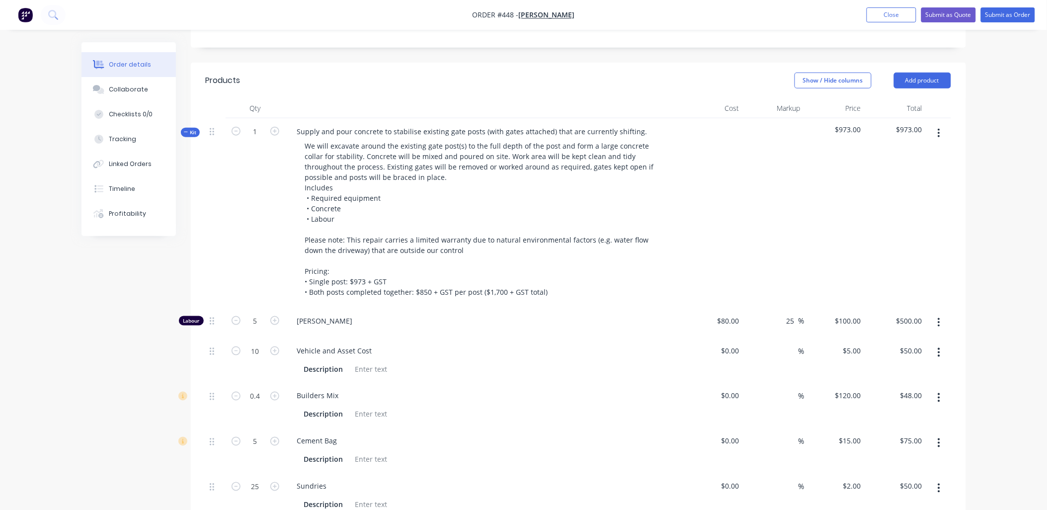
click at [186, 130] on icon at bounding box center [186, 132] width 4 height 5
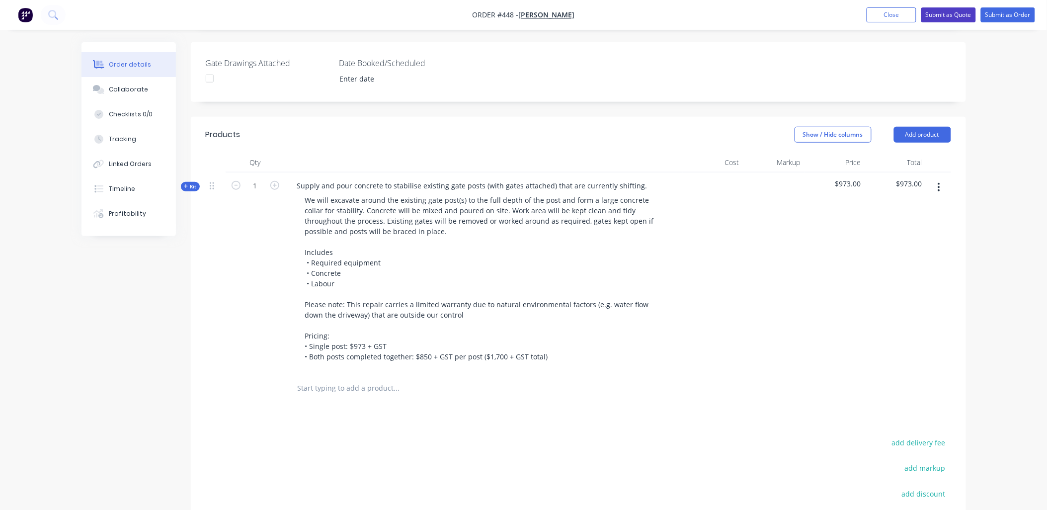
scroll to position [236, 0]
click at [948, 15] on button "Submit as Quote" at bounding box center [948, 14] width 55 height 15
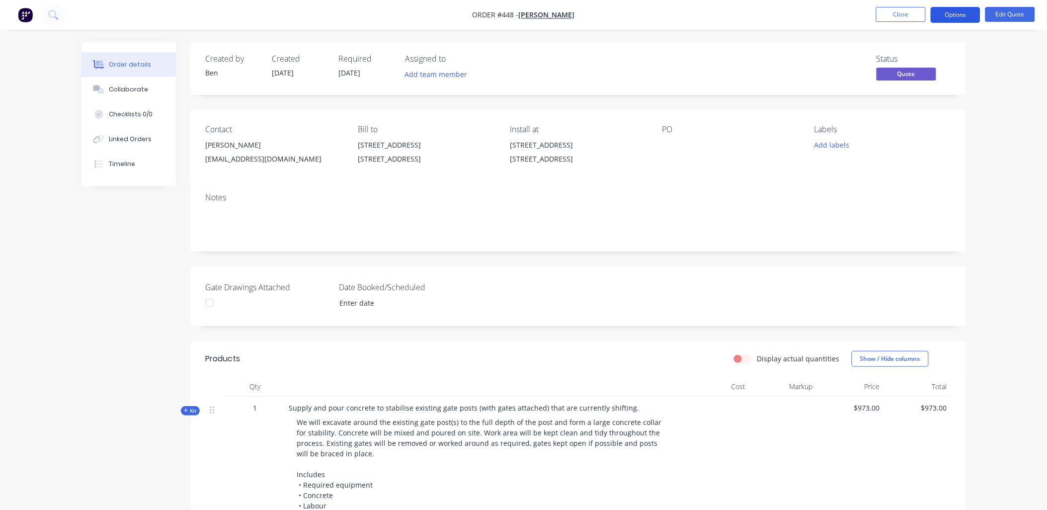
click at [953, 17] on button "Options" at bounding box center [956, 15] width 50 height 16
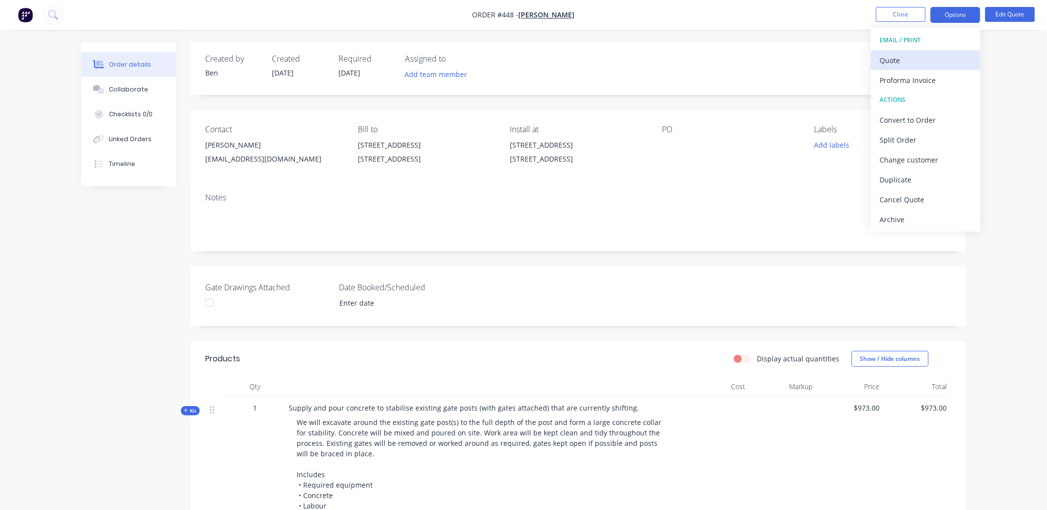
click at [934, 62] on div "Quote" at bounding box center [925, 60] width 91 height 14
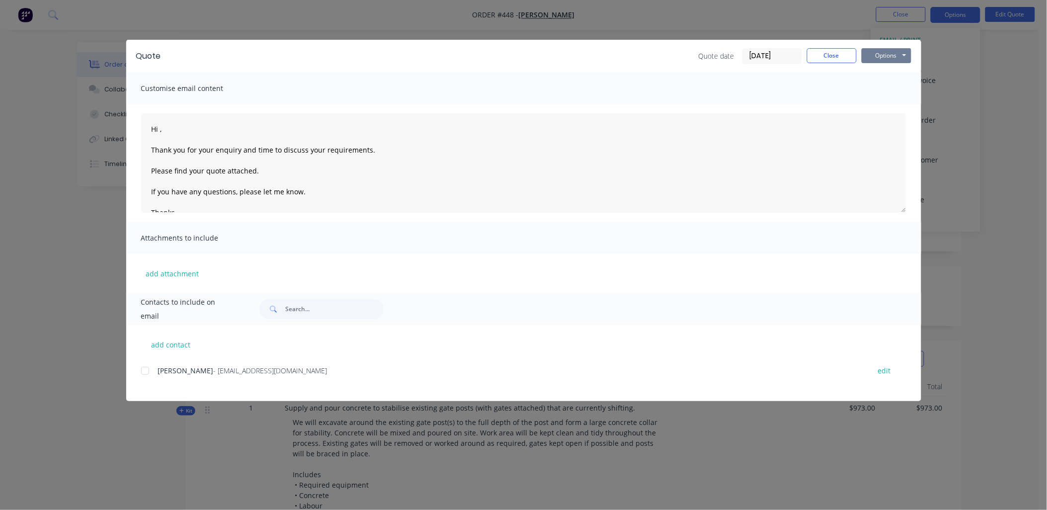
click at [903, 56] on button "Options" at bounding box center [887, 55] width 50 height 15
click at [904, 70] on button "Preview" at bounding box center [894, 73] width 64 height 16
click at [835, 56] on button "Close" at bounding box center [832, 55] width 50 height 15
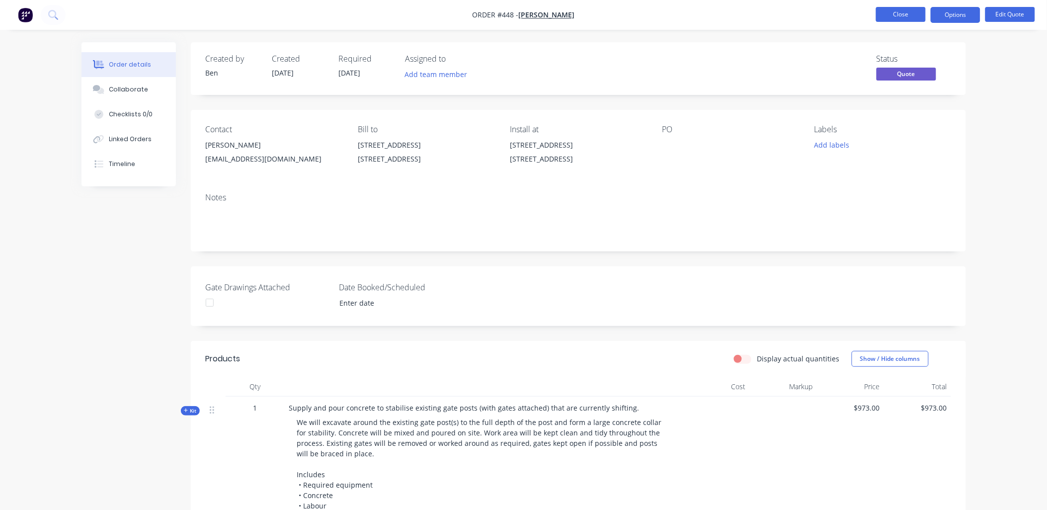
click at [895, 14] on button "Close" at bounding box center [901, 14] width 50 height 15
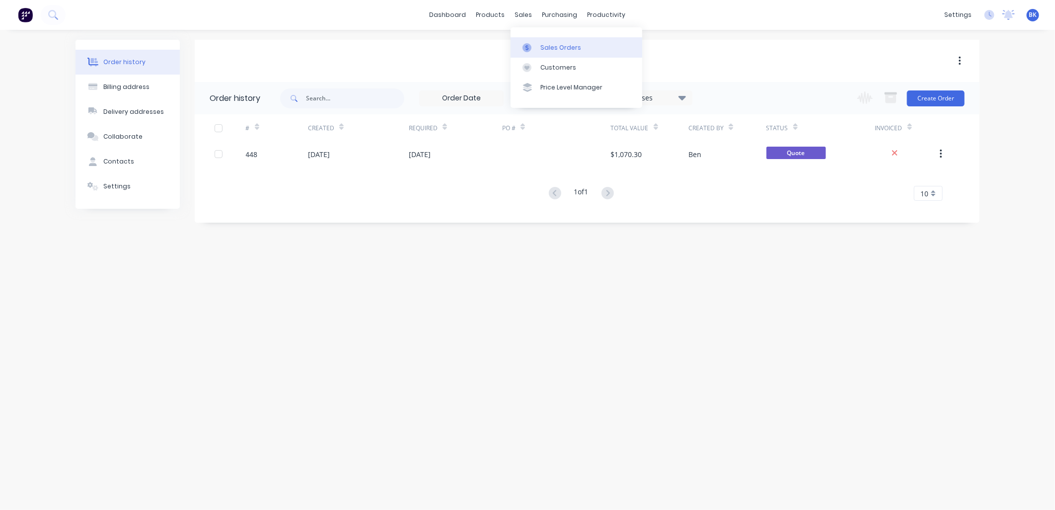
click at [567, 50] on div "Sales Orders" at bounding box center [561, 47] width 41 height 9
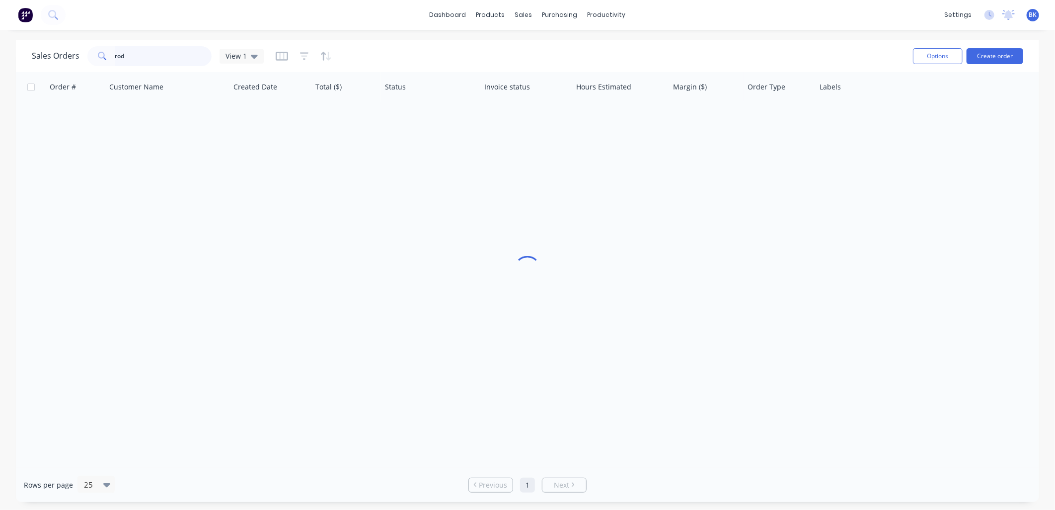
click at [190, 58] on input "rod" at bounding box center [163, 56] width 97 height 20
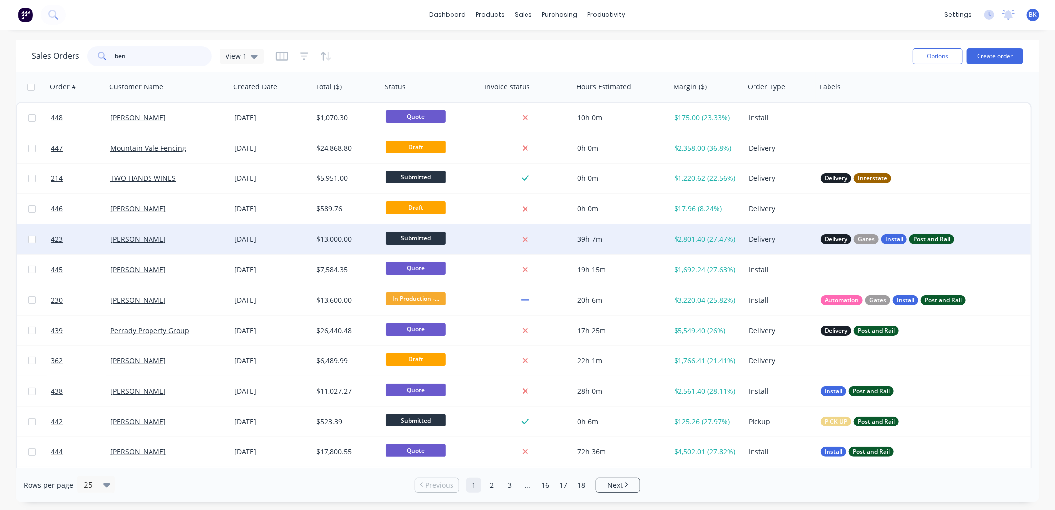
type input "ben"
click at [181, 241] on div "Ben O'Dea" at bounding box center [165, 239] width 110 height 10
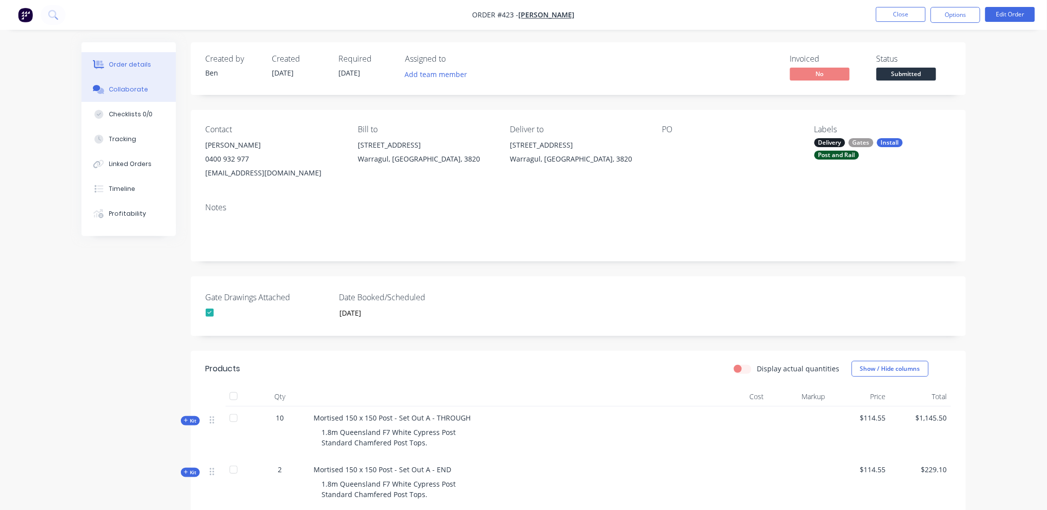
click at [138, 88] on div "Collaborate" at bounding box center [128, 89] width 39 height 9
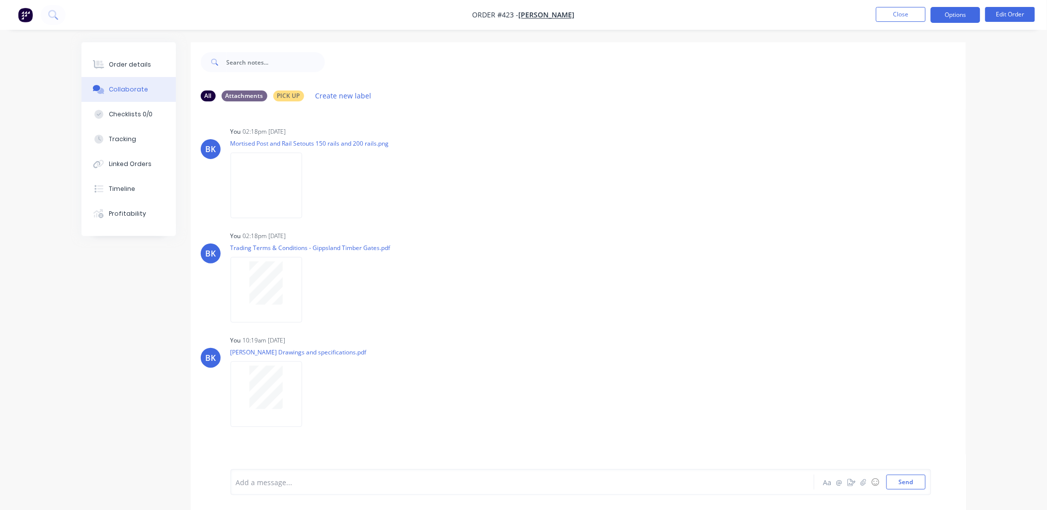
click at [949, 20] on button "Options" at bounding box center [956, 15] width 50 height 16
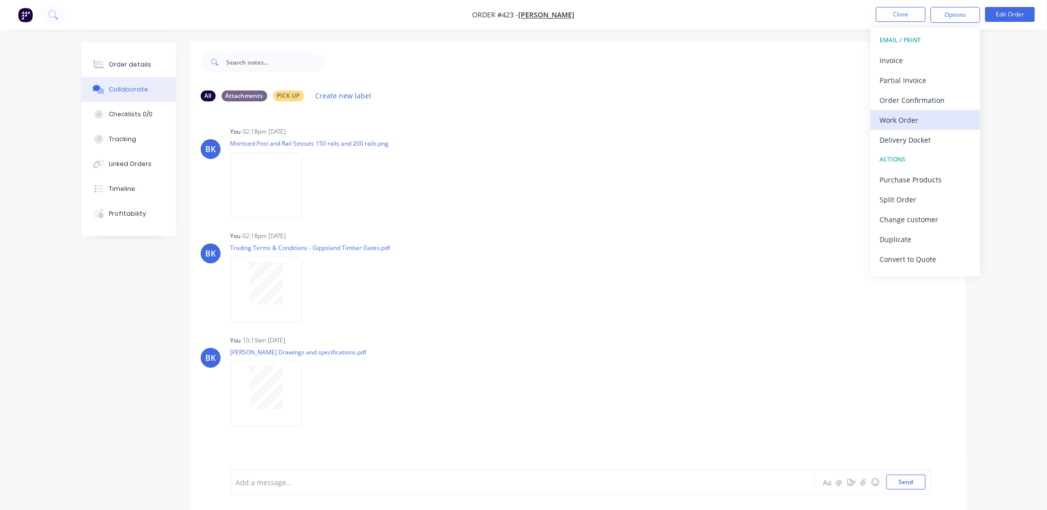
click at [925, 119] on div "Work Order" at bounding box center [925, 120] width 91 height 14
click at [922, 123] on div "Custom" at bounding box center [925, 120] width 91 height 14
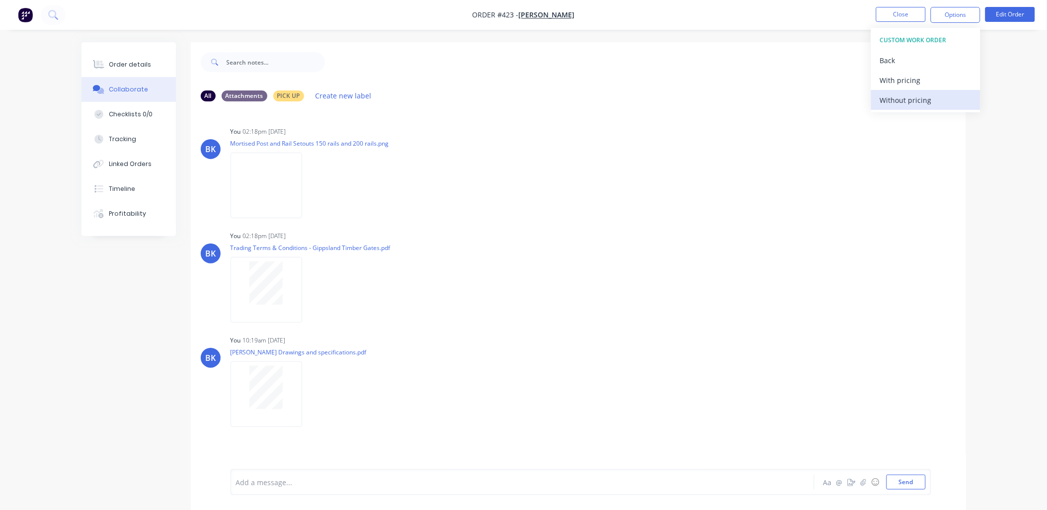
click at [920, 105] on div "Without pricing" at bounding box center [925, 100] width 91 height 14
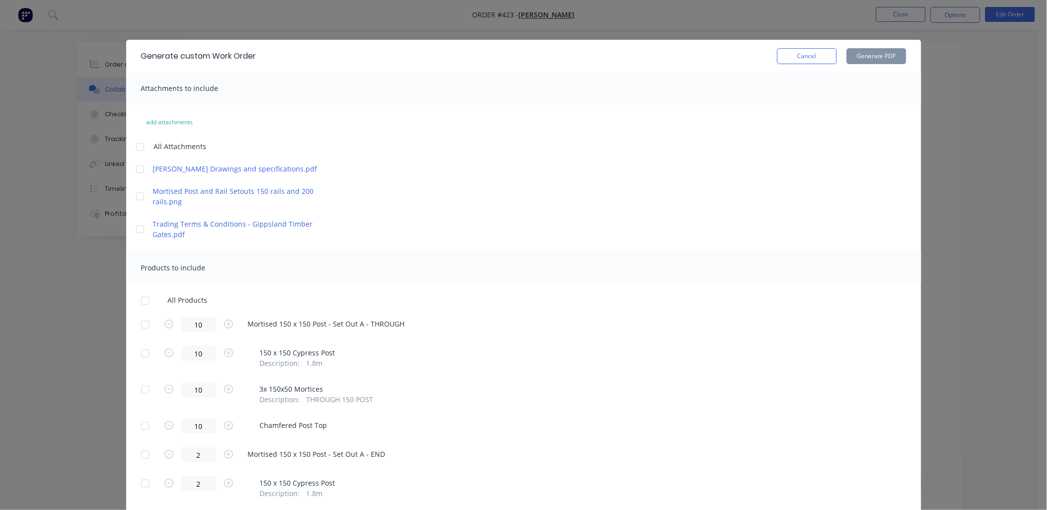
click at [141, 324] on div at bounding box center [145, 325] width 20 height 20
click at [138, 456] on div at bounding box center [145, 455] width 20 height 20
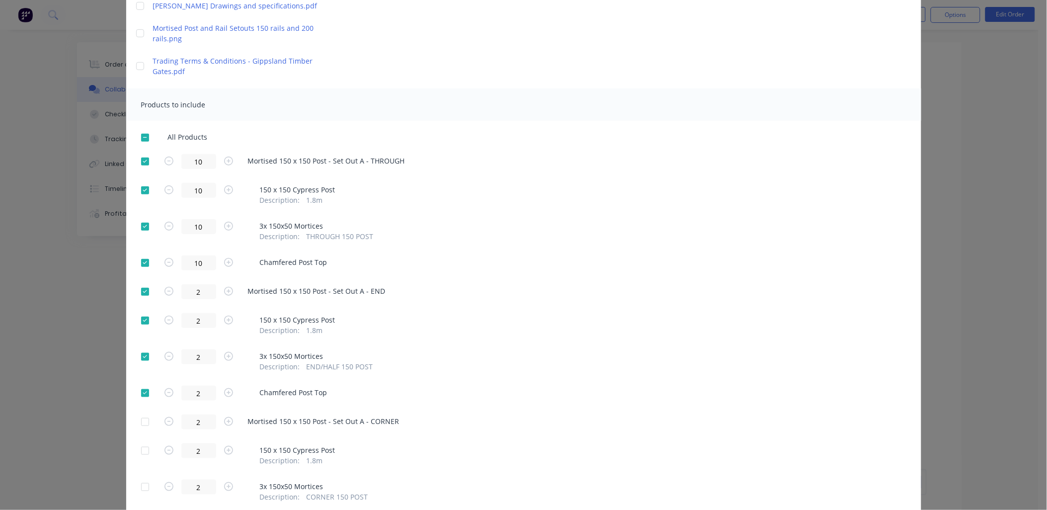
scroll to position [164, 0]
click at [140, 420] on div at bounding box center [145, 420] width 20 height 20
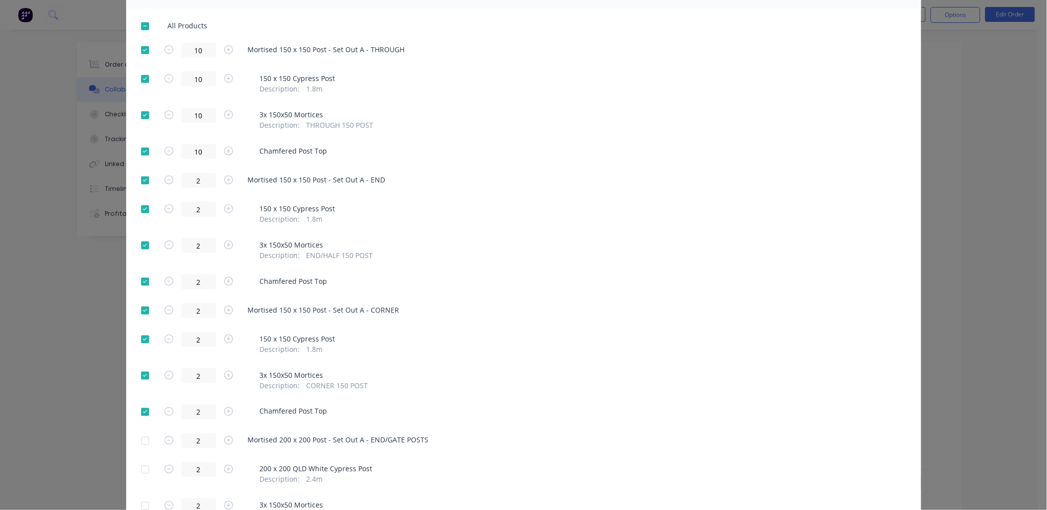
scroll to position [275, 0]
click at [143, 439] on div at bounding box center [145, 440] width 20 height 20
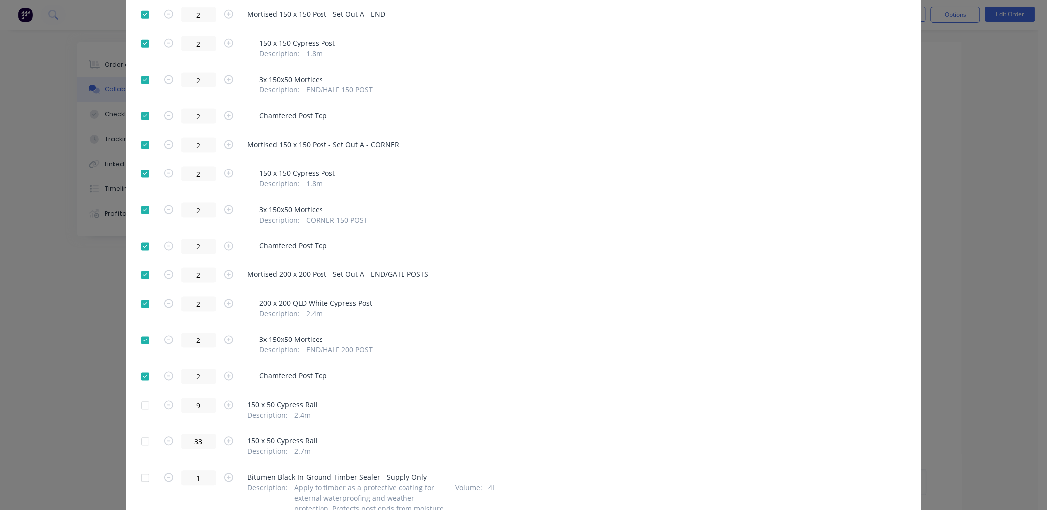
scroll to position [440, 0]
click at [141, 404] on div at bounding box center [145, 405] width 20 height 20
click at [142, 439] on div at bounding box center [145, 441] width 20 height 20
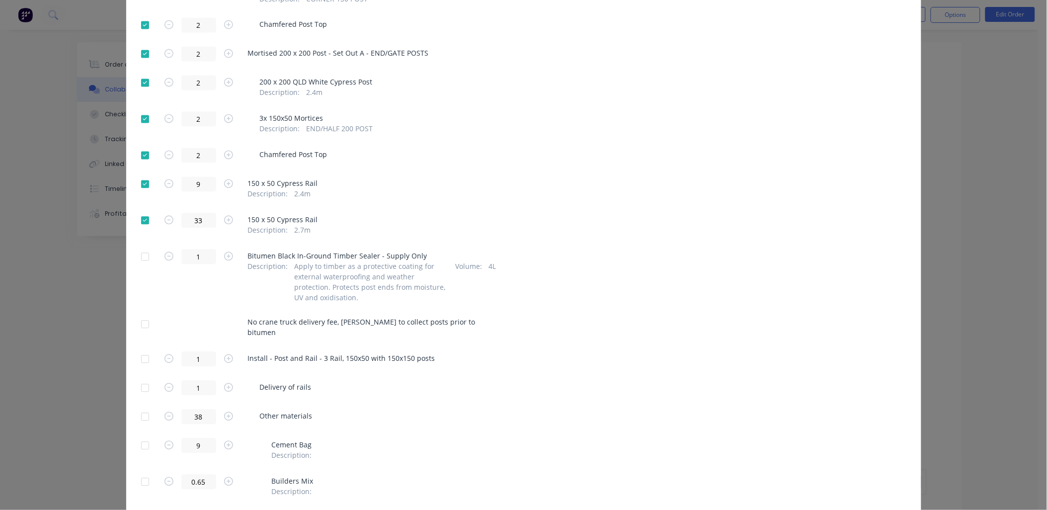
scroll to position [661, 0]
click at [141, 254] on div at bounding box center [145, 256] width 20 height 20
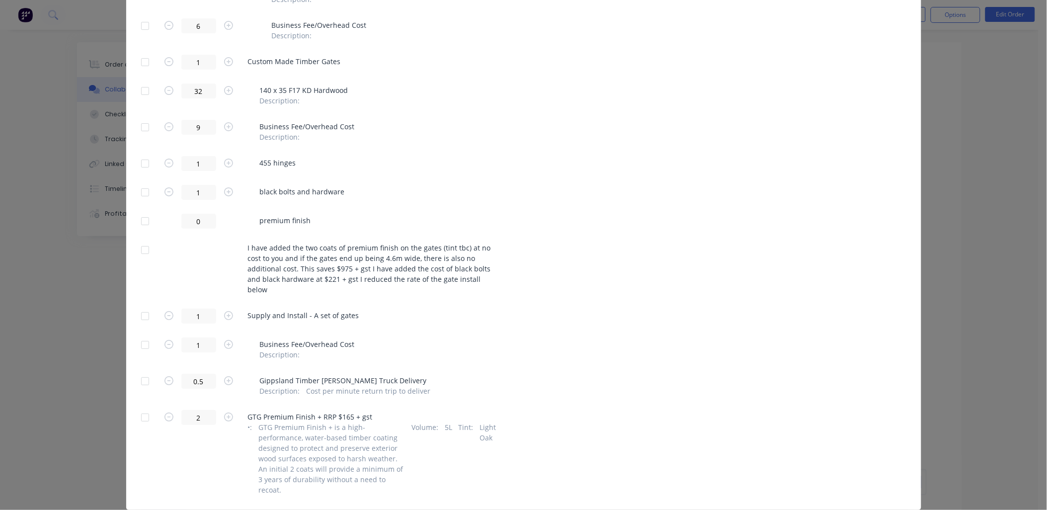
scroll to position [1226, 0]
drag, startPoint x: 243, startPoint y: 409, endPoint x: 250, endPoint y: 409, distance: 7.0
click at [250, 421] on div "• : GTG Premium Finish + is a high-performance, water-based timber coating desi…" at bounding box center [372, 457] width 248 height 73
click at [252, 421] on div "• : GTG Premium Finish + is a high-performance, water-based timber coating desi…" at bounding box center [372, 457] width 248 height 73
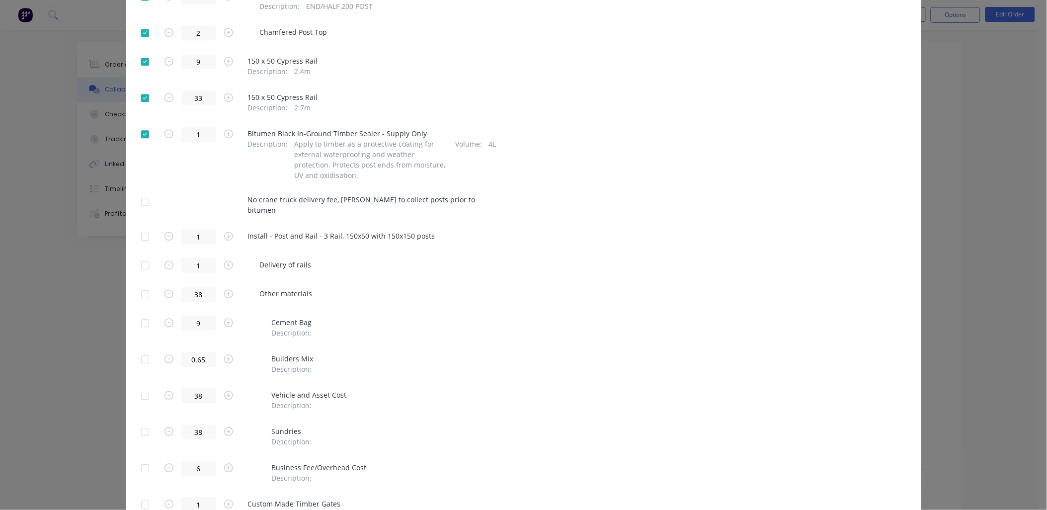
scroll to position [785, 0]
copy div "Cement Bag Description : Builders Mix Description :"
drag, startPoint x: 324, startPoint y: 360, endPoint x: 170, endPoint y: 319, distance: 159.3
click at [170, 319] on div "All Products 10 Mortised 150 x 150 Post - Set Out A - THROUGH 10 150 x 150 Cypr…" at bounding box center [523, 223] width 795 height 1425
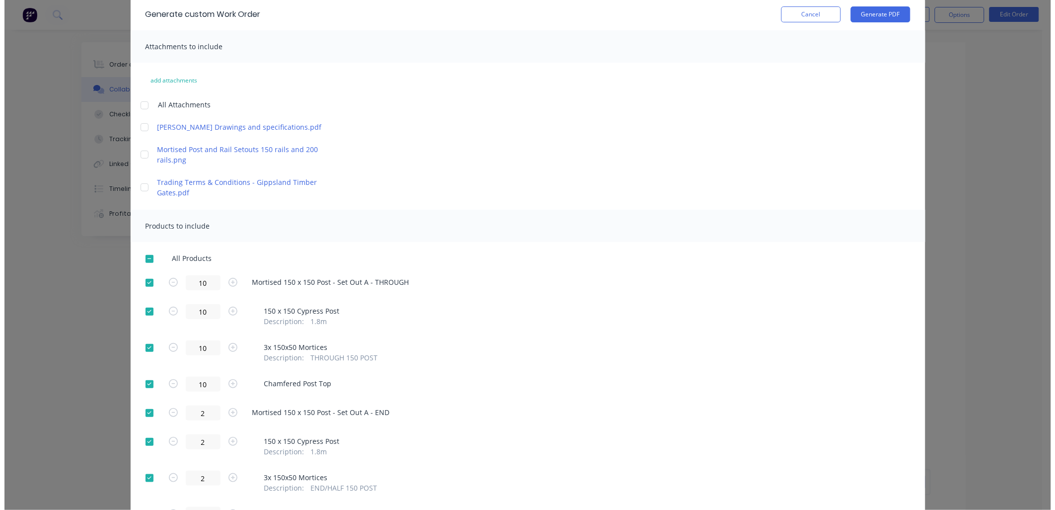
scroll to position [0, 0]
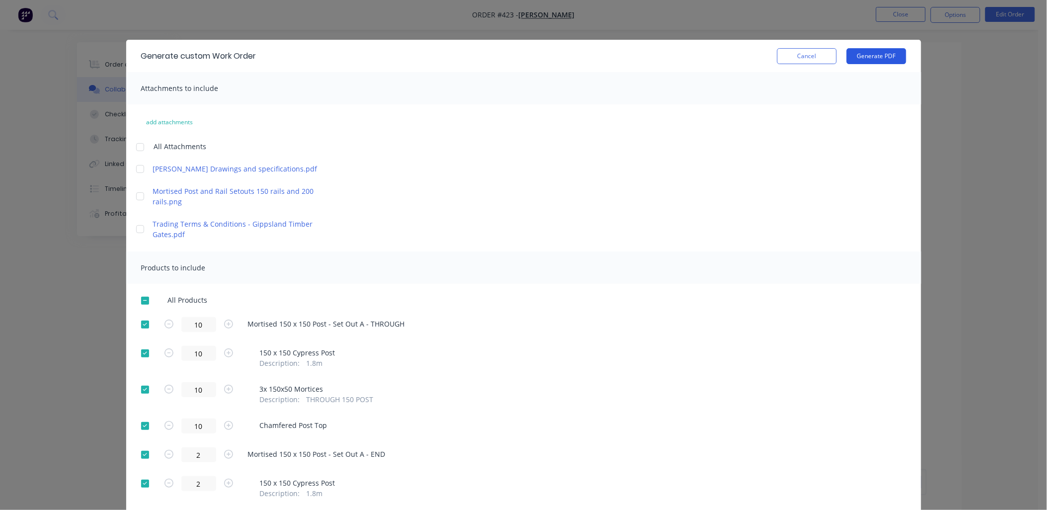
click at [878, 54] on button "Generate PDF" at bounding box center [877, 56] width 60 height 16
click at [806, 60] on button "Cancel" at bounding box center [807, 56] width 60 height 16
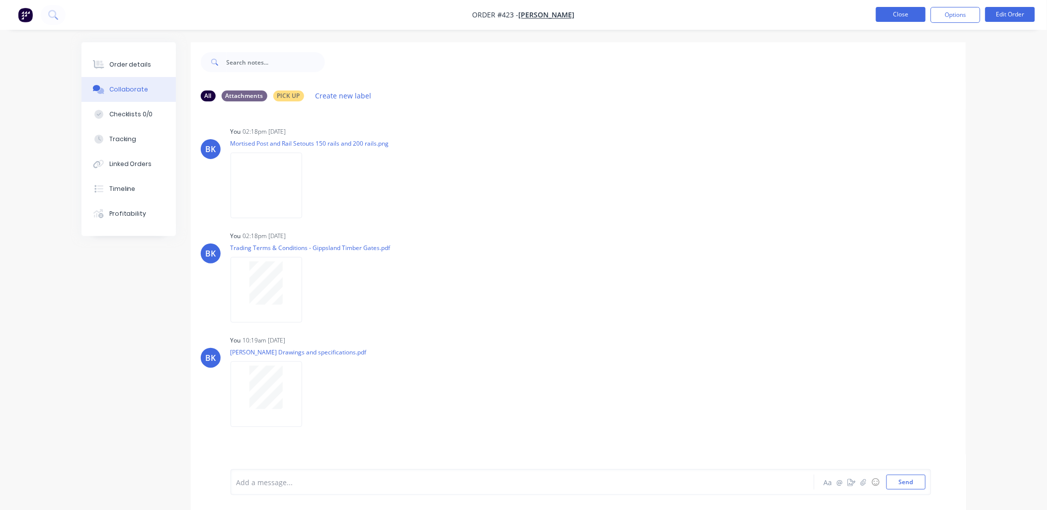
click at [880, 18] on button "Close" at bounding box center [901, 14] width 50 height 15
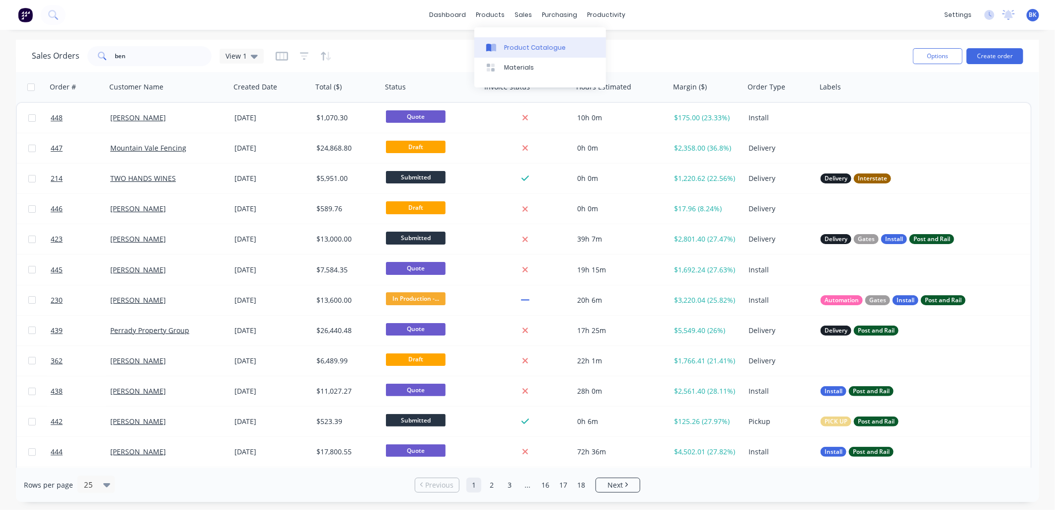
click at [513, 43] on div "Product Catalogue" at bounding box center [535, 47] width 62 height 9
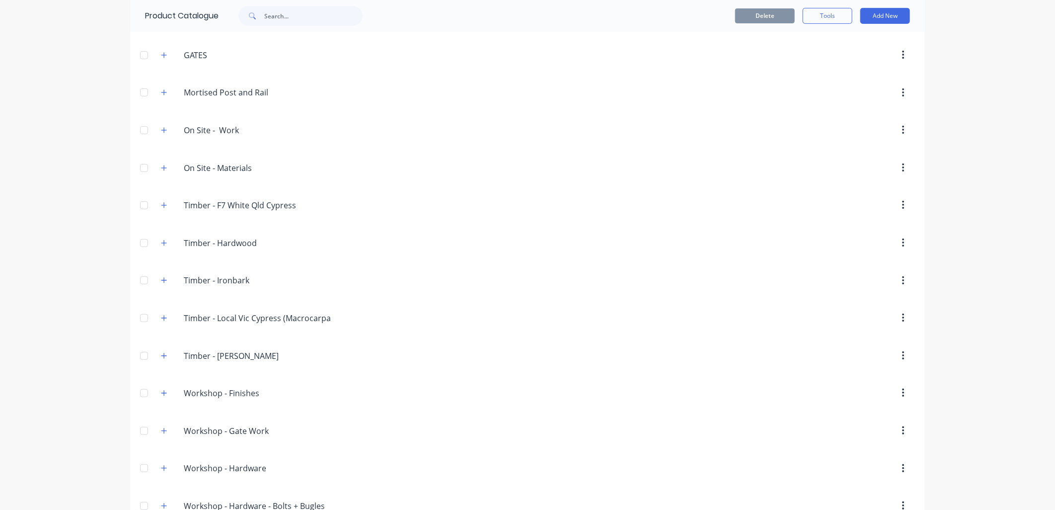
scroll to position [256, 0]
click at [161, 205] on icon "button" at bounding box center [163, 203] width 5 height 5
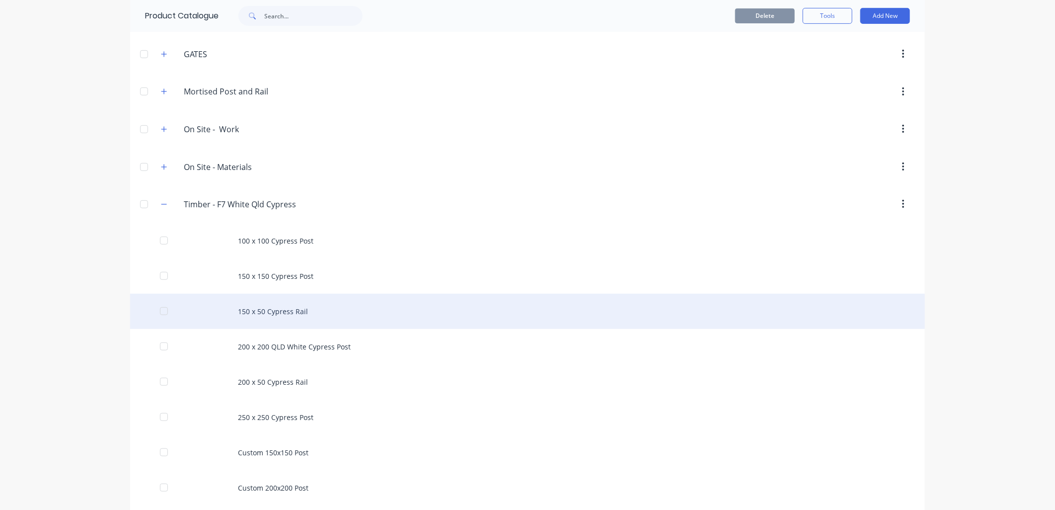
click at [276, 311] on div "150 x 50 Cypress Rail" at bounding box center [527, 311] width 795 height 35
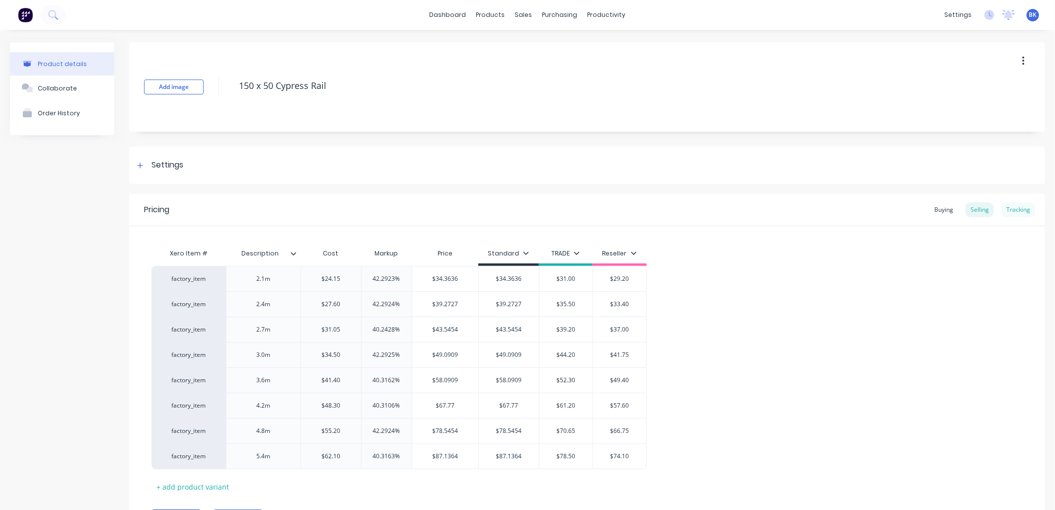
click at [1017, 208] on div "Tracking" at bounding box center [1019, 209] width 34 height 15
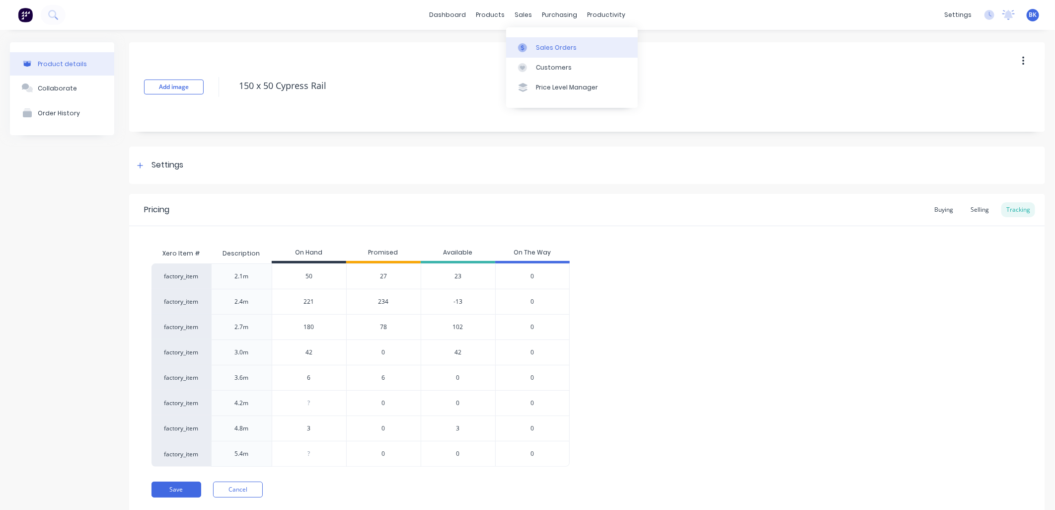
click at [538, 45] on div "Sales Orders" at bounding box center [556, 47] width 41 height 9
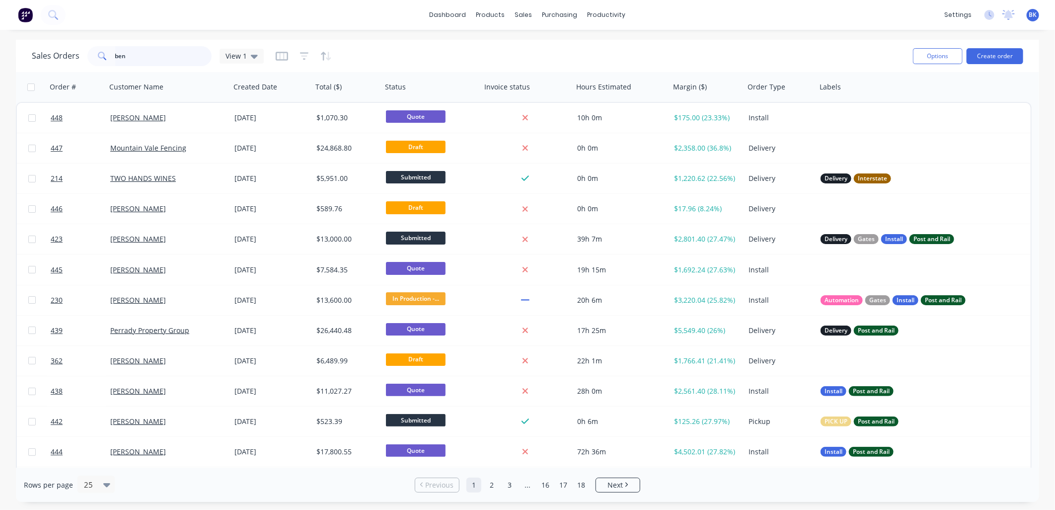
click at [144, 59] on input "ben" at bounding box center [163, 56] width 97 height 20
click at [148, 56] on input "ben" at bounding box center [163, 56] width 97 height 20
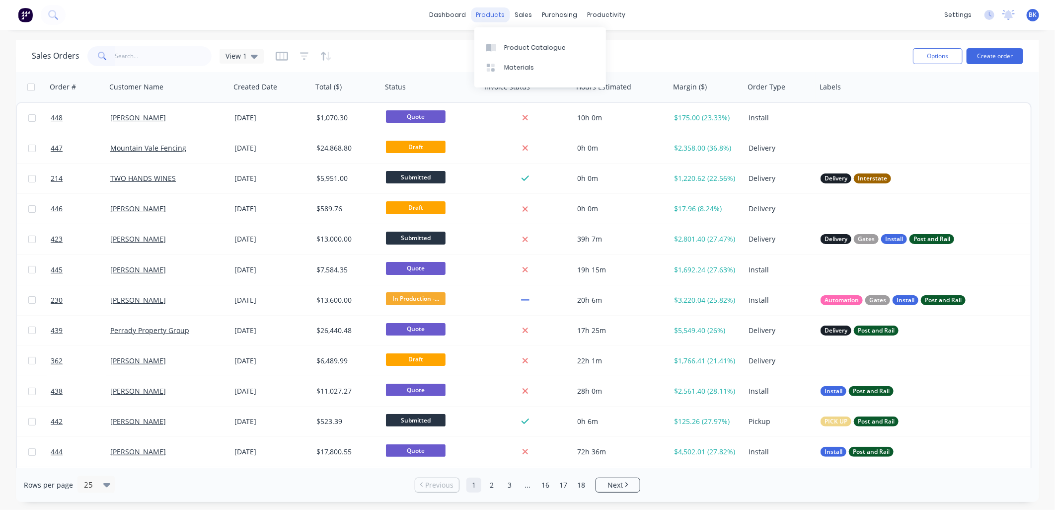
click at [500, 13] on div "products" at bounding box center [491, 14] width 39 height 15
click at [518, 46] on div "Product Catalogue" at bounding box center [535, 47] width 62 height 9
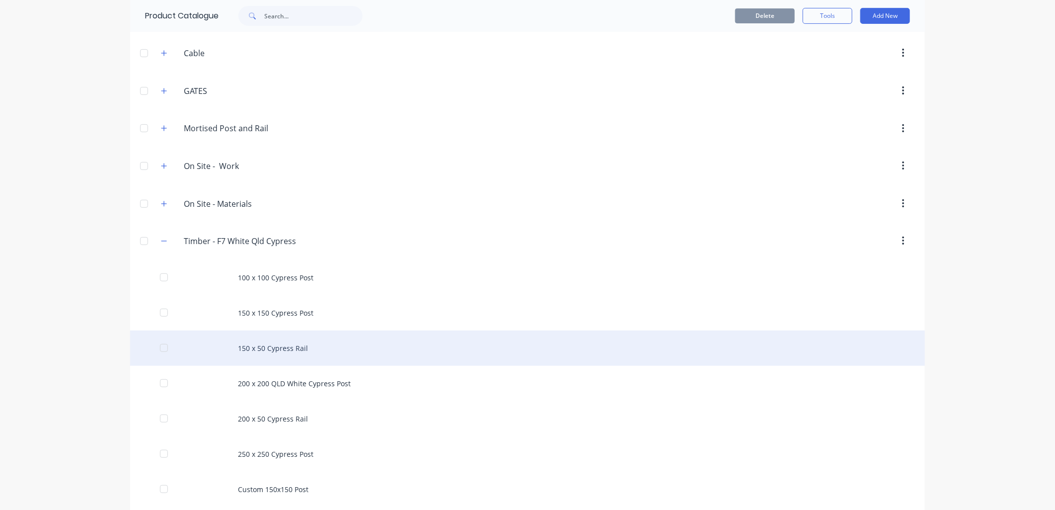
scroll to position [221, 0]
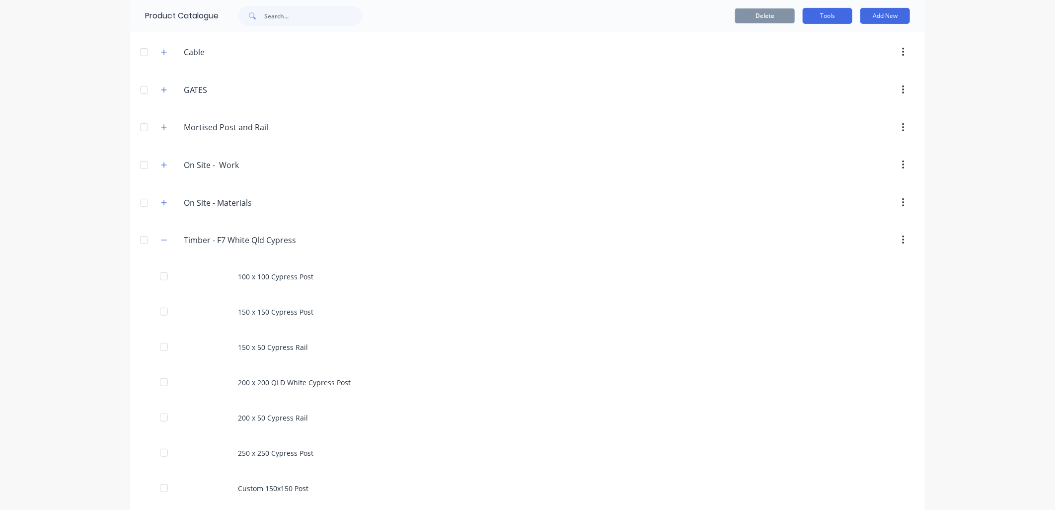
click at [820, 13] on button "Tools" at bounding box center [828, 16] width 50 height 16
click at [823, 63] on div "Stocktake" at bounding box center [805, 61] width 77 height 14
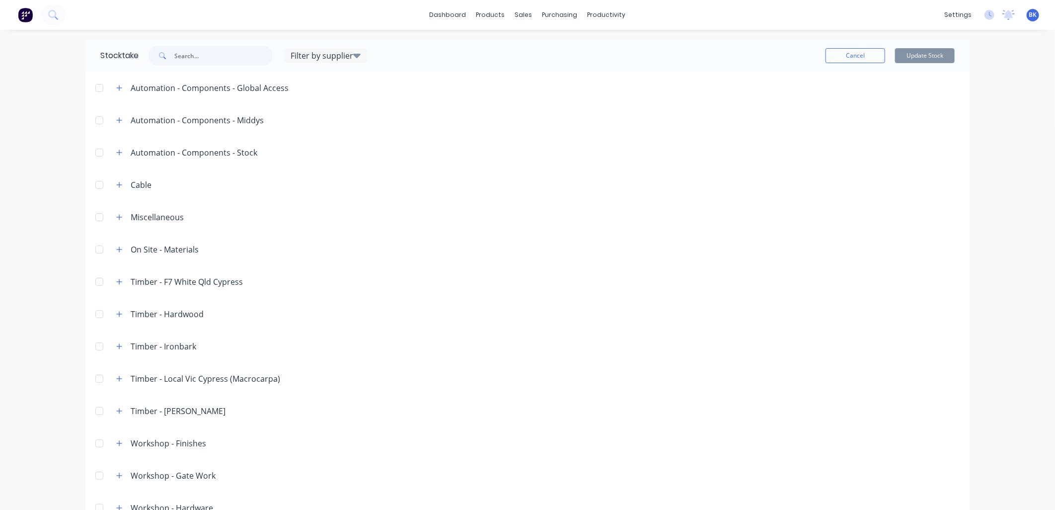
click at [116, 288] on header "Timber - F7 White Qld Cypress" at bounding box center [527, 281] width 885 height 32
click at [116, 286] on button "button" at bounding box center [119, 281] width 12 height 12
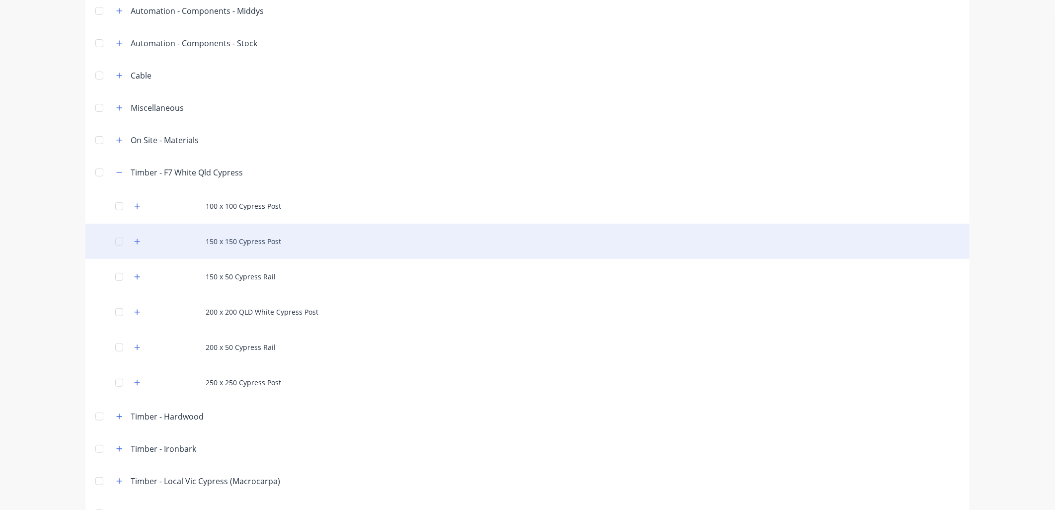
scroll to position [110, 0]
click at [137, 239] on button "button" at bounding box center [137, 241] width 12 height 12
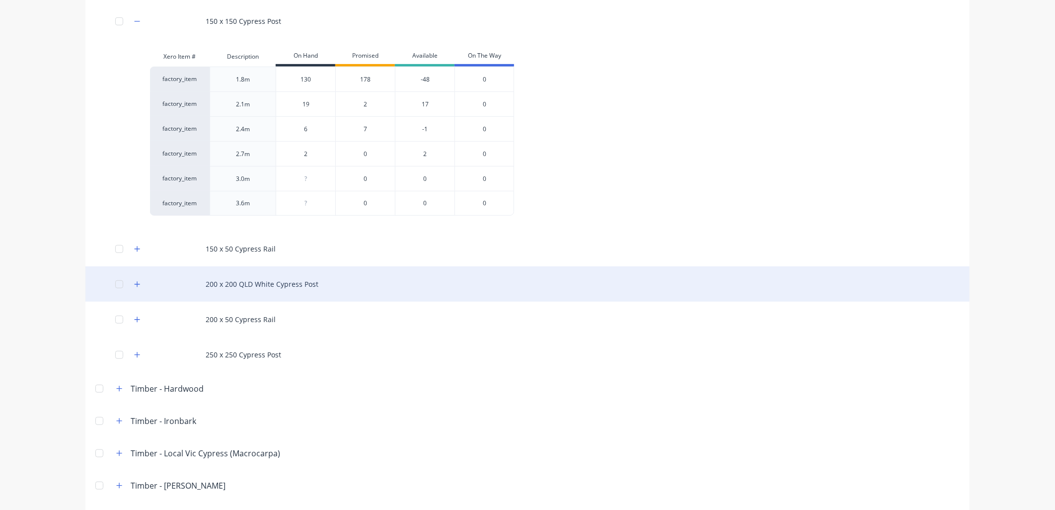
scroll to position [330, 0]
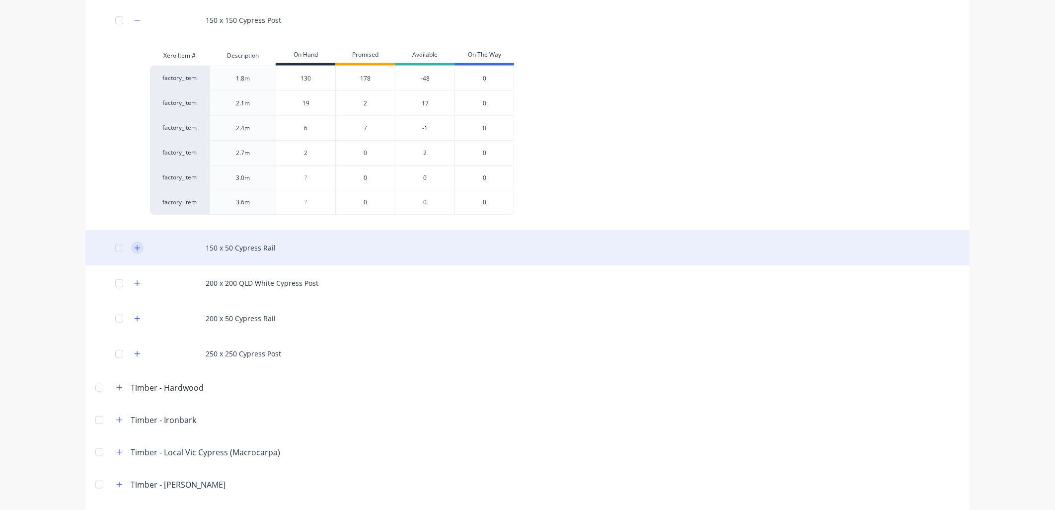
click at [134, 250] on button "button" at bounding box center [137, 247] width 12 height 12
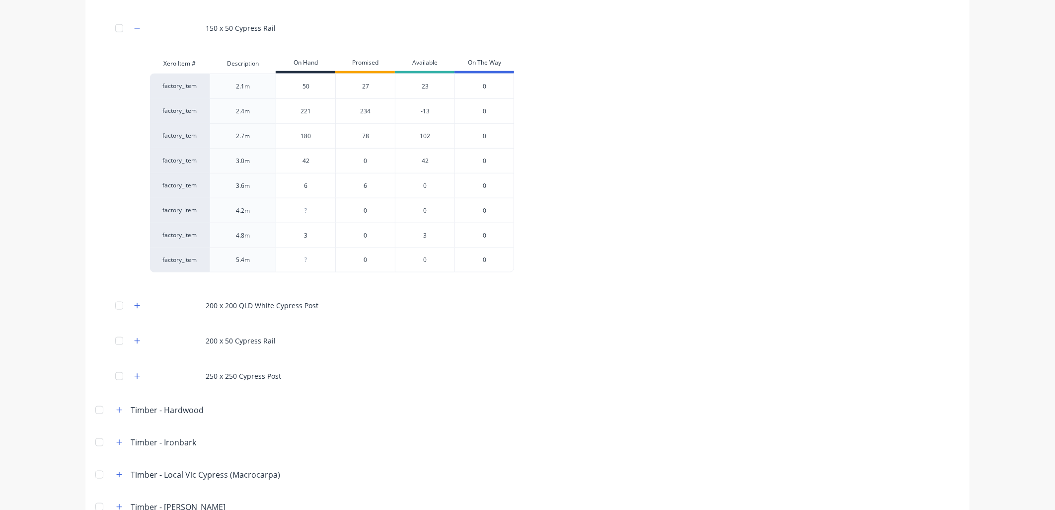
scroll to position [552, 0]
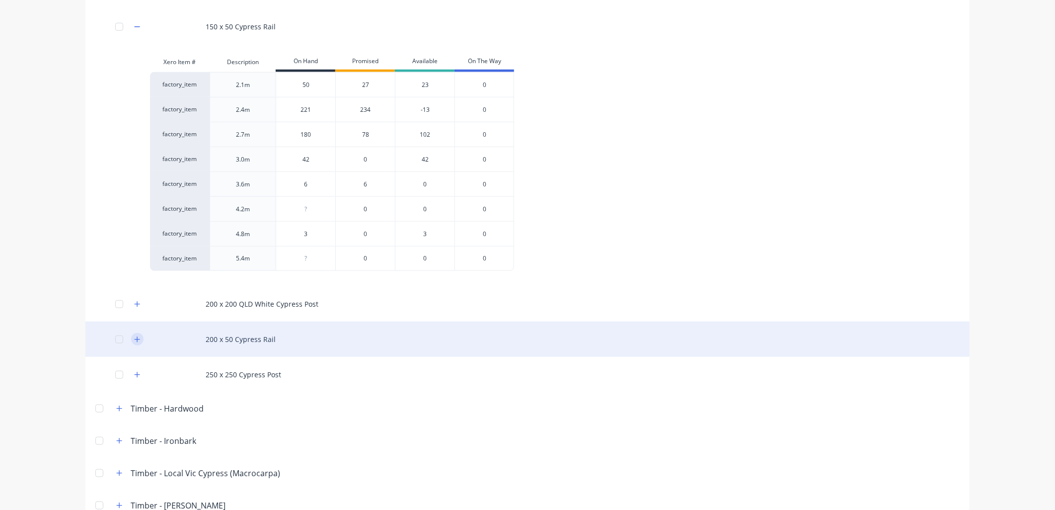
click at [131, 338] on button "button" at bounding box center [137, 339] width 12 height 12
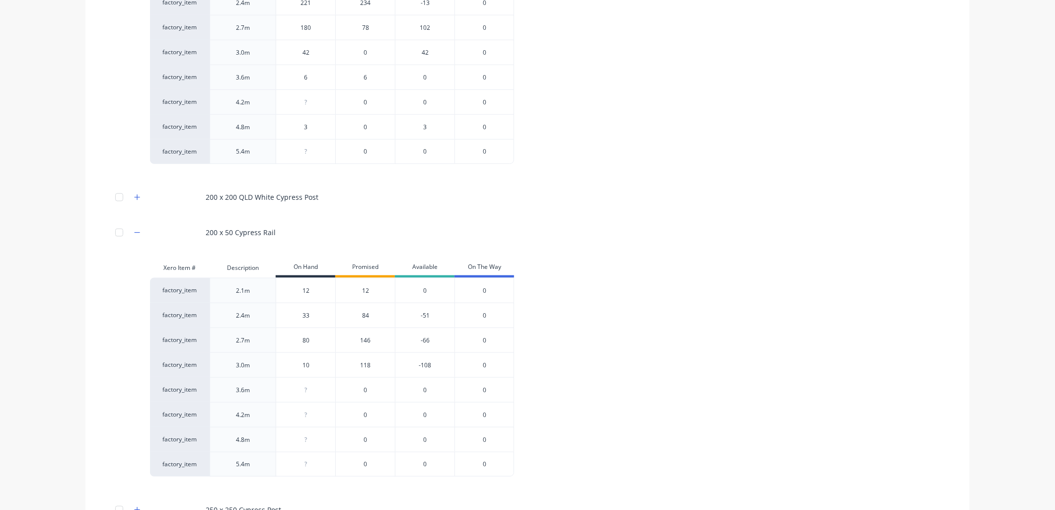
scroll to position [661, 0]
click at [363, 363] on div "118" at bounding box center [365, 361] width 60 height 25
click at [421, 362] on div "-108" at bounding box center [425, 361] width 60 height 25
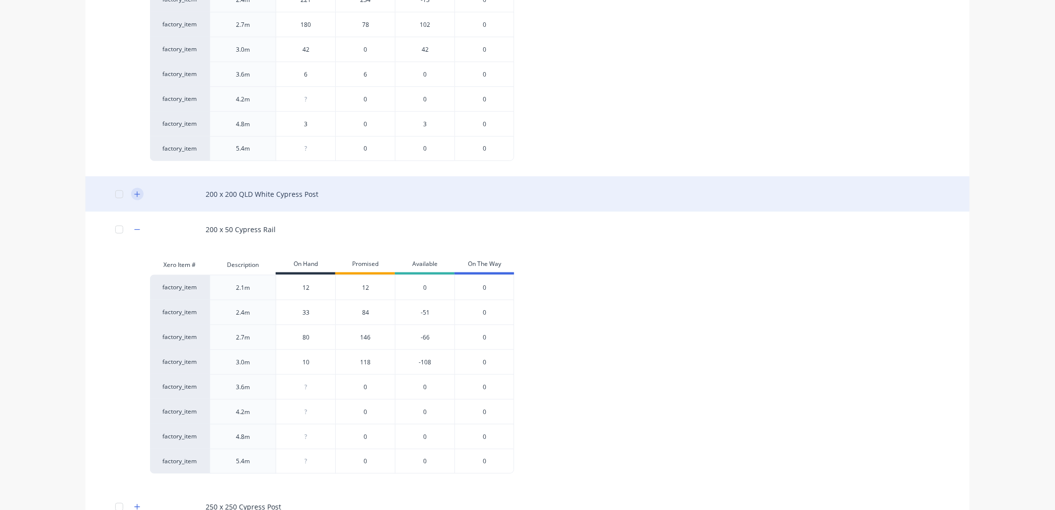
scroll to position [662, 0]
click at [135, 195] on icon "button" at bounding box center [137, 193] width 6 height 7
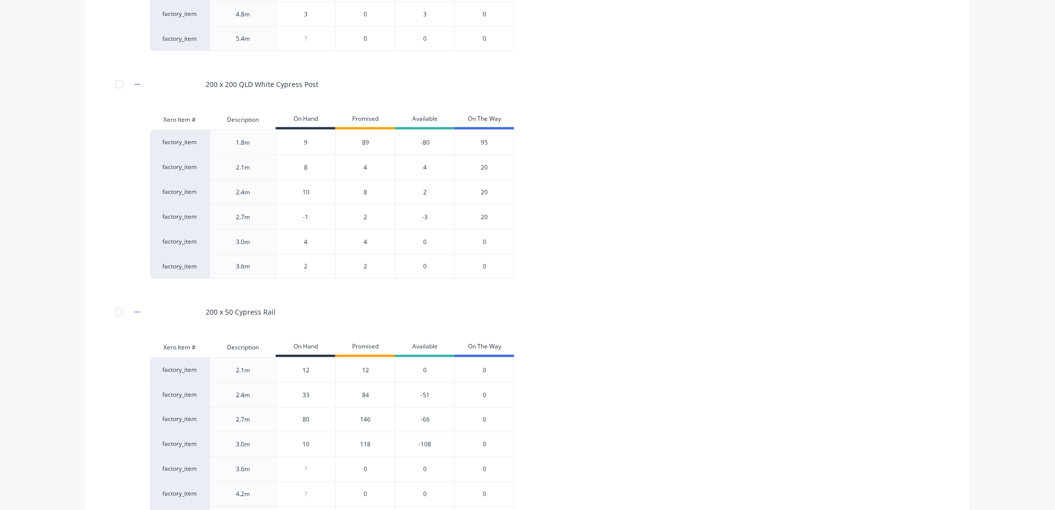
scroll to position [772, 0]
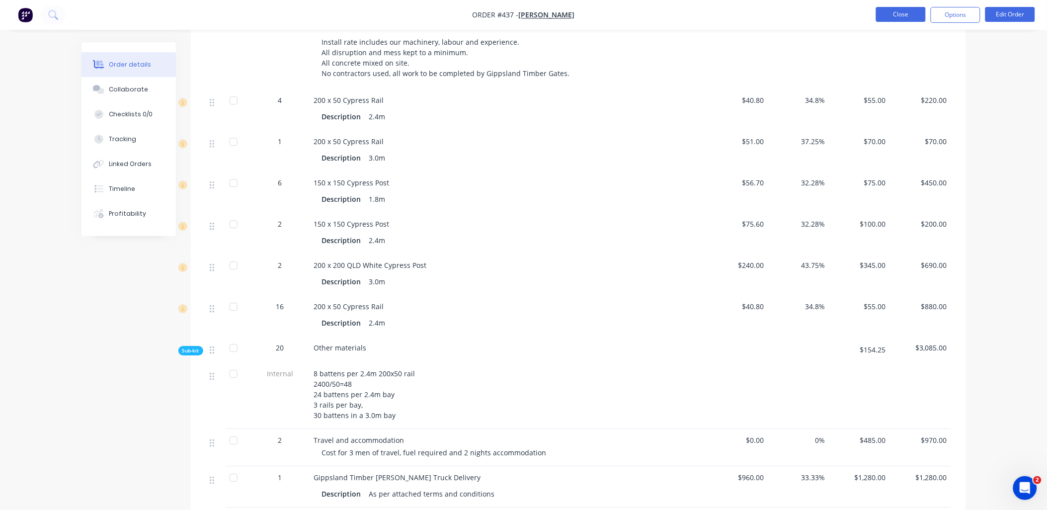
click at [896, 16] on button "Close" at bounding box center [901, 14] width 50 height 15
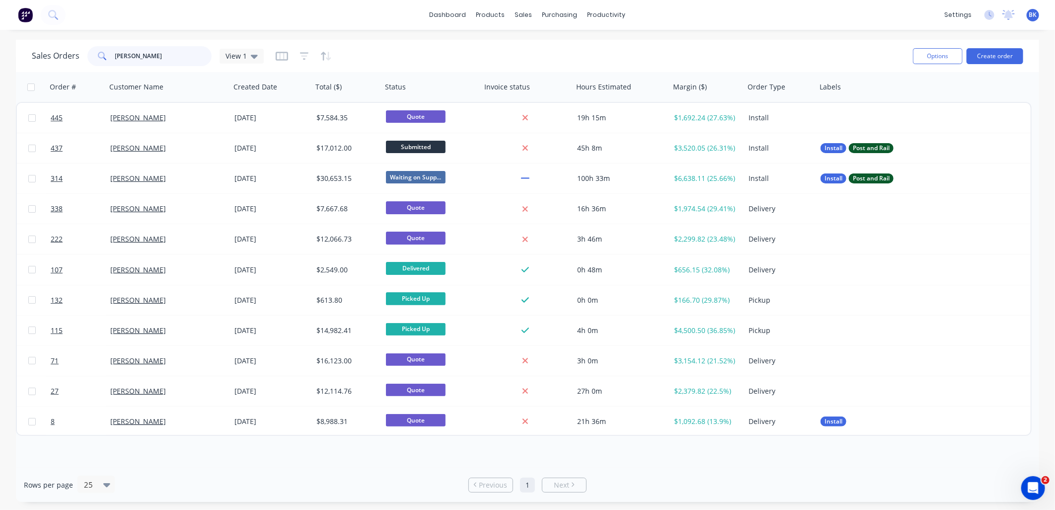
drag, startPoint x: 140, startPoint y: 54, endPoint x: 106, endPoint y: 53, distance: 34.3
click at [106, 54] on div "[PERSON_NAME]" at bounding box center [149, 56] width 124 height 20
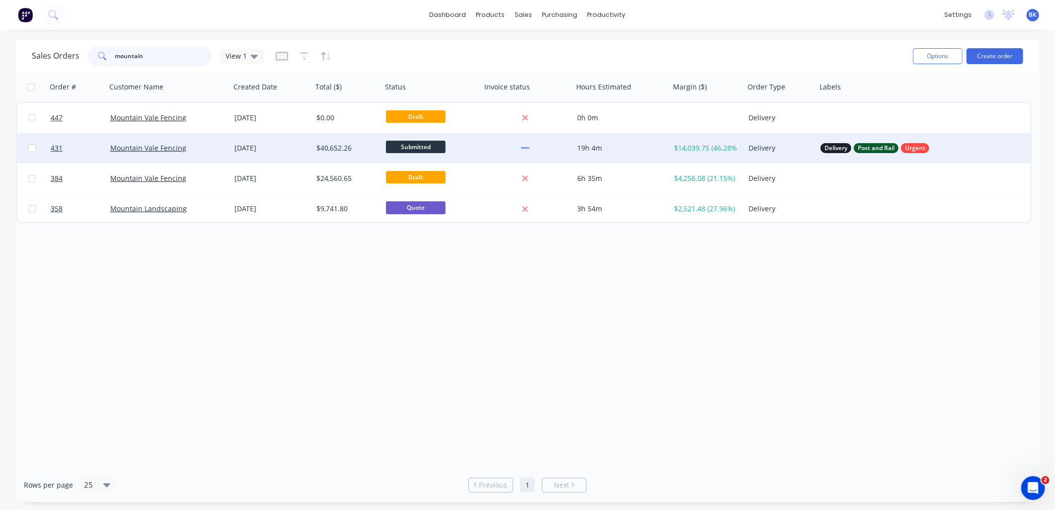
type input "mountain"
click at [198, 141] on div "Mountain Vale Fencing" at bounding box center [168, 148] width 124 height 30
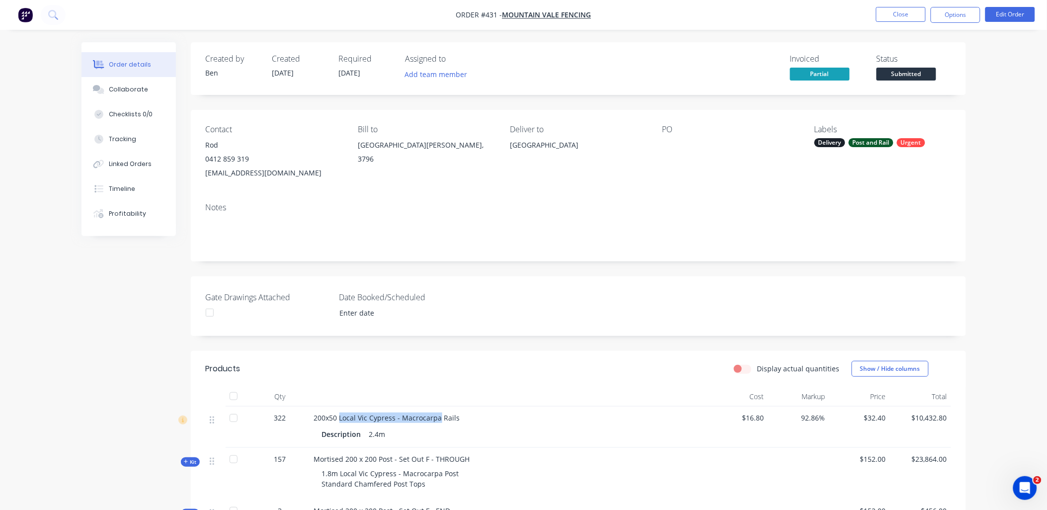
copy span "Local Vic Cypress - Macrocarpa"
drag, startPoint x: 339, startPoint y: 417, endPoint x: 439, endPoint y: 416, distance: 100.4
click at [439, 416] on span "200x50 Local Vic Cypress - Macrocarpa Rails" at bounding box center [387, 417] width 146 height 9
click at [918, 13] on button "Close" at bounding box center [901, 14] width 50 height 15
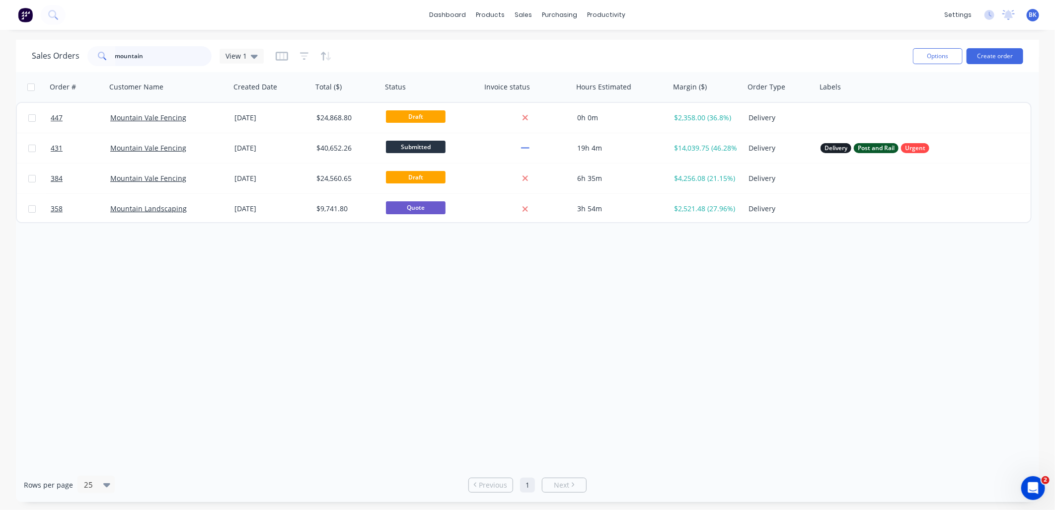
click at [161, 57] on input "mountain" at bounding box center [163, 56] width 97 height 20
click at [161, 58] on input "mountain" at bounding box center [163, 56] width 97 height 20
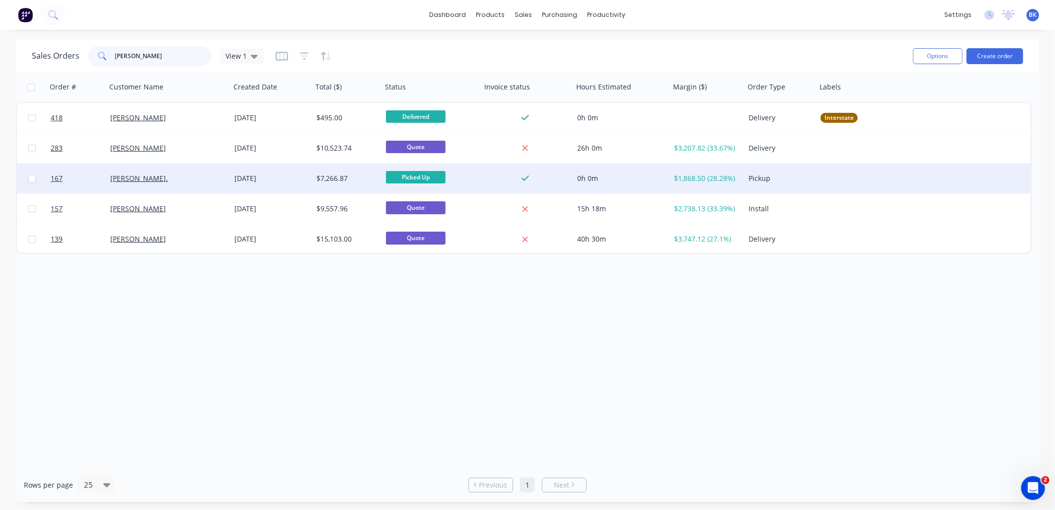
type input "steve"
click at [172, 182] on div "Steve." at bounding box center [165, 178] width 110 height 10
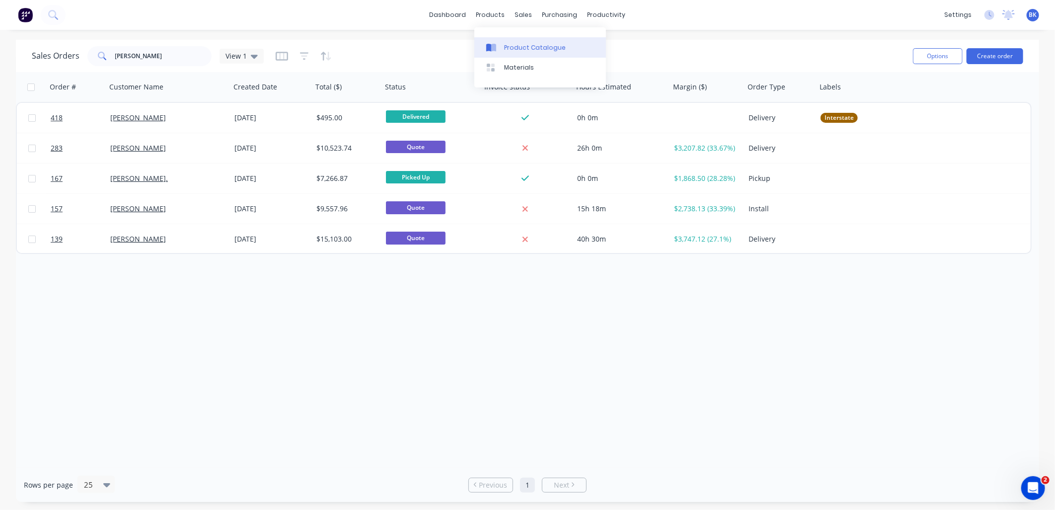
click at [510, 48] on div "Product Catalogue" at bounding box center [535, 47] width 62 height 9
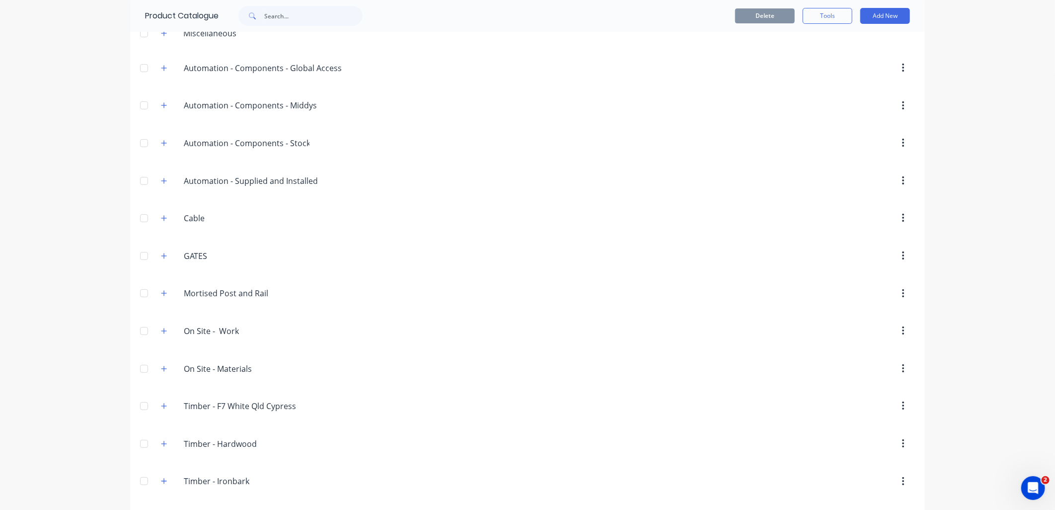
scroll to position [55, 0]
